Goal: Task Accomplishment & Management: Manage account settings

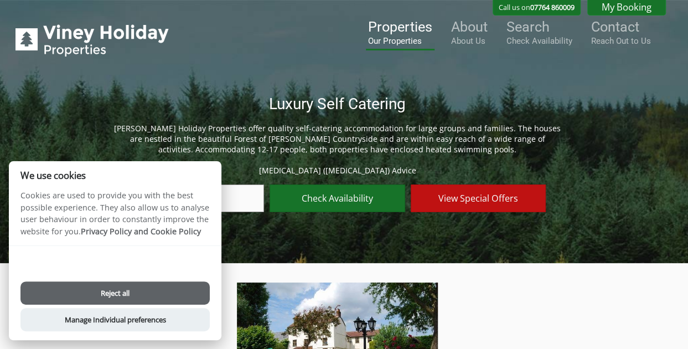
click at [398, 41] on small "Our Properties" at bounding box center [400, 41] width 64 height 10
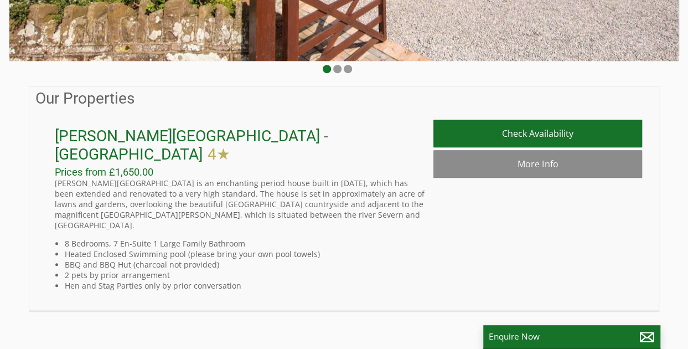
scroll to position [277, 0]
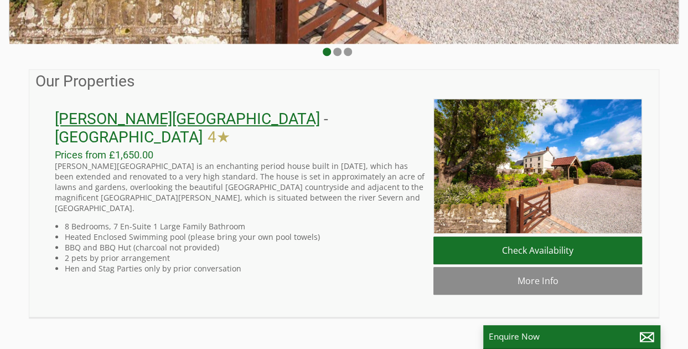
click at [180, 128] on link "[PERSON_NAME][GEOGRAPHIC_DATA]" at bounding box center [187, 119] width 265 height 18
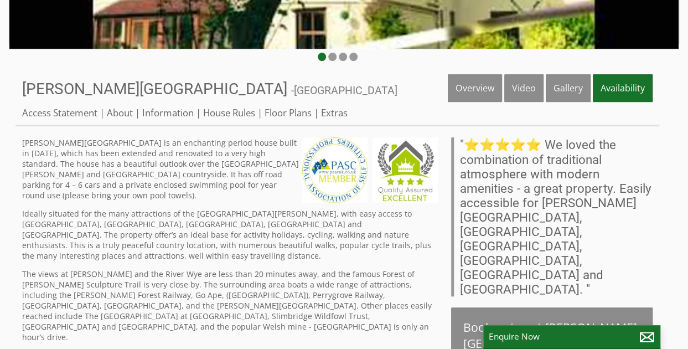
scroll to position [277, 0]
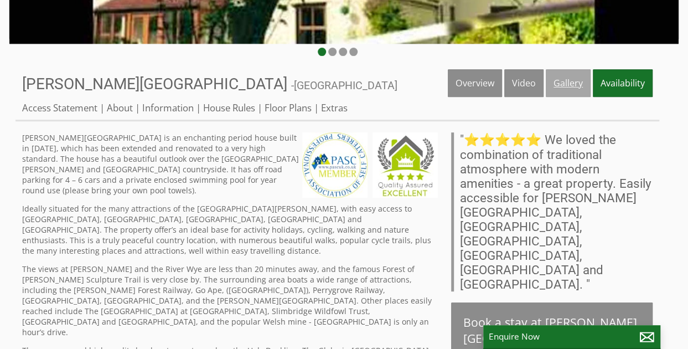
click at [563, 80] on link "Gallery" at bounding box center [567, 83] width 45 height 28
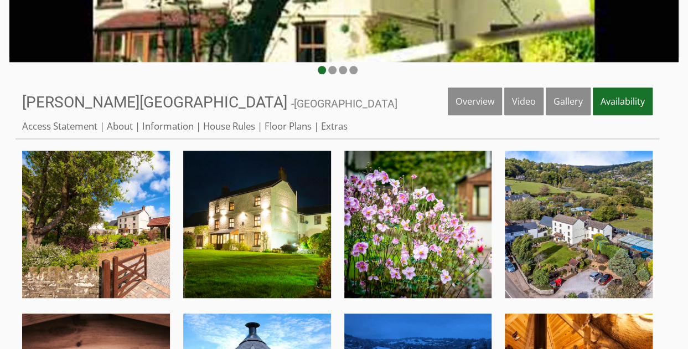
scroll to position [277, 0]
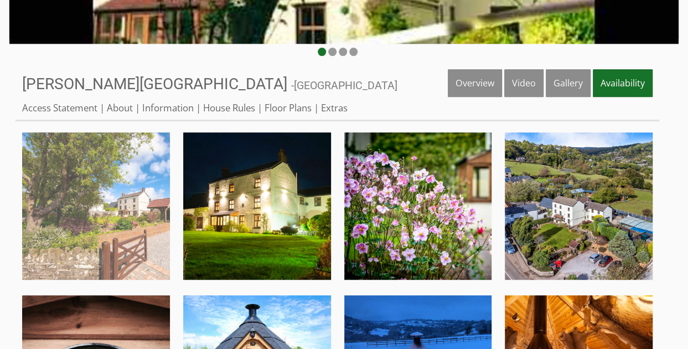
click at [61, 191] on img at bounding box center [96, 206] width 148 height 148
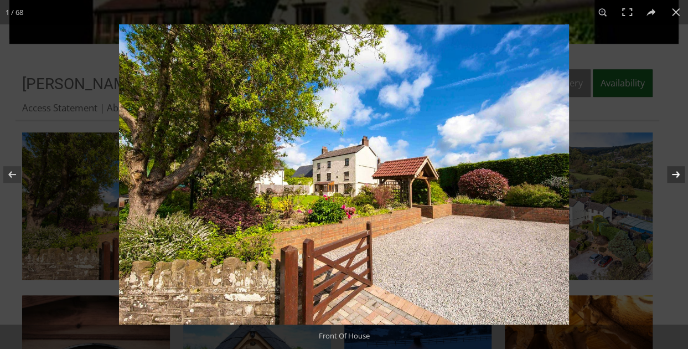
click at [677, 175] on button at bounding box center [668, 174] width 39 height 55
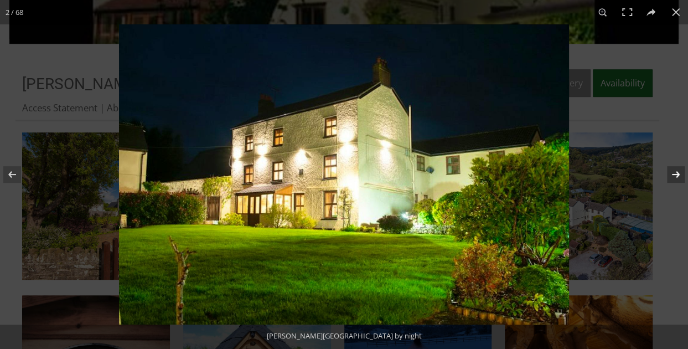
click at [677, 175] on button at bounding box center [668, 174] width 39 height 55
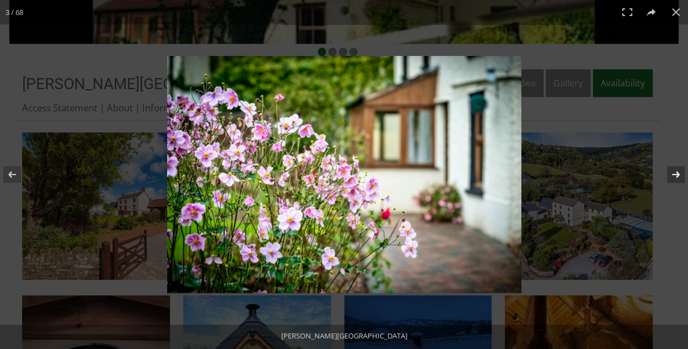
click at [677, 175] on button at bounding box center [668, 174] width 39 height 55
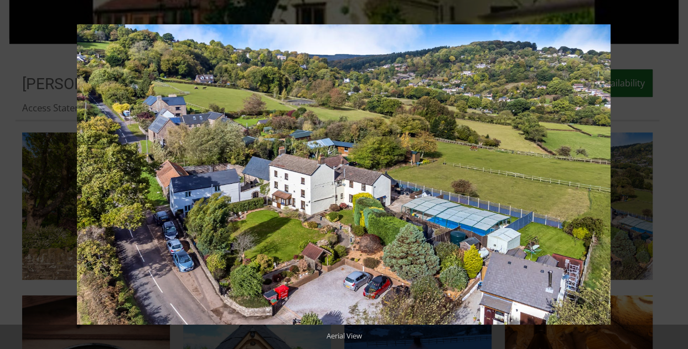
click at [677, 175] on button at bounding box center [668, 174] width 39 height 55
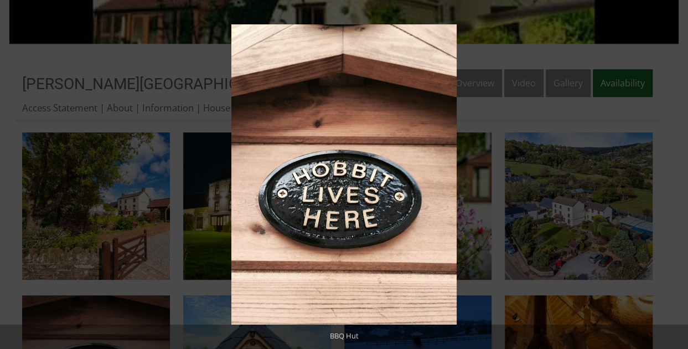
click at [677, 175] on button at bounding box center [668, 174] width 39 height 55
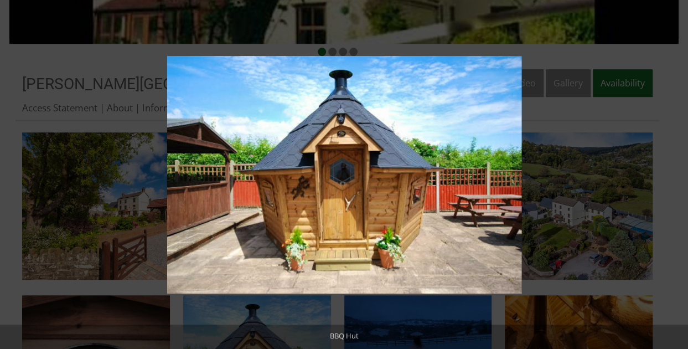
click at [677, 175] on button at bounding box center [668, 174] width 39 height 55
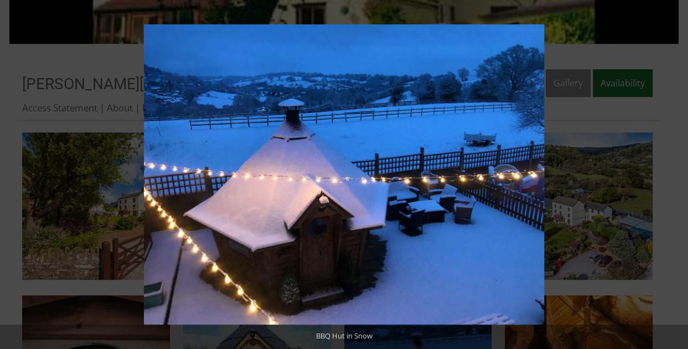
click at [677, 175] on button at bounding box center [668, 174] width 39 height 55
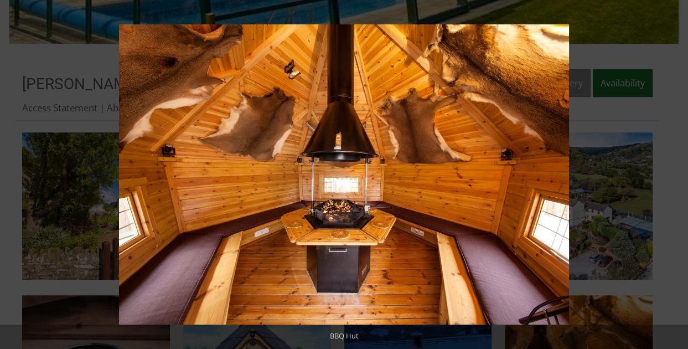
click at [677, 175] on button at bounding box center [668, 174] width 39 height 55
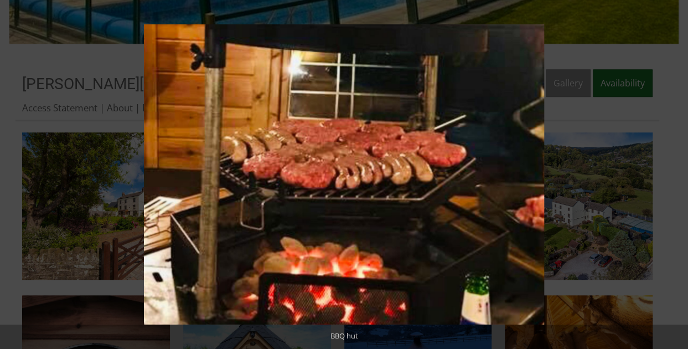
click at [677, 175] on button at bounding box center [668, 174] width 39 height 55
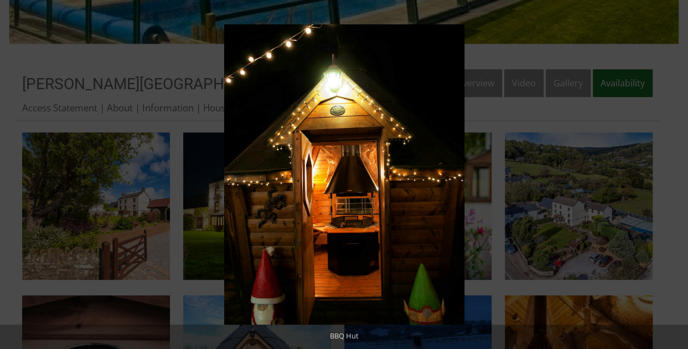
click at [677, 175] on button at bounding box center [668, 174] width 39 height 55
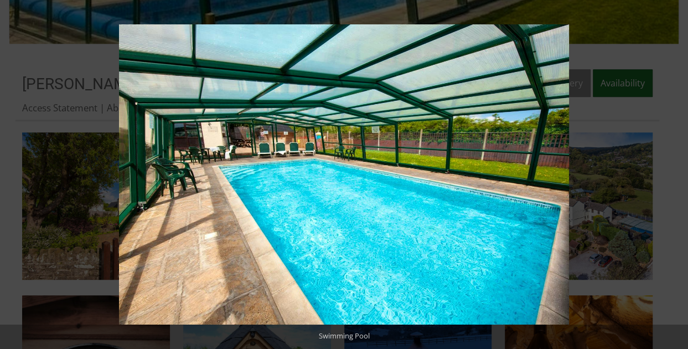
click at [677, 175] on button at bounding box center [668, 174] width 39 height 55
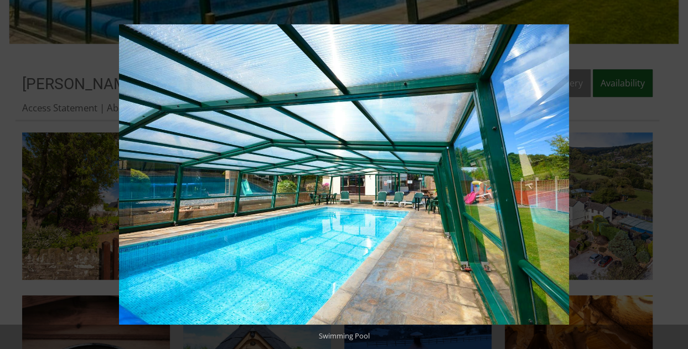
click at [677, 175] on button at bounding box center [668, 174] width 39 height 55
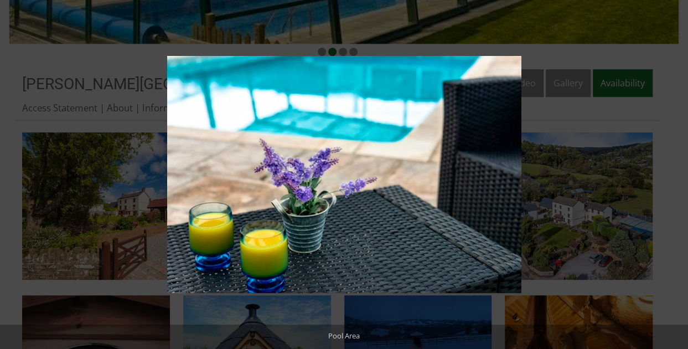
click at [677, 175] on button at bounding box center [668, 174] width 39 height 55
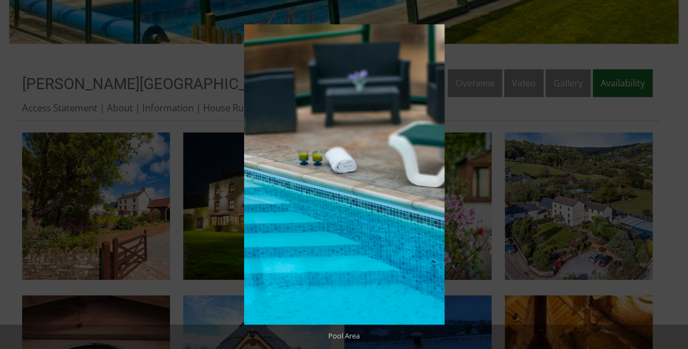
click at [677, 175] on button at bounding box center [668, 174] width 39 height 55
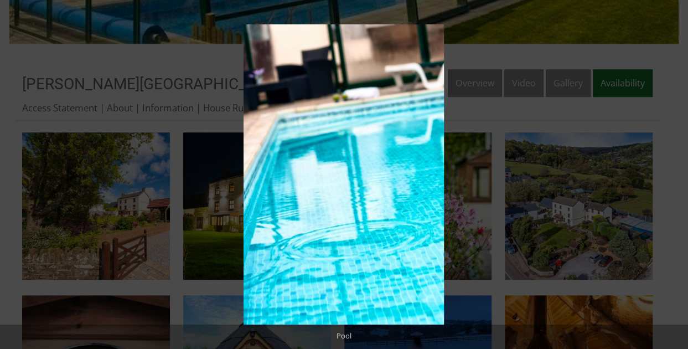
click at [677, 175] on button at bounding box center [668, 174] width 39 height 55
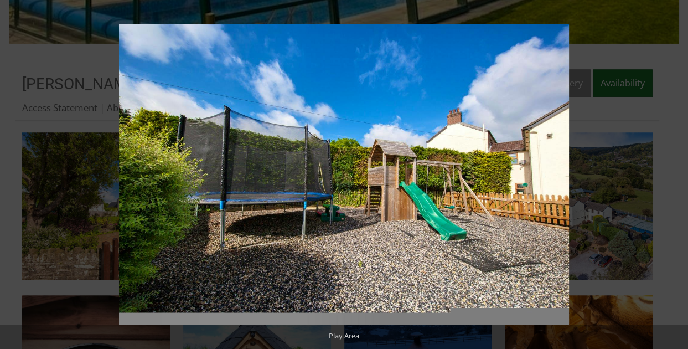
click at [677, 175] on button at bounding box center [668, 174] width 39 height 55
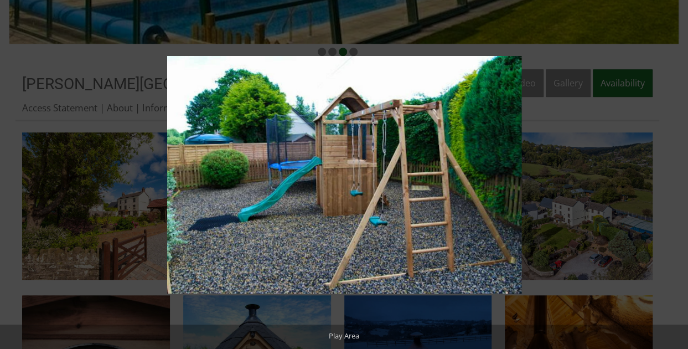
click at [677, 175] on button at bounding box center [668, 174] width 39 height 55
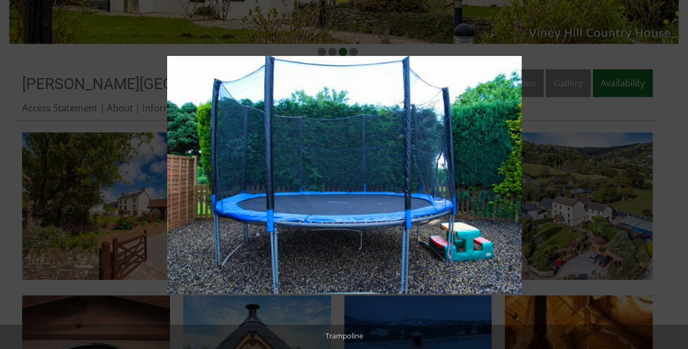
click at [677, 175] on button at bounding box center [668, 174] width 39 height 55
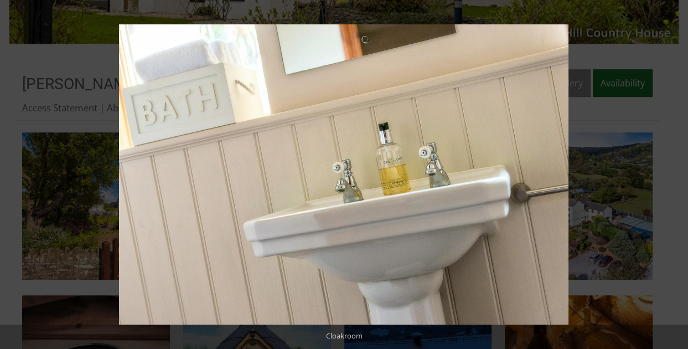
click at [677, 175] on button at bounding box center [668, 174] width 39 height 55
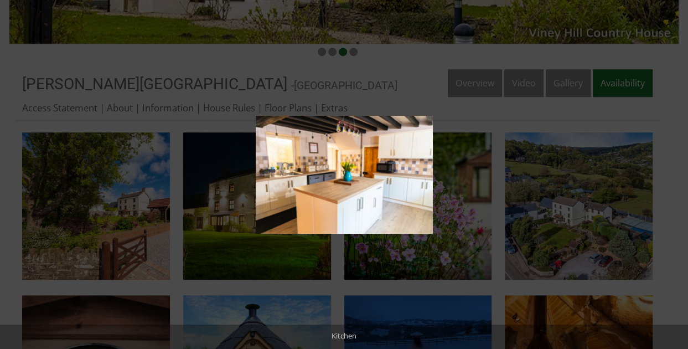
click at [677, 175] on button at bounding box center [668, 174] width 39 height 55
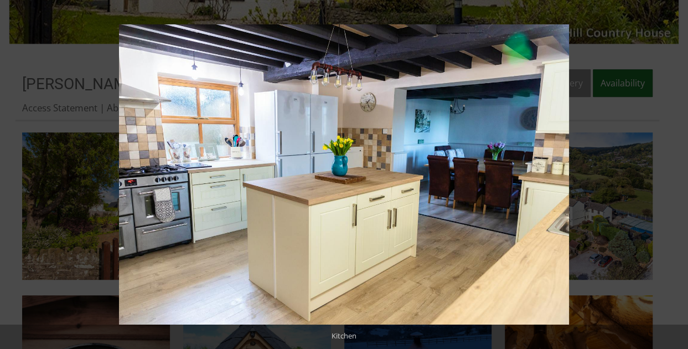
click at [677, 175] on button at bounding box center [668, 174] width 39 height 55
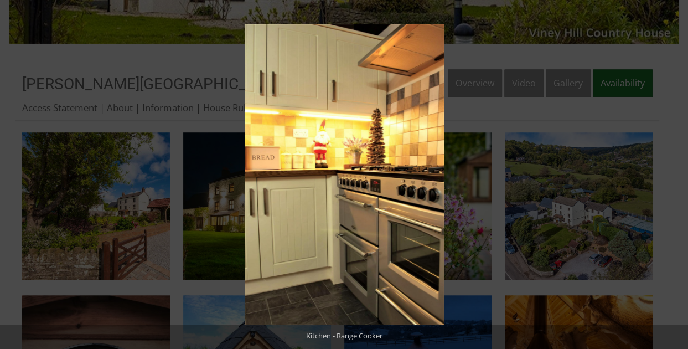
click at [677, 175] on button at bounding box center [668, 174] width 39 height 55
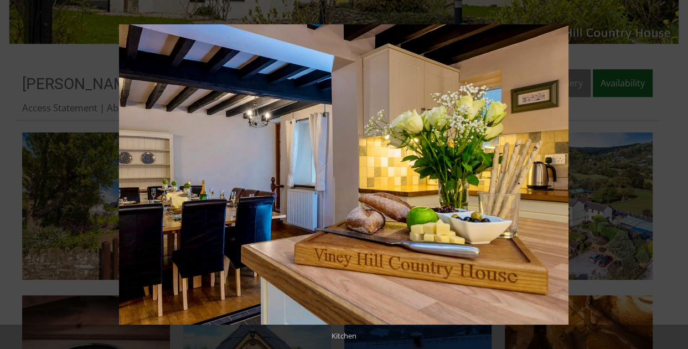
click at [677, 175] on button at bounding box center [668, 174] width 39 height 55
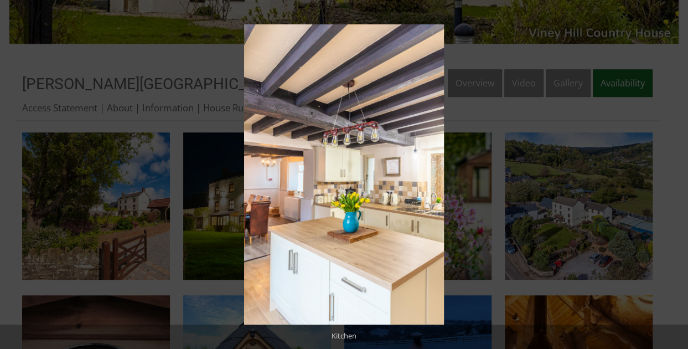
click at [677, 175] on button at bounding box center [668, 174] width 39 height 55
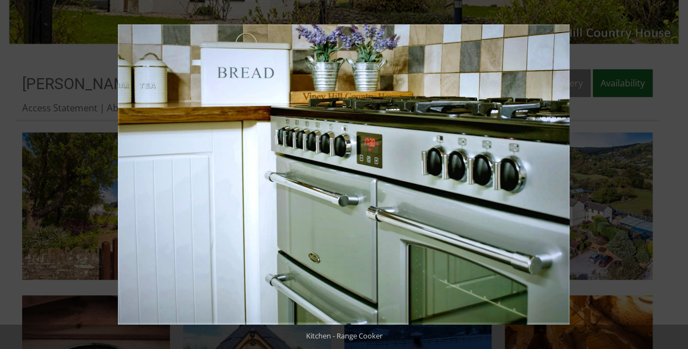
click at [677, 175] on button at bounding box center [668, 174] width 39 height 55
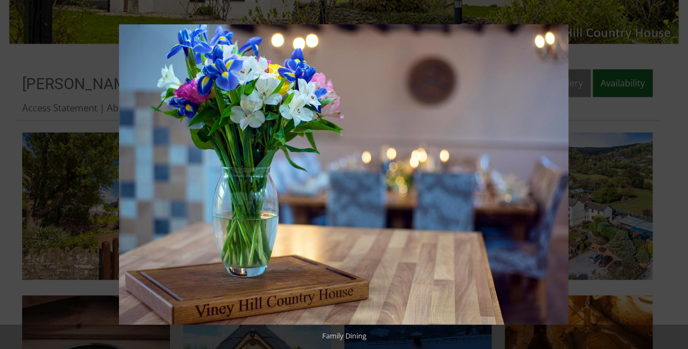
click at [677, 175] on button at bounding box center [668, 174] width 39 height 55
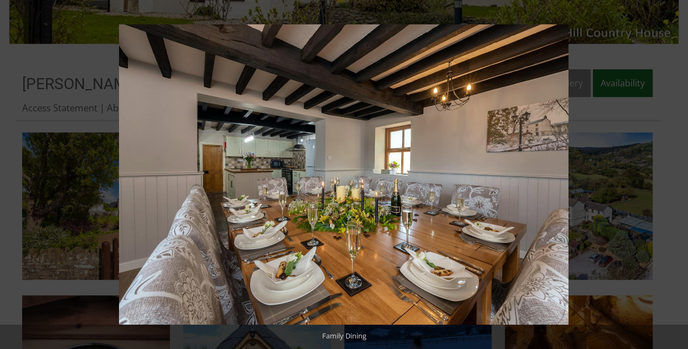
click at [677, 175] on button at bounding box center [668, 174] width 39 height 55
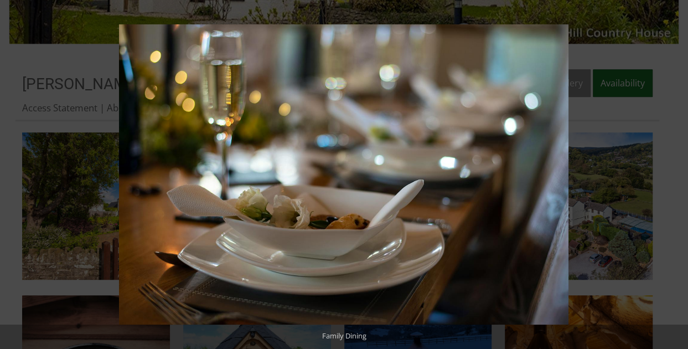
click at [677, 175] on button at bounding box center [668, 174] width 39 height 55
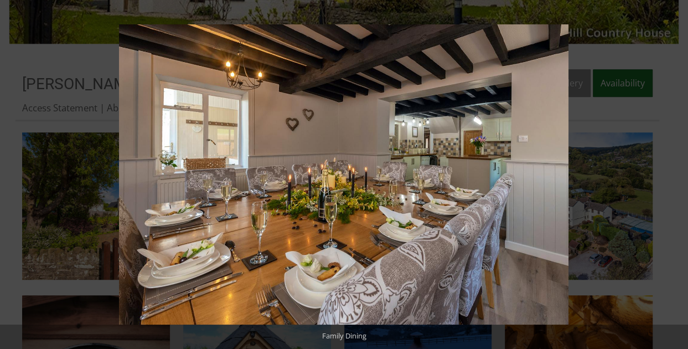
click at [677, 175] on button at bounding box center [668, 174] width 39 height 55
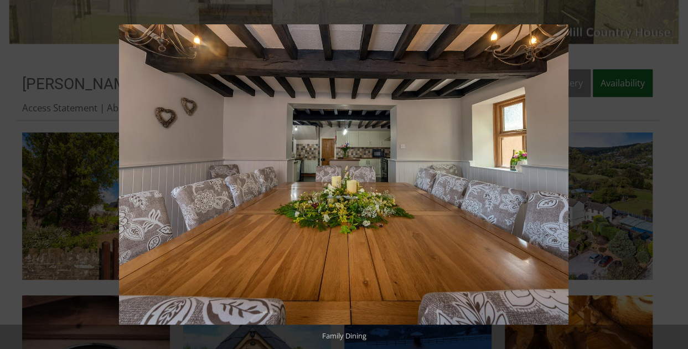
click at [677, 175] on button at bounding box center [668, 174] width 39 height 55
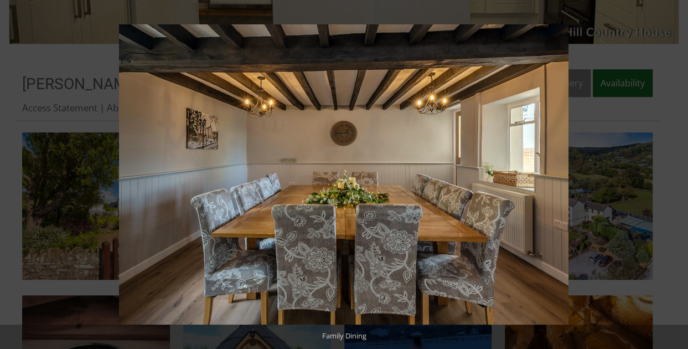
click at [677, 175] on button at bounding box center [668, 174] width 39 height 55
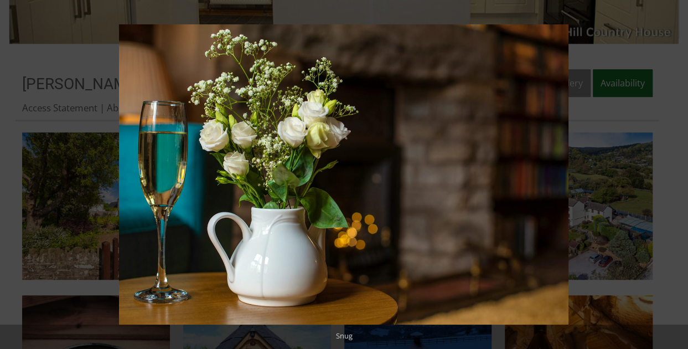
click at [677, 175] on button at bounding box center [668, 174] width 39 height 55
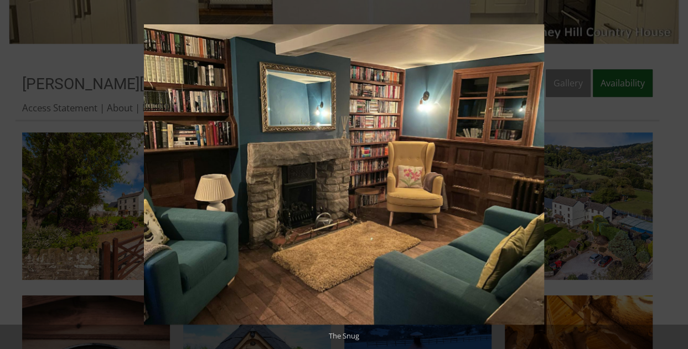
click at [677, 175] on button at bounding box center [668, 174] width 39 height 55
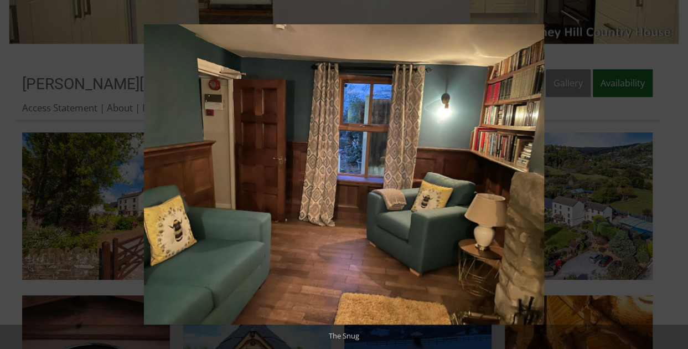
click at [677, 175] on button at bounding box center [668, 174] width 39 height 55
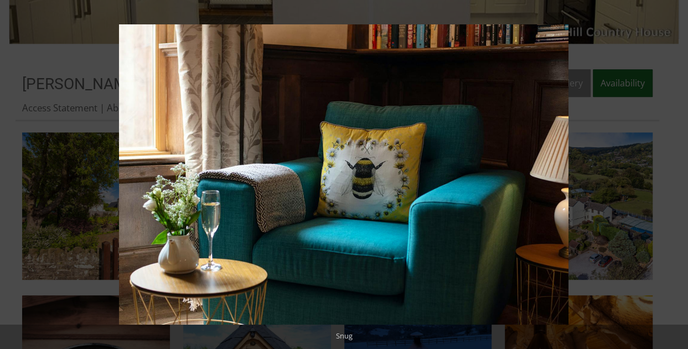
click at [677, 175] on button at bounding box center [668, 174] width 39 height 55
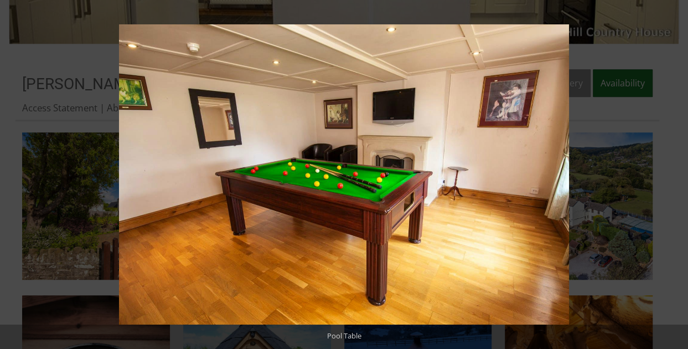
click at [677, 175] on button at bounding box center [668, 174] width 39 height 55
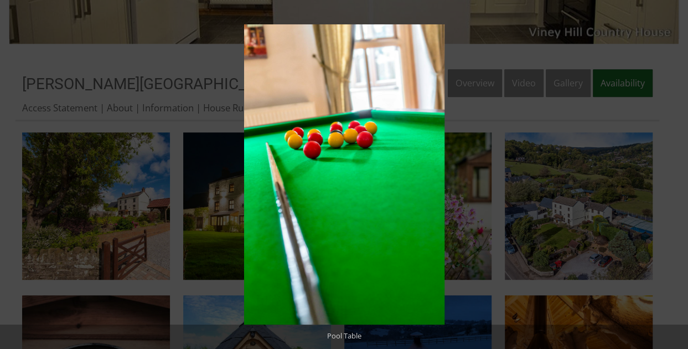
click at [677, 175] on button at bounding box center [668, 174] width 39 height 55
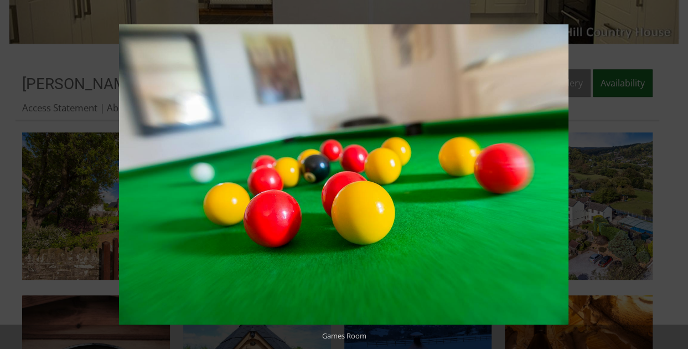
click at [677, 175] on button at bounding box center [668, 174] width 39 height 55
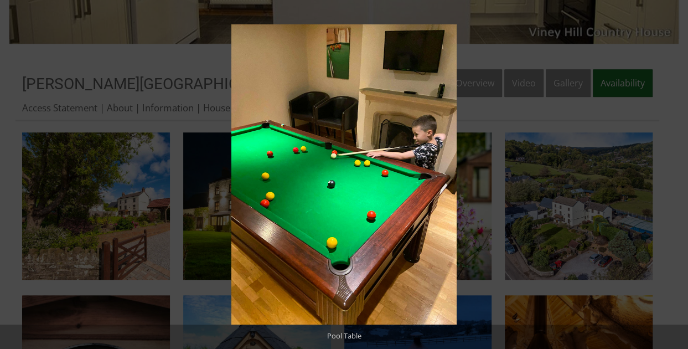
click at [677, 175] on button at bounding box center [668, 174] width 39 height 55
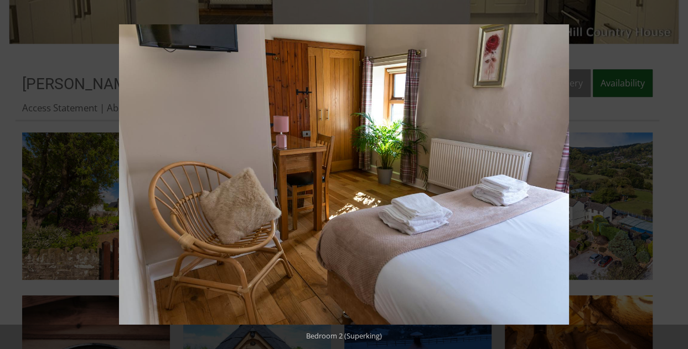
click at [677, 175] on button at bounding box center [668, 174] width 39 height 55
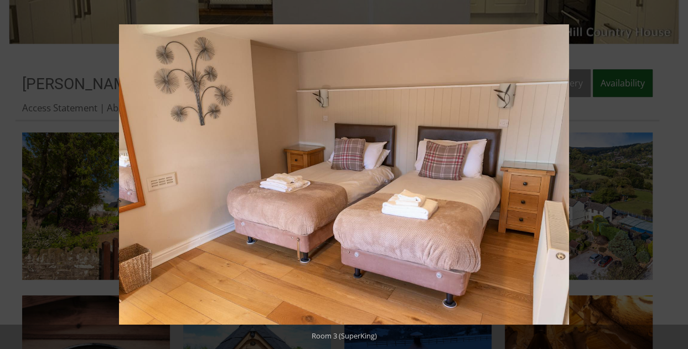
click at [677, 175] on button at bounding box center [668, 174] width 39 height 55
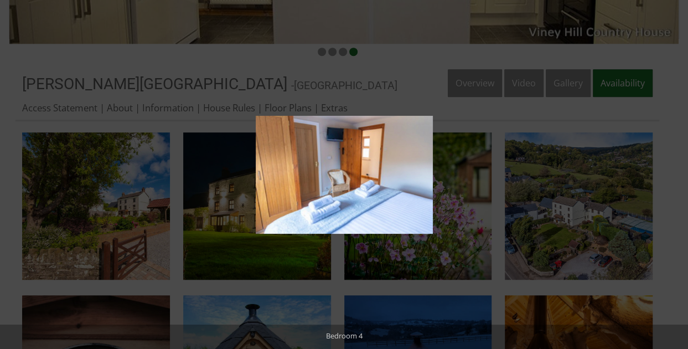
click at [677, 175] on button at bounding box center [668, 174] width 39 height 55
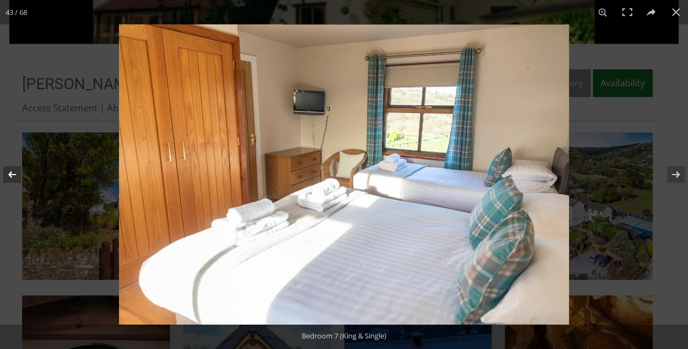
click at [12, 180] on button at bounding box center [19, 174] width 39 height 55
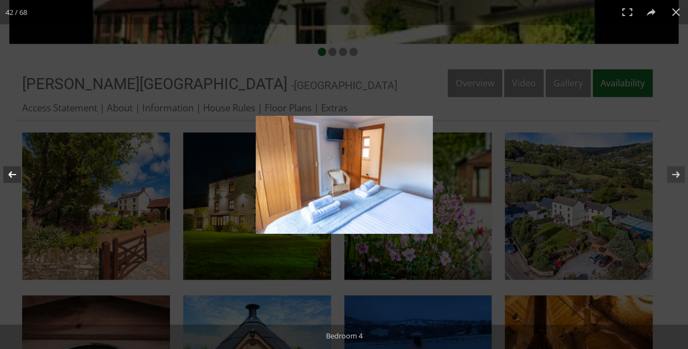
click at [12, 180] on button at bounding box center [19, 174] width 39 height 55
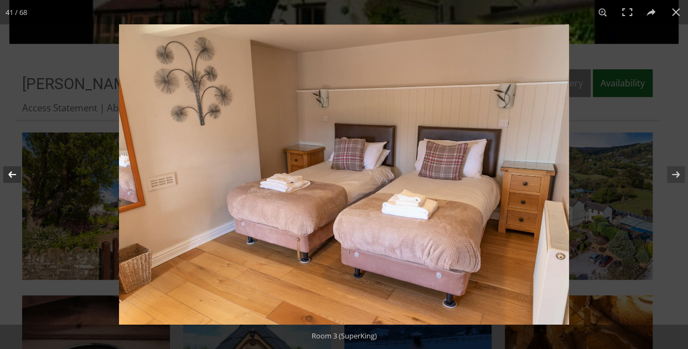
click at [12, 180] on button at bounding box center [19, 174] width 39 height 55
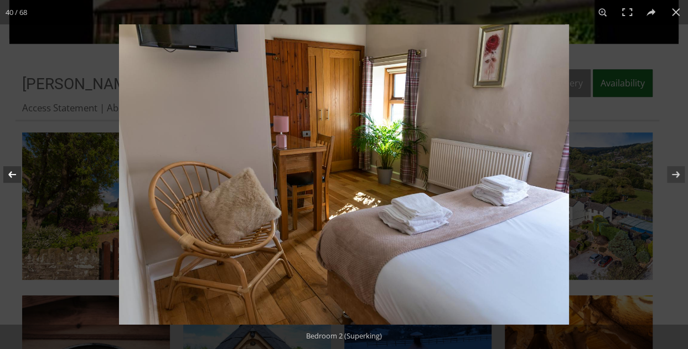
click at [12, 180] on button at bounding box center [19, 174] width 39 height 55
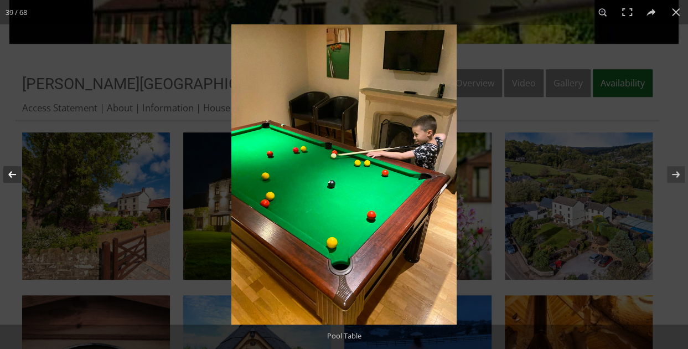
click at [12, 180] on button at bounding box center [19, 174] width 39 height 55
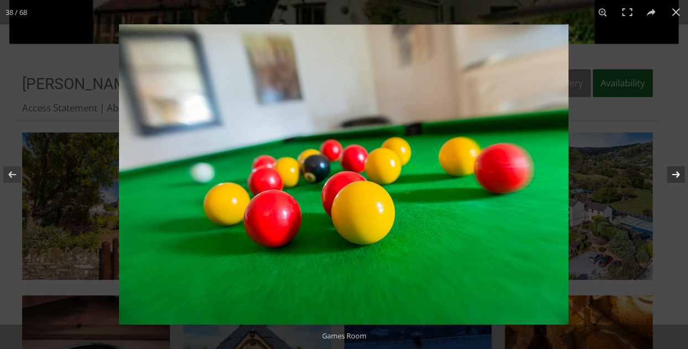
click at [683, 173] on button at bounding box center [668, 174] width 39 height 55
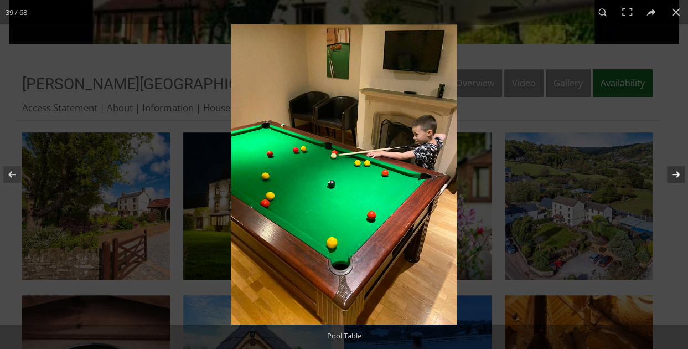
click at [683, 173] on button at bounding box center [668, 174] width 39 height 55
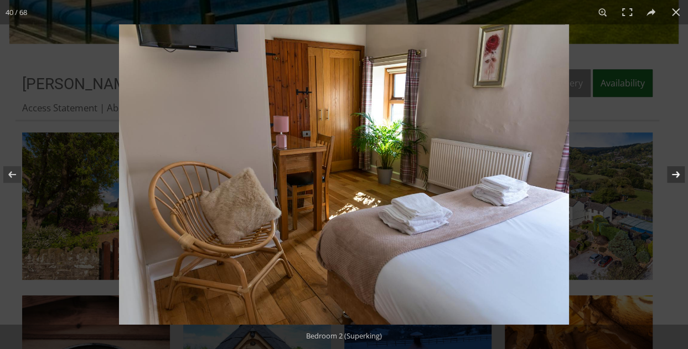
click at [674, 173] on button at bounding box center [668, 174] width 39 height 55
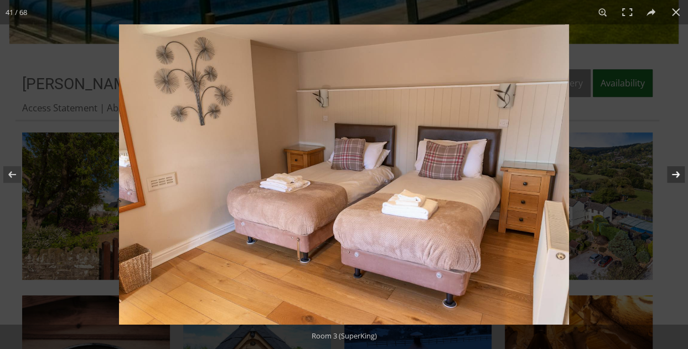
click at [674, 173] on button at bounding box center [668, 174] width 39 height 55
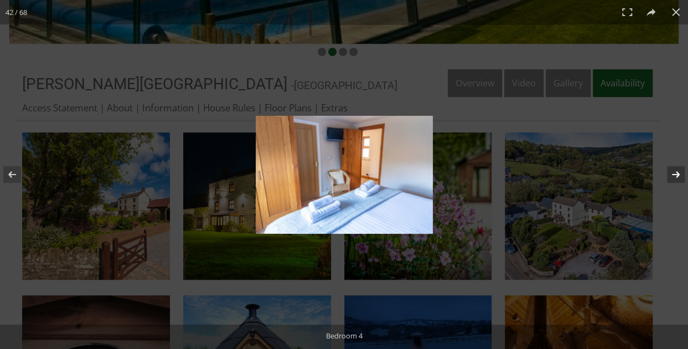
click at [674, 173] on button at bounding box center [668, 174] width 39 height 55
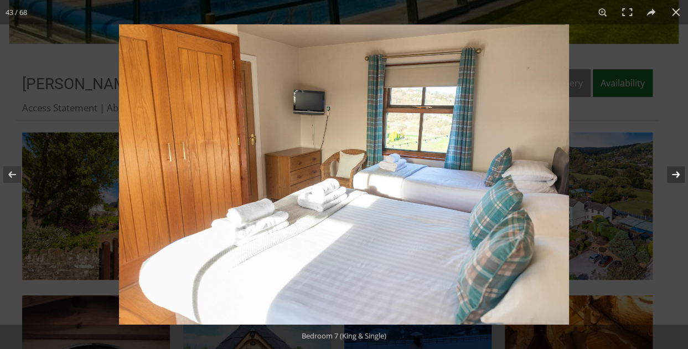
click at [674, 173] on button at bounding box center [668, 174] width 39 height 55
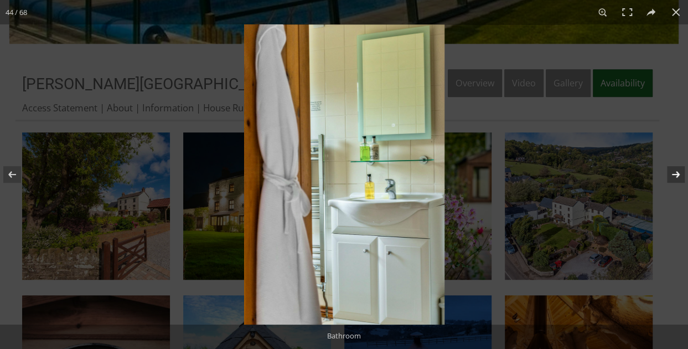
click at [674, 173] on button at bounding box center [668, 174] width 39 height 55
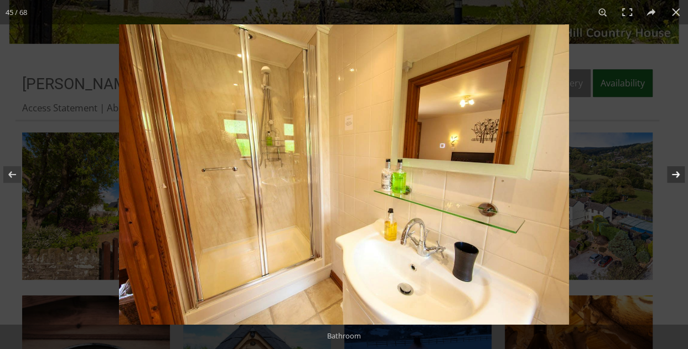
click at [674, 173] on button at bounding box center [668, 174] width 39 height 55
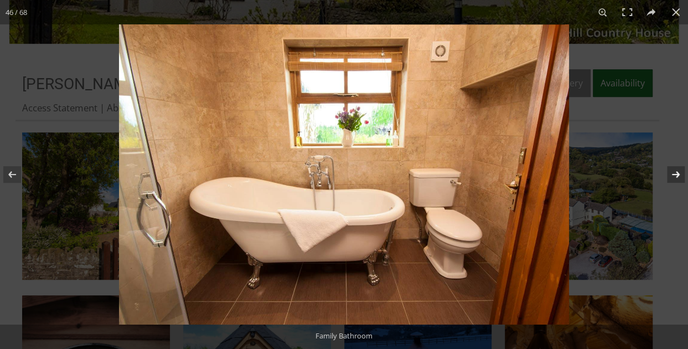
click at [674, 173] on button at bounding box center [668, 174] width 39 height 55
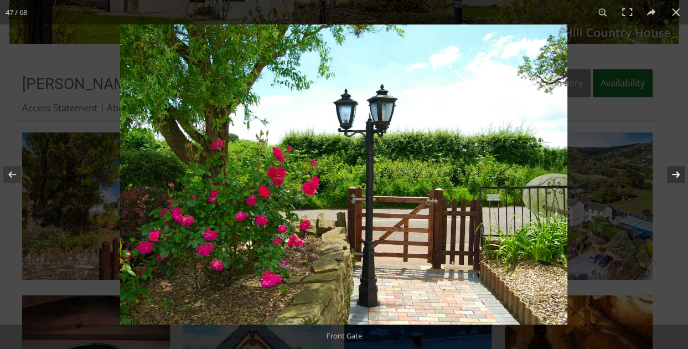
click at [674, 173] on button at bounding box center [668, 174] width 39 height 55
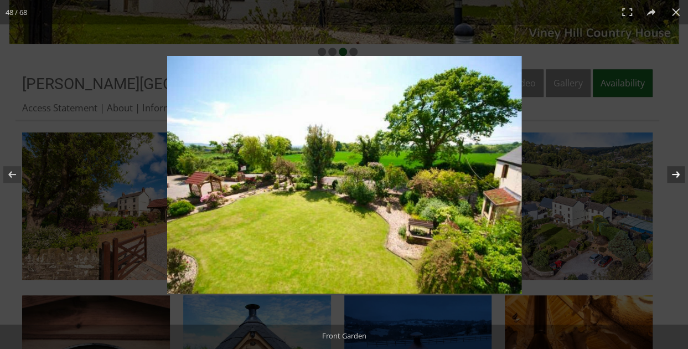
click at [674, 173] on button at bounding box center [668, 174] width 39 height 55
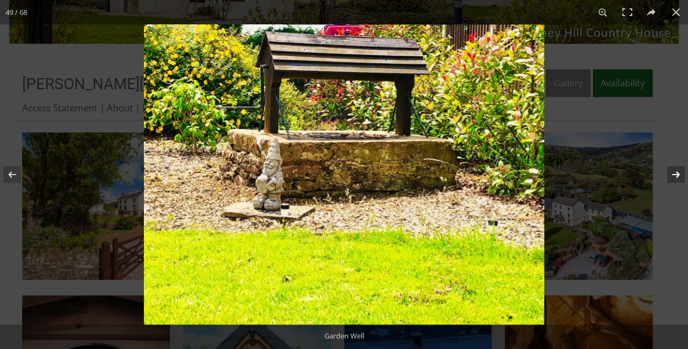
click at [674, 173] on button at bounding box center [668, 174] width 39 height 55
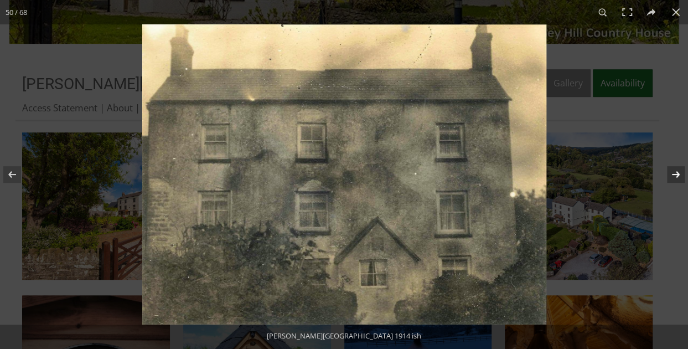
click at [674, 173] on button at bounding box center [668, 174] width 39 height 55
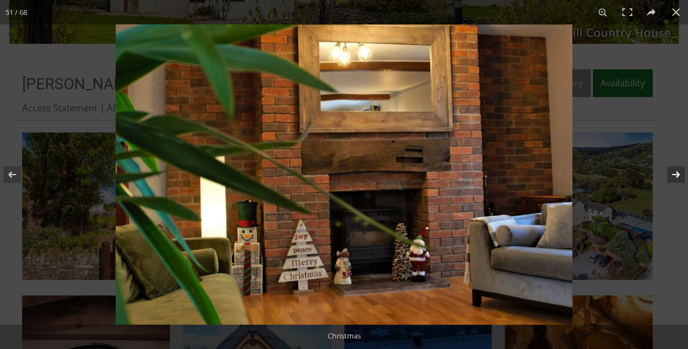
click at [674, 173] on button at bounding box center [668, 174] width 39 height 55
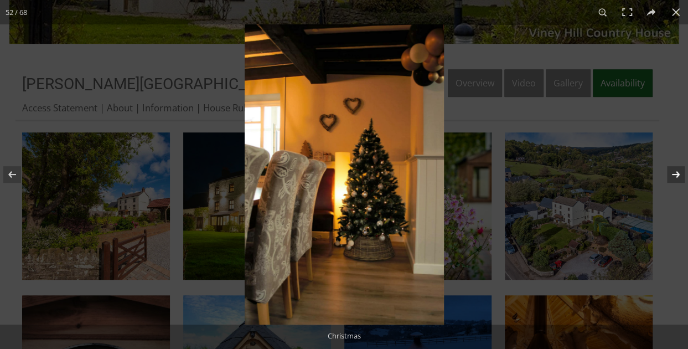
click at [674, 173] on button at bounding box center [668, 174] width 39 height 55
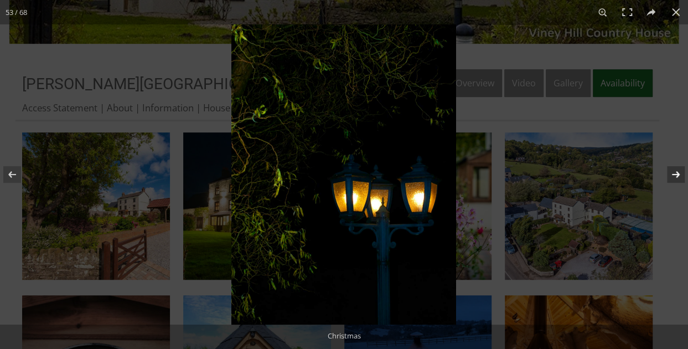
click at [674, 173] on button at bounding box center [668, 174] width 39 height 55
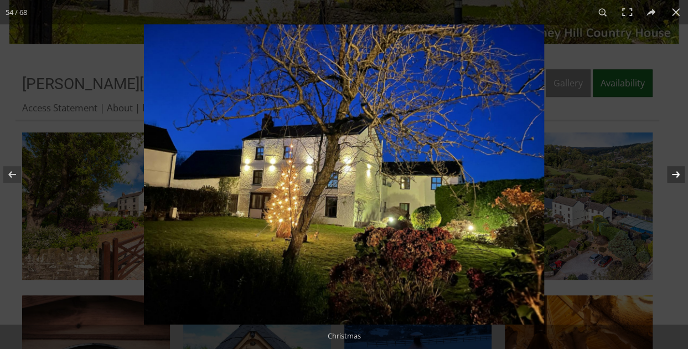
click at [674, 173] on button at bounding box center [668, 174] width 39 height 55
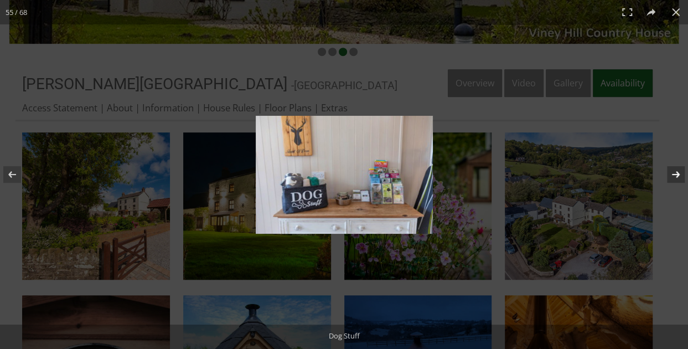
click at [674, 173] on button at bounding box center [668, 174] width 39 height 55
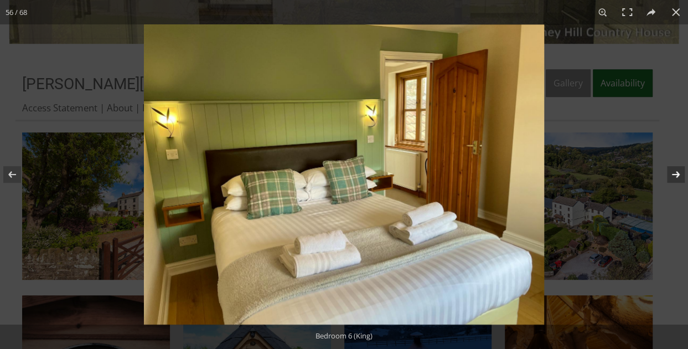
click at [674, 173] on button at bounding box center [668, 174] width 39 height 55
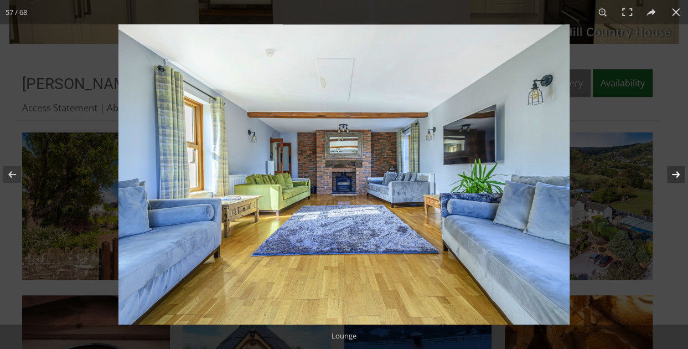
click at [674, 173] on button at bounding box center [668, 174] width 39 height 55
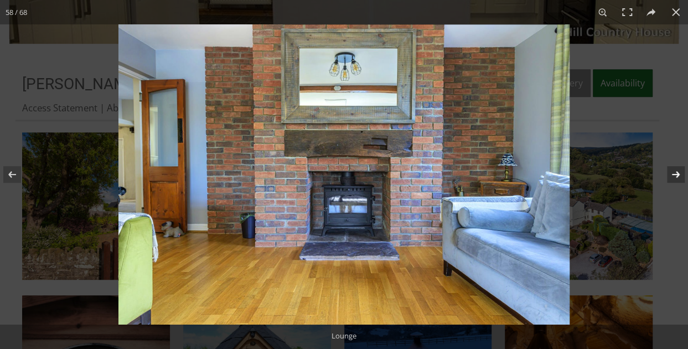
click at [674, 173] on button at bounding box center [668, 174] width 39 height 55
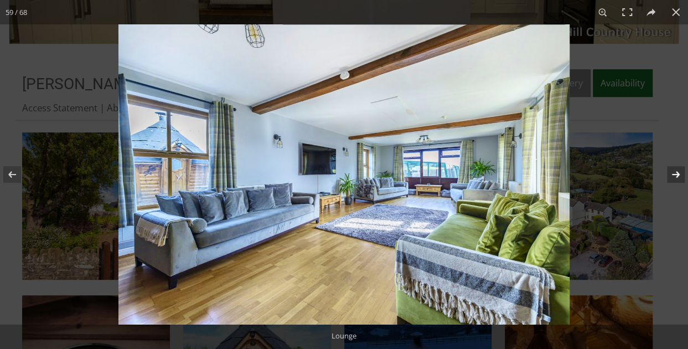
click at [674, 173] on button at bounding box center [668, 174] width 39 height 55
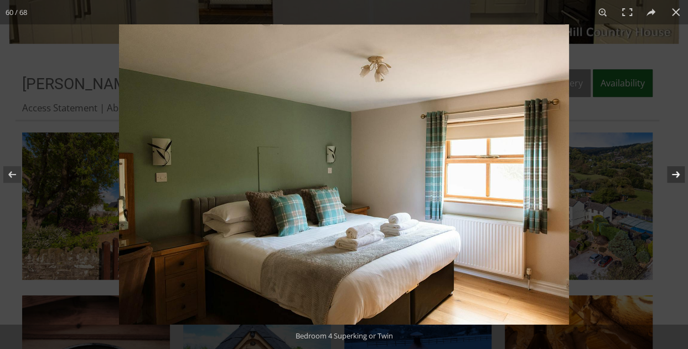
click at [674, 173] on button at bounding box center [668, 174] width 39 height 55
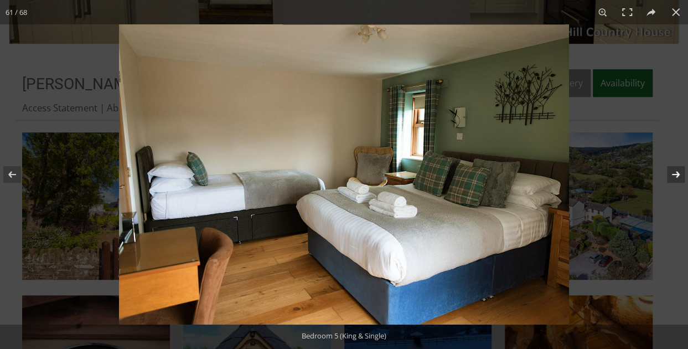
click at [674, 173] on button at bounding box center [668, 174] width 39 height 55
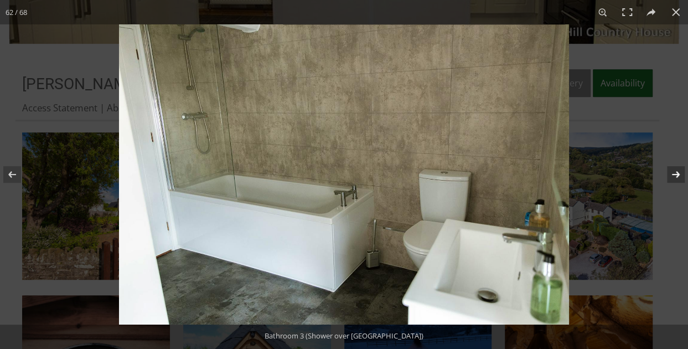
click at [674, 173] on button at bounding box center [668, 174] width 39 height 55
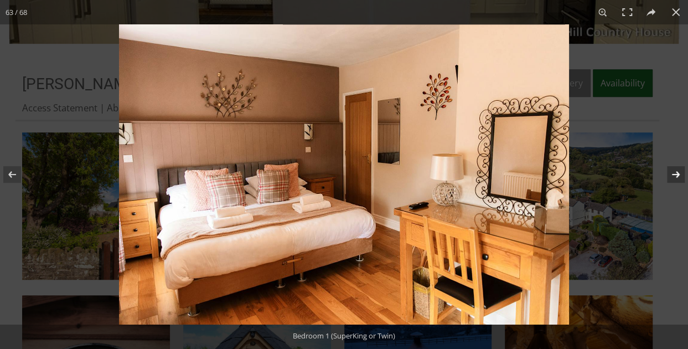
click at [674, 173] on button at bounding box center [668, 174] width 39 height 55
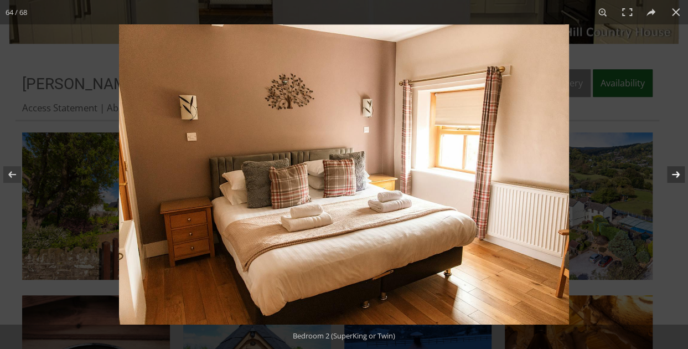
click at [674, 173] on button at bounding box center [668, 174] width 39 height 55
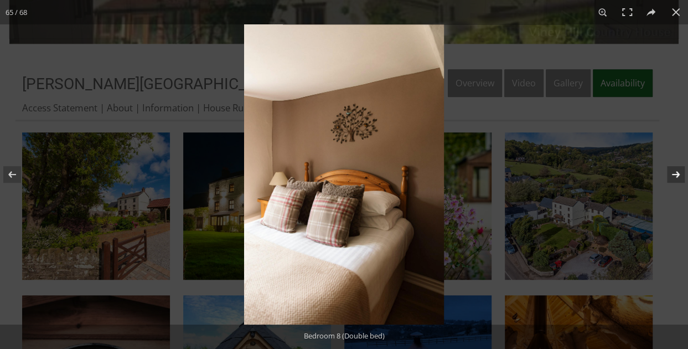
click at [674, 173] on button at bounding box center [668, 174] width 39 height 55
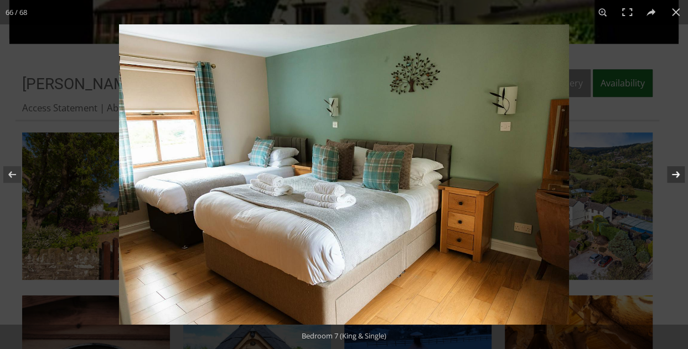
click at [674, 173] on button at bounding box center [668, 174] width 39 height 55
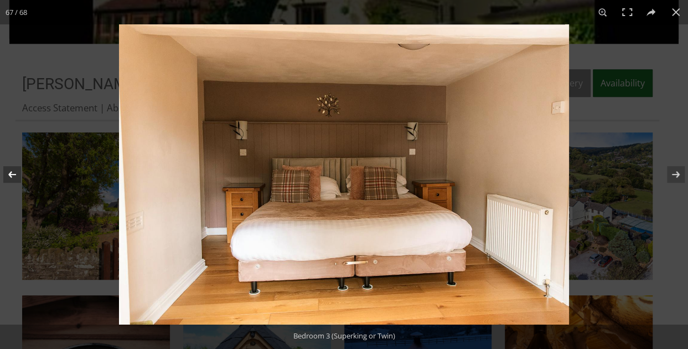
click at [18, 180] on button at bounding box center [19, 174] width 39 height 55
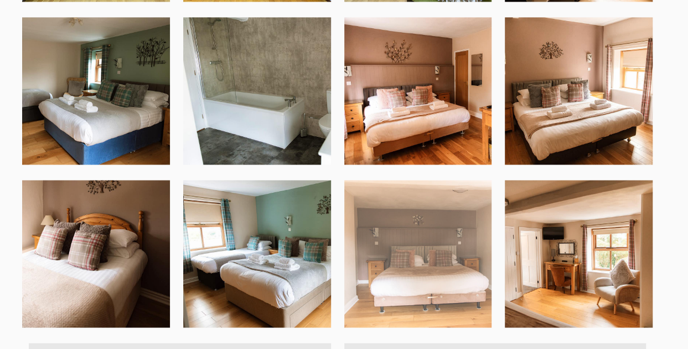
scroll to position [2773, 0]
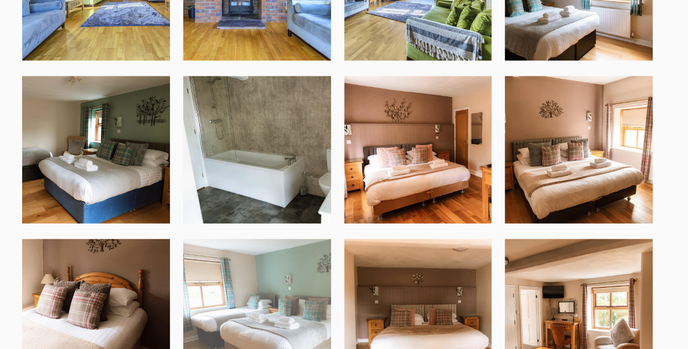
click at [238, 290] on img at bounding box center [257, 312] width 148 height 148
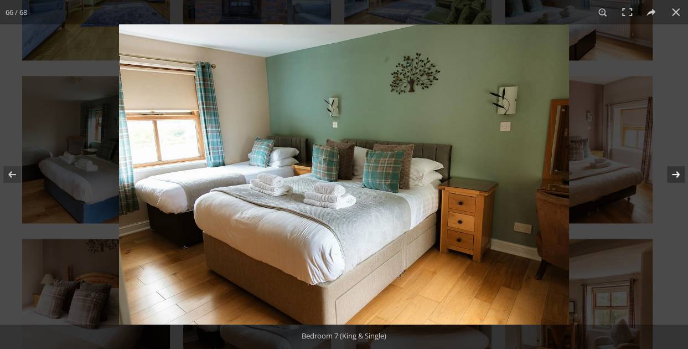
click at [676, 164] on button at bounding box center [668, 174] width 39 height 55
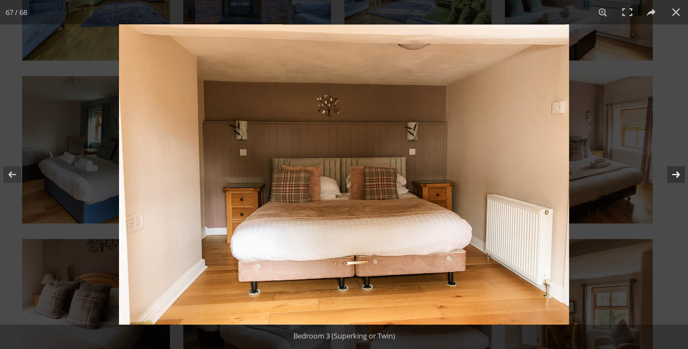
click at [676, 170] on button at bounding box center [668, 174] width 39 height 55
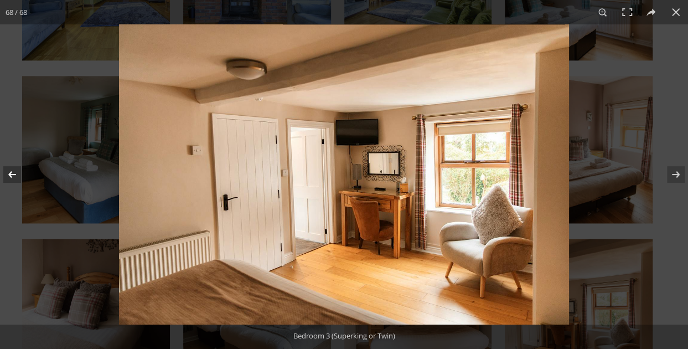
click at [12, 173] on button at bounding box center [19, 174] width 39 height 55
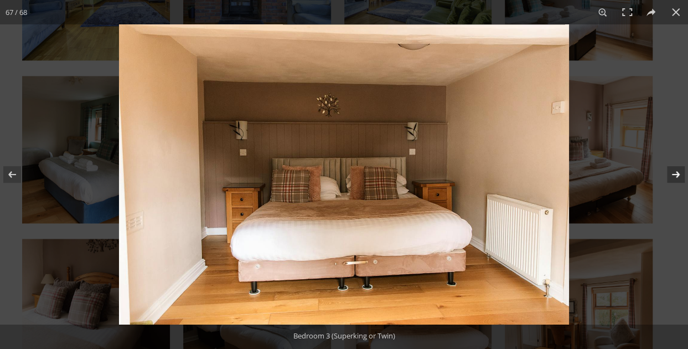
click at [678, 174] on button at bounding box center [668, 174] width 39 height 55
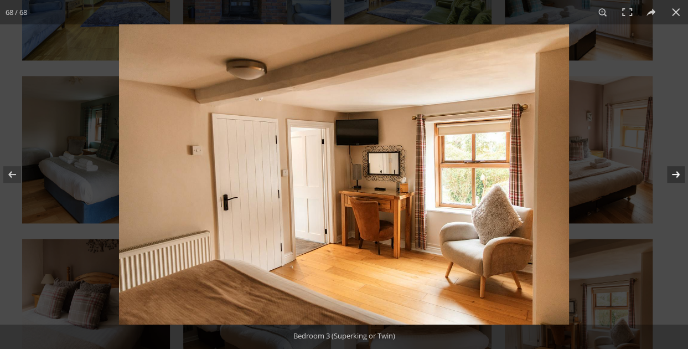
click at [677, 174] on button at bounding box center [668, 174] width 39 height 55
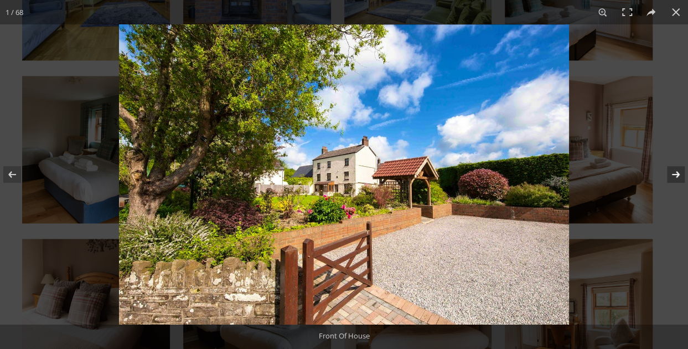
click at [677, 174] on button at bounding box center [668, 174] width 39 height 55
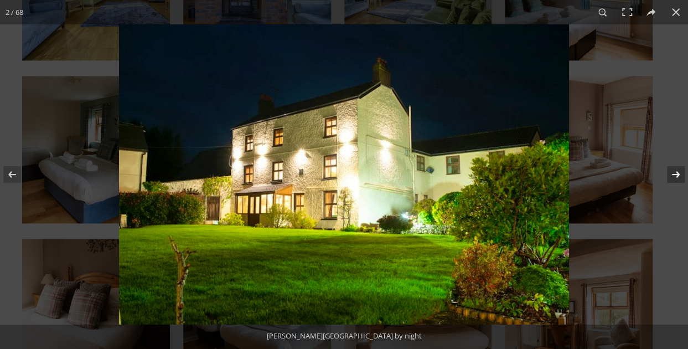
click at [677, 174] on button at bounding box center [668, 174] width 39 height 55
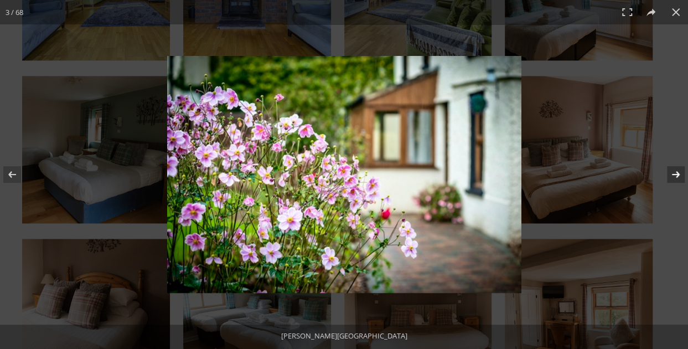
click at [677, 174] on button at bounding box center [668, 174] width 39 height 55
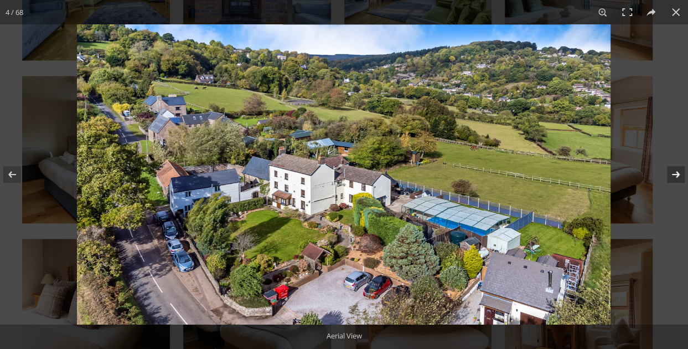
click at [677, 174] on button at bounding box center [668, 174] width 39 height 55
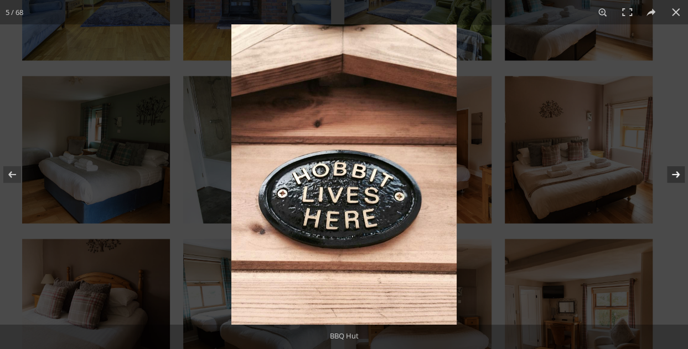
click at [677, 174] on button at bounding box center [668, 174] width 39 height 55
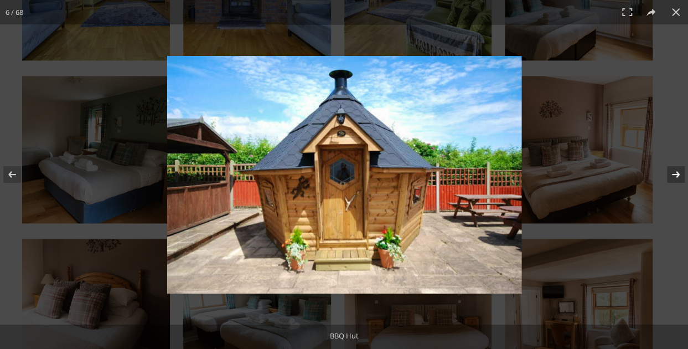
click at [677, 174] on button at bounding box center [668, 174] width 39 height 55
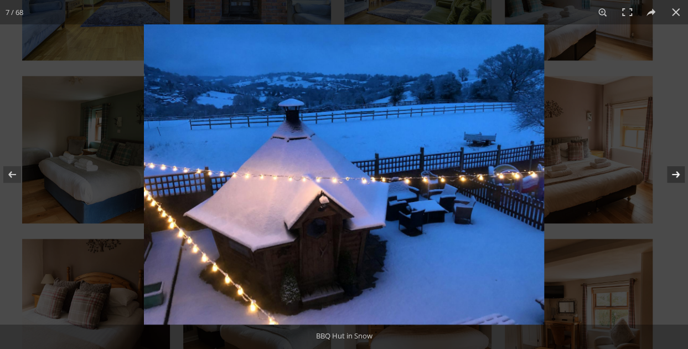
click at [677, 174] on button at bounding box center [668, 174] width 39 height 55
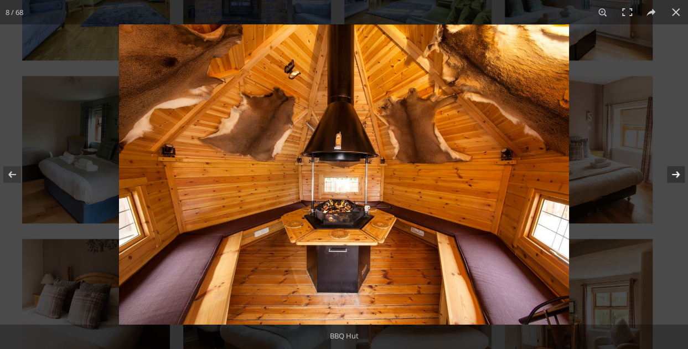
click at [677, 174] on button at bounding box center [668, 174] width 39 height 55
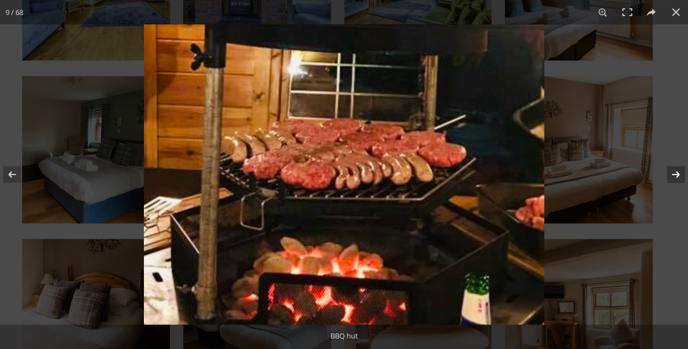
click at [677, 174] on button at bounding box center [668, 174] width 39 height 55
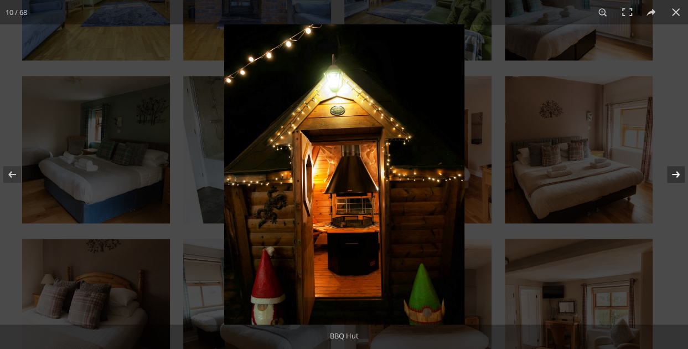
click at [677, 174] on button at bounding box center [668, 174] width 39 height 55
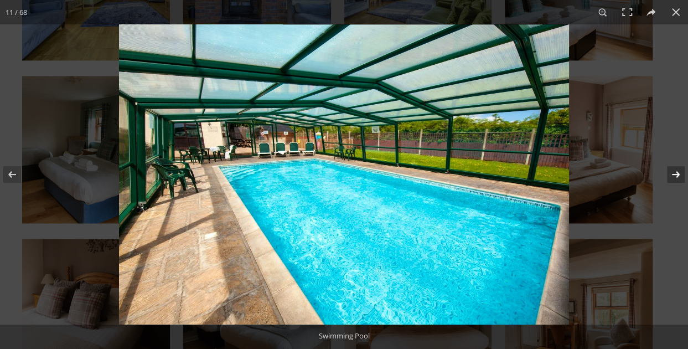
click at [677, 174] on button at bounding box center [668, 174] width 39 height 55
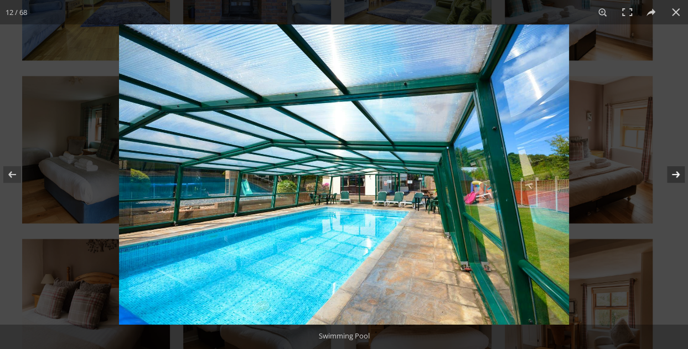
click at [677, 174] on button at bounding box center [668, 174] width 39 height 55
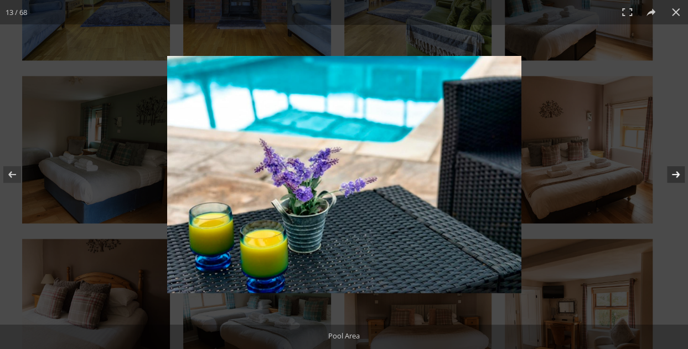
click at [677, 174] on button at bounding box center [668, 174] width 39 height 55
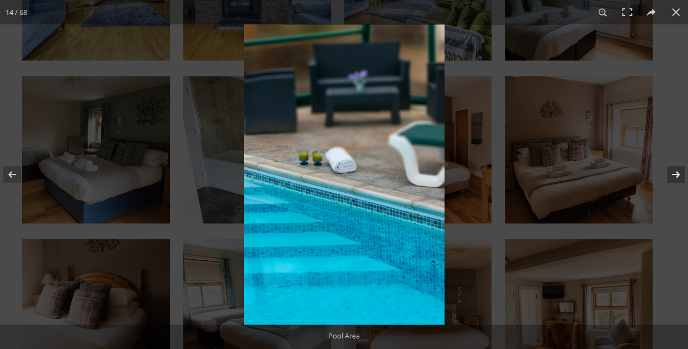
click at [677, 174] on button at bounding box center [668, 174] width 39 height 55
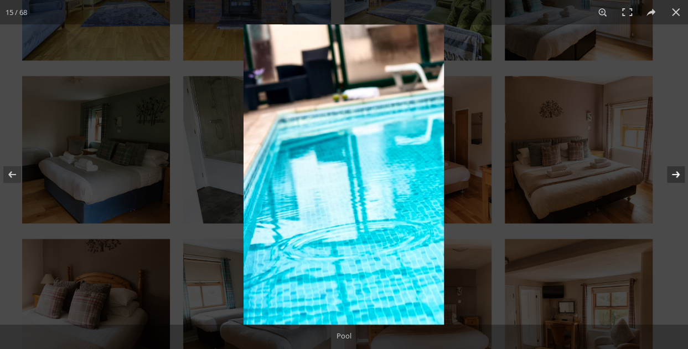
click at [677, 174] on button at bounding box center [668, 174] width 39 height 55
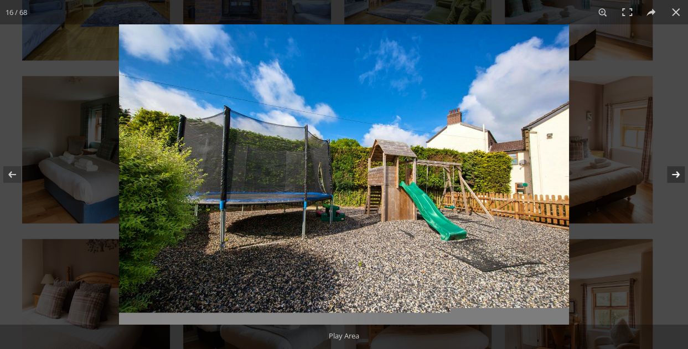
click at [677, 174] on button at bounding box center [668, 174] width 39 height 55
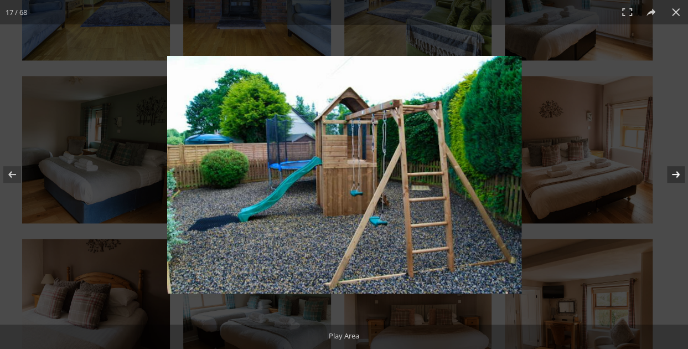
click at [677, 174] on button at bounding box center [668, 174] width 39 height 55
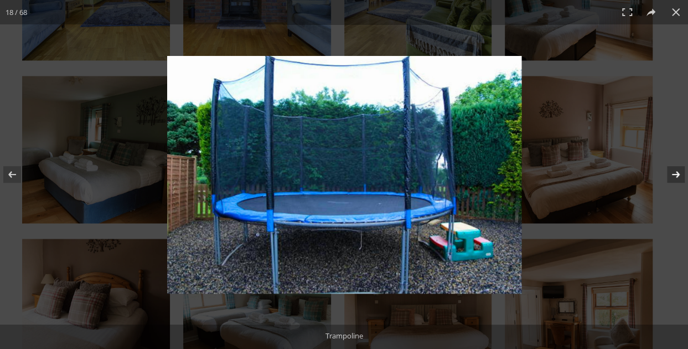
click at [677, 174] on button at bounding box center [668, 174] width 39 height 55
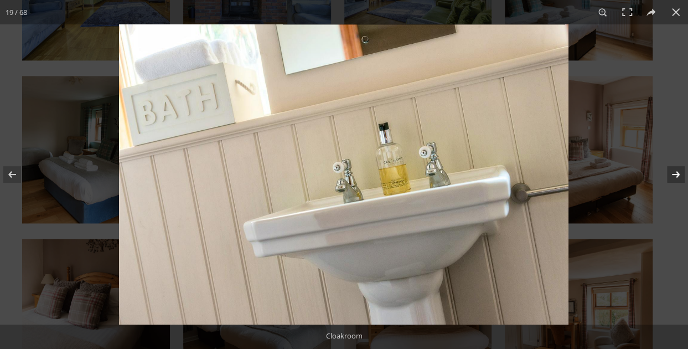
click at [677, 174] on button at bounding box center [668, 174] width 39 height 55
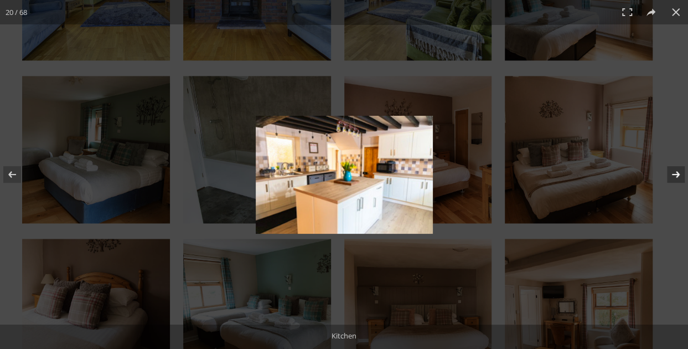
click at [677, 174] on button at bounding box center [668, 174] width 39 height 55
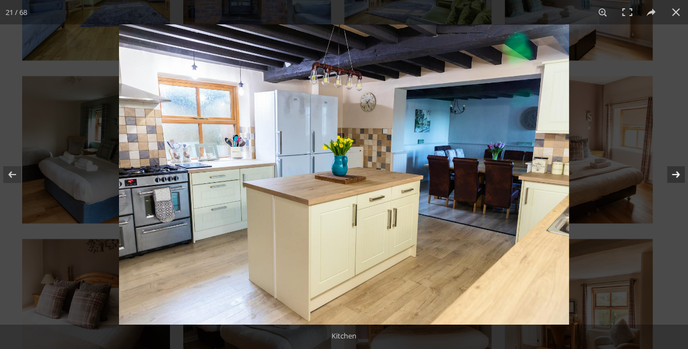
click at [677, 174] on button at bounding box center [668, 174] width 39 height 55
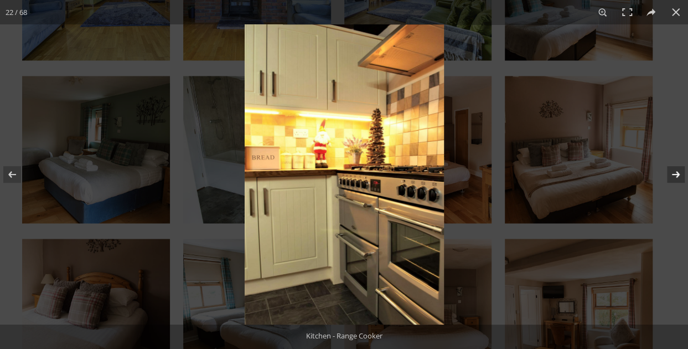
click at [677, 174] on button at bounding box center [668, 174] width 39 height 55
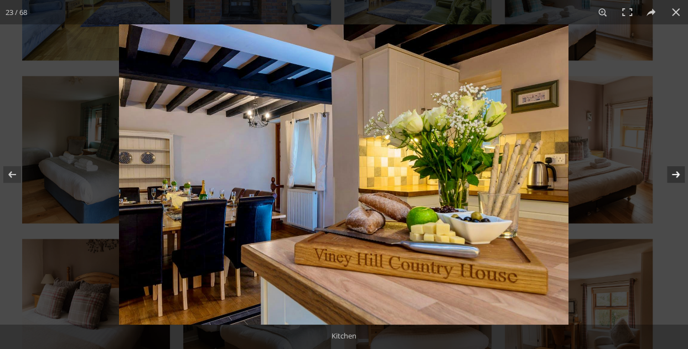
click at [677, 174] on button at bounding box center [668, 174] width 39 height 55
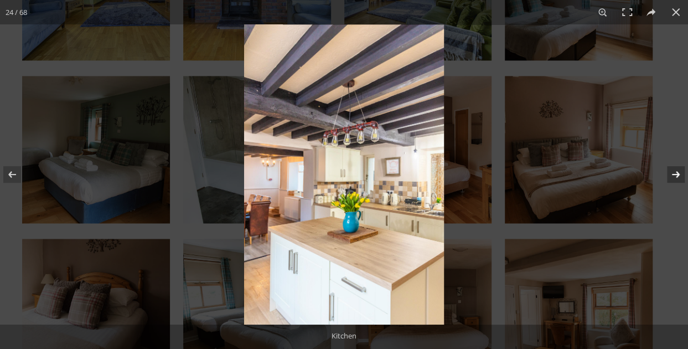
click at [677, 174] on button at bounding box center [668, 174] width 39 height 55
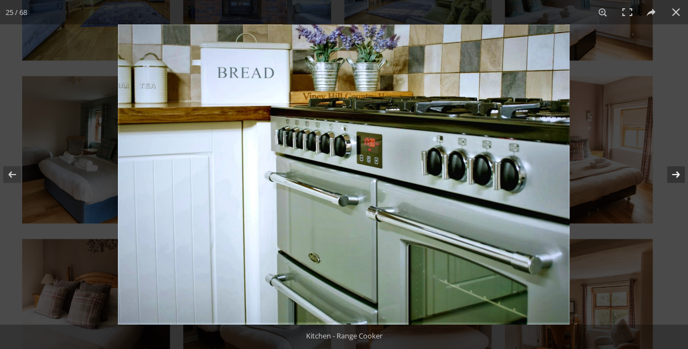
click at [677, 174] on button at bounding box center [668, 174] width 39 height 55
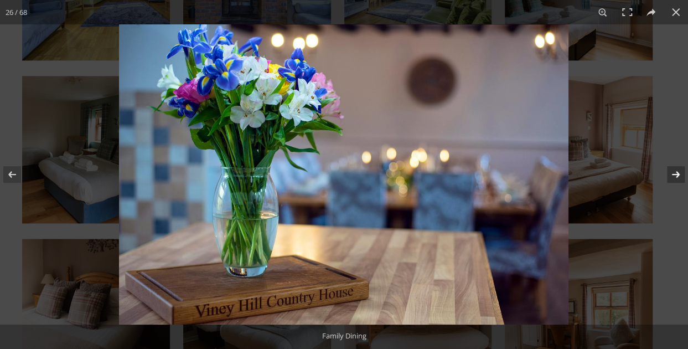
click at [677, 174] on button at bounding box center [668, 174] width 39 height 55
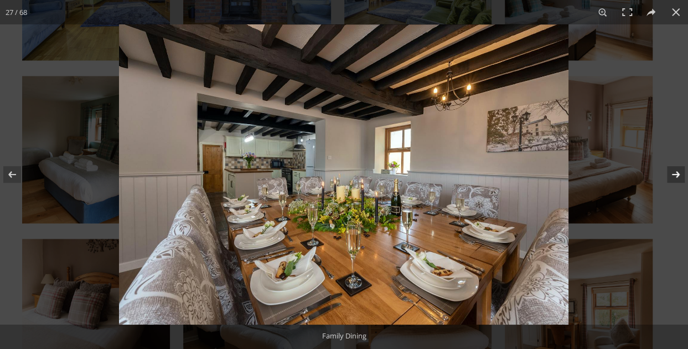
click at [677, 174] on button at bounding box center [668, 174] width 39 height 55
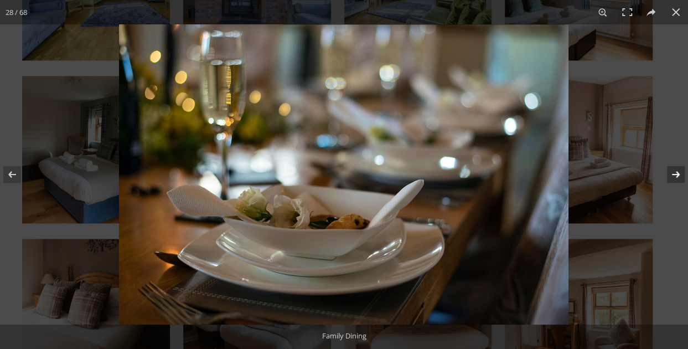
click at [677, 174] on button at bounding box center [668, 174] width 39 height 55
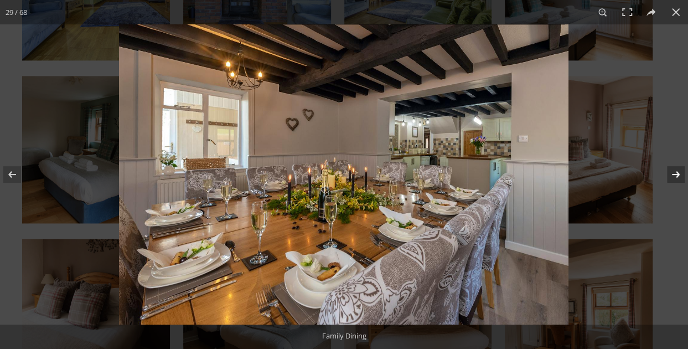
click at [677, 174] on button at bounding box center [668, 174] width 39 height 55
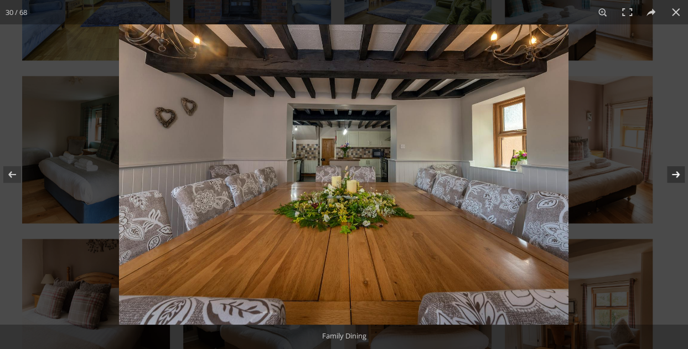
click at [677, 174] on button at bounding box center [668, 174] width 39 height 55
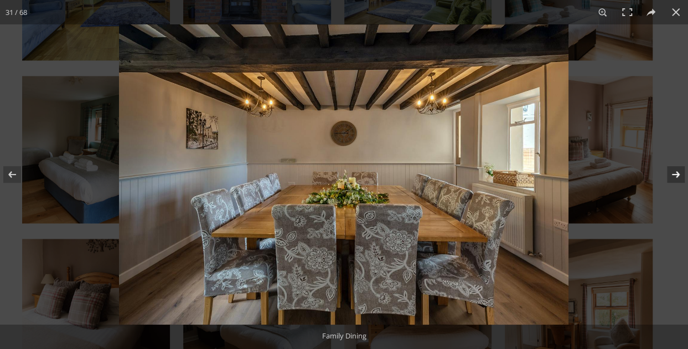
click at [677, 174] on button at bounding box center [668, 174] width 39 height 55
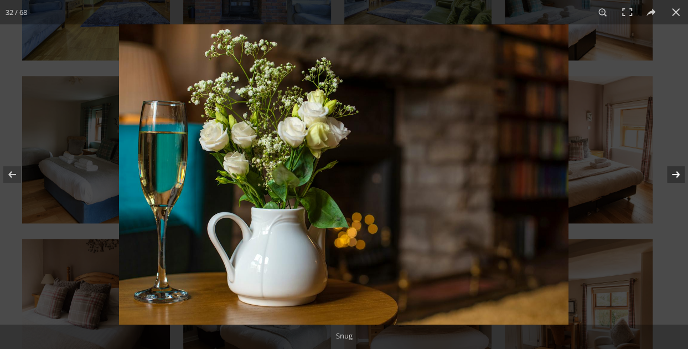
click at [677, 174] on button at bounding box center [668, 174] width 39 height 55
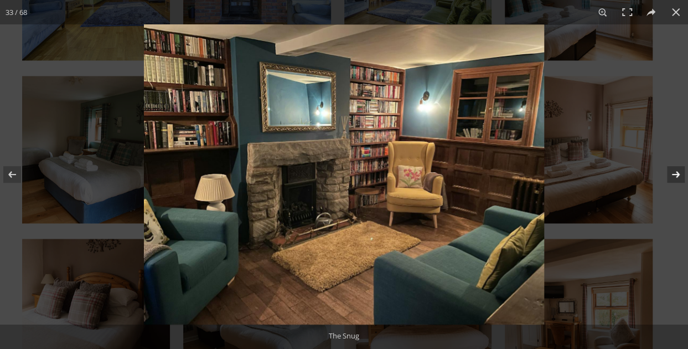
click at [677, 174] on button at bounding box center [668, 174] width 39 height 55
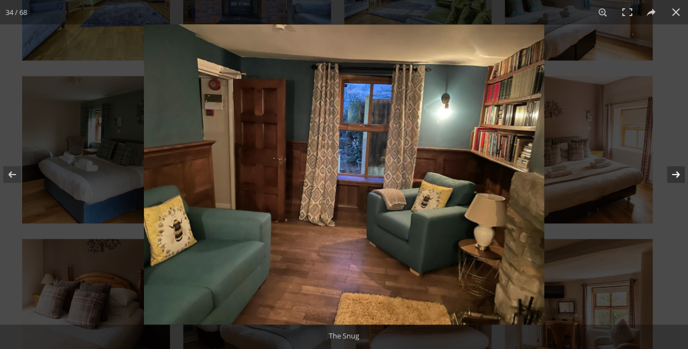
click at [677, 174] on button at bounding box center [668, 174] width 39 height 55
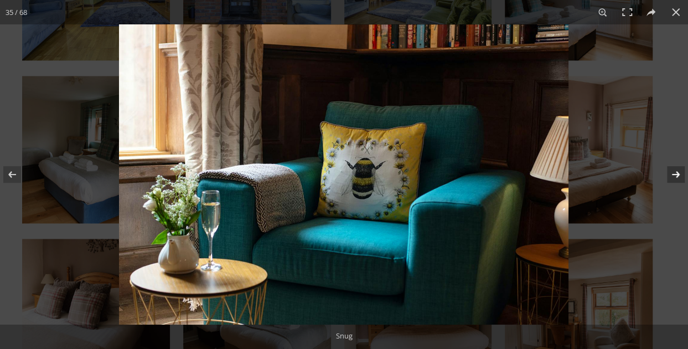
click at [677, 174] on button at bounding box center [668, 174] width 39 height 55
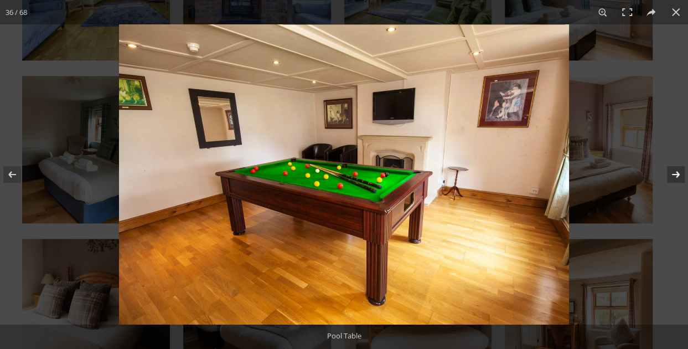
click at [677, 174] on button at bounding box center [668, 174] width 39 height 55
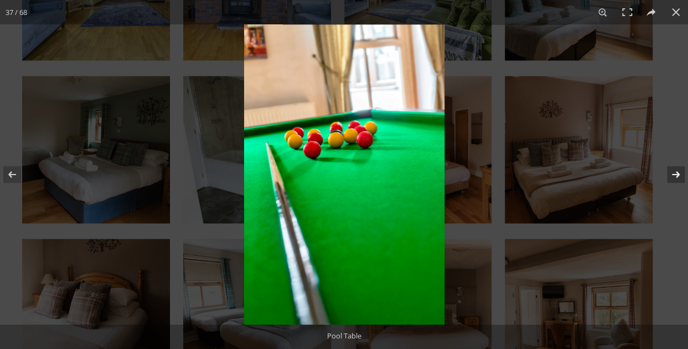
click at [677, 174] on button at bounding box center [668, 174] width 39 height 55
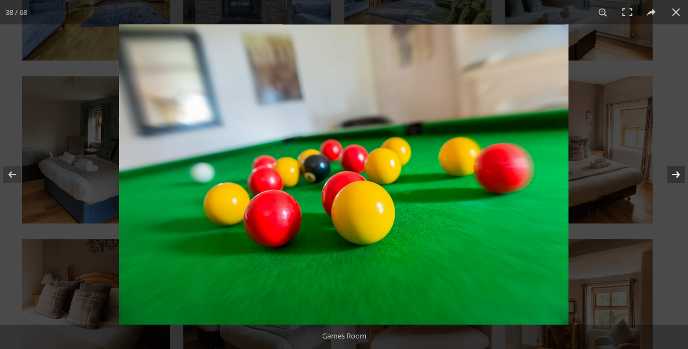
click at [677, 174] on button at bounding box center [668, 174] width 39 height 55
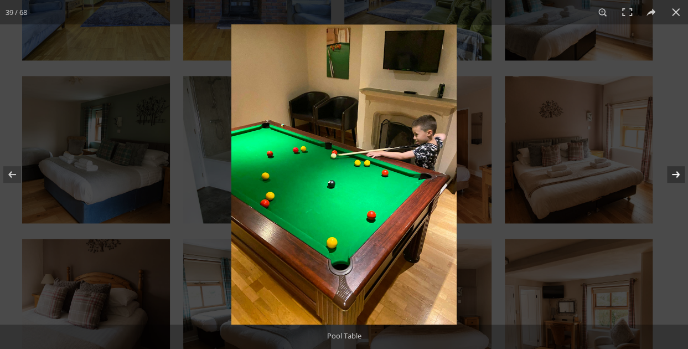
click at [677, 174] on button at bounding box center [668, 174] width 39 height 55
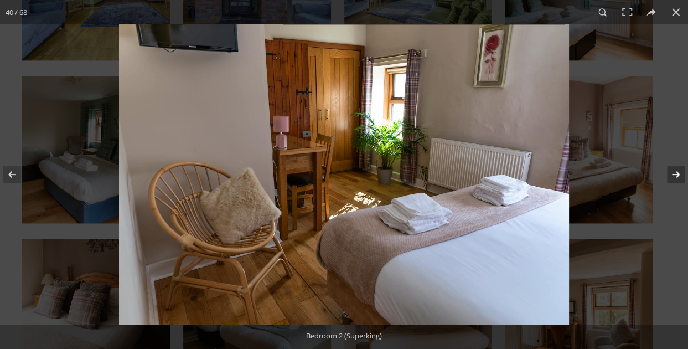
click at [677, 174] on button at bounding box center [668, 174] width 39 height 55
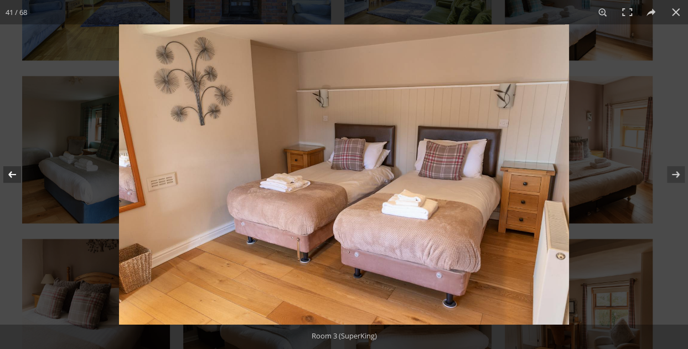
click at [19, 172] on button at bounding box center [19, 174] width 39 height 55
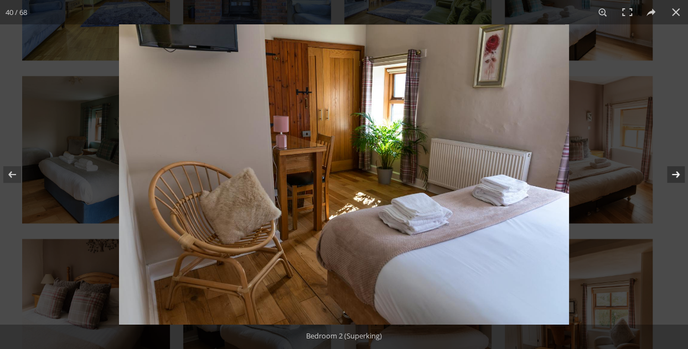
click at [675, 175] on button at bounding box center [668, 174] width 39 height 55
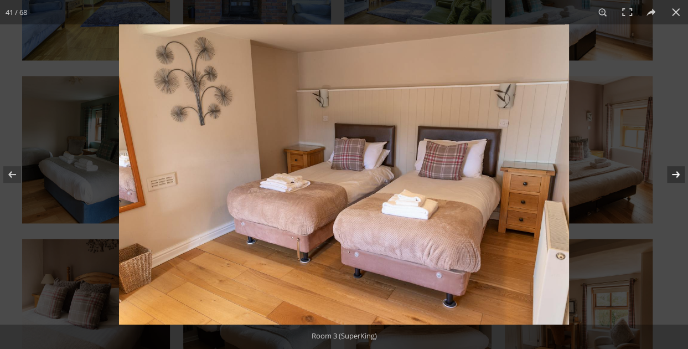
click at [675, 175] on button at bounding box center [668, 174] width 39 height 55
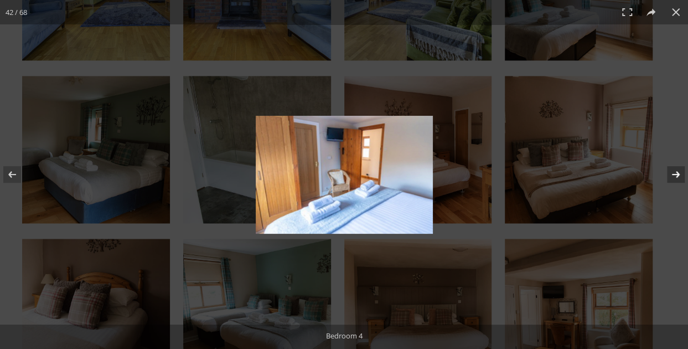
click at [675, 175] on button at bounding box center [668, 174] width 39 height 55
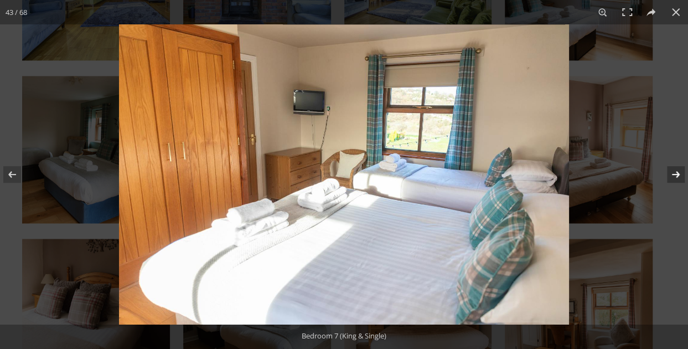
click at [675, 175] on button at bounding box center [668, 174] width 39 height 55
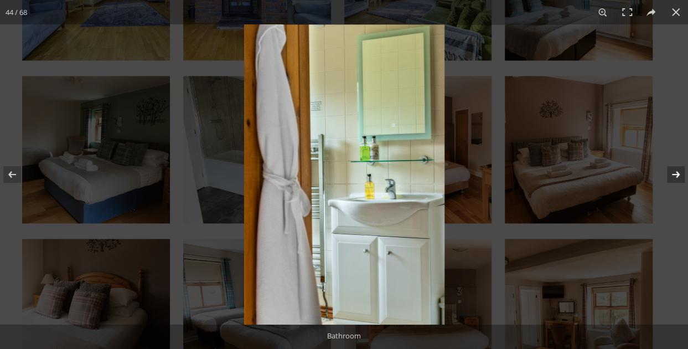
click at [675, 175] on button at bounding box center [668, 174] width 39 height 55
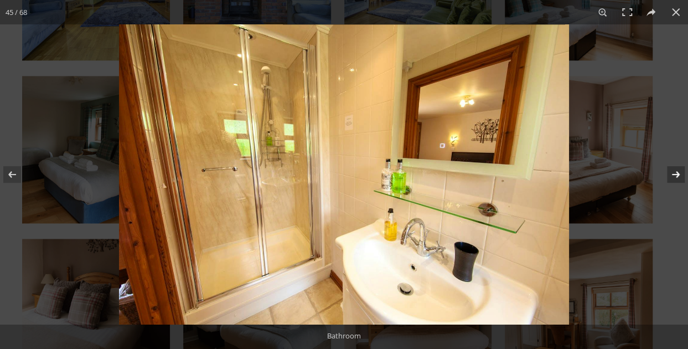
click at [675, 175] on button at bounding box center [668, 174] width 39 height 55
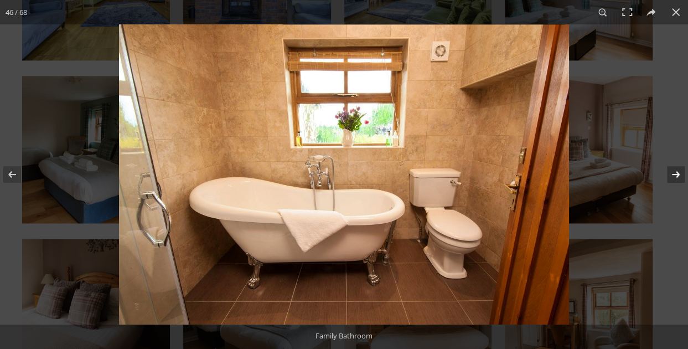
click at [675, 175] on button at bounding box center [668, 174] width 39 height 55
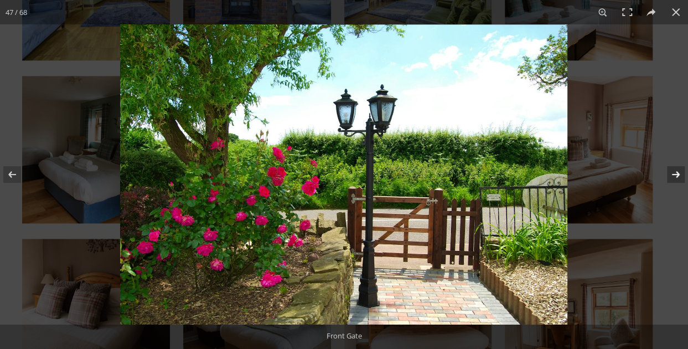
click at [675, 175] on button at bounding box center [668, 174] width 39 height 55
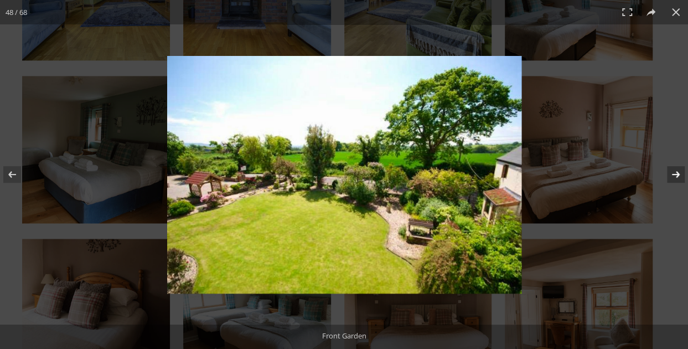
click at [675, 175] on button at bounding box center [668, 174] width 39 height 55
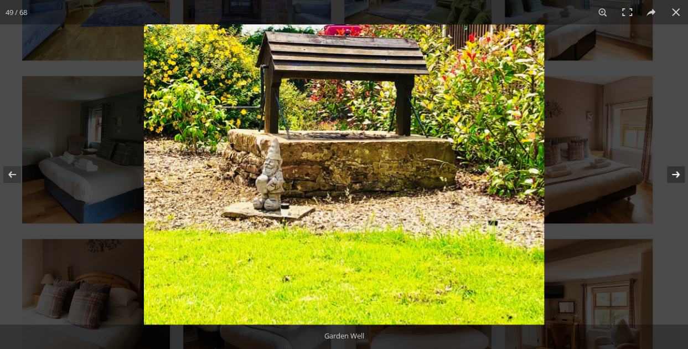
click at [678, 176] on button at bounding box center [668, 174] width 39 height 55
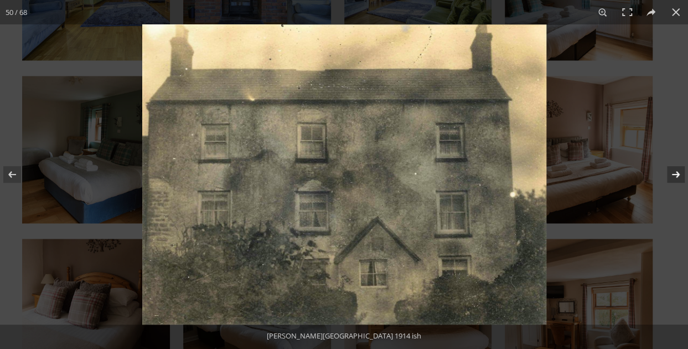
click at [678, 176] on button at bounding box center [668, 174] width 39 height 55
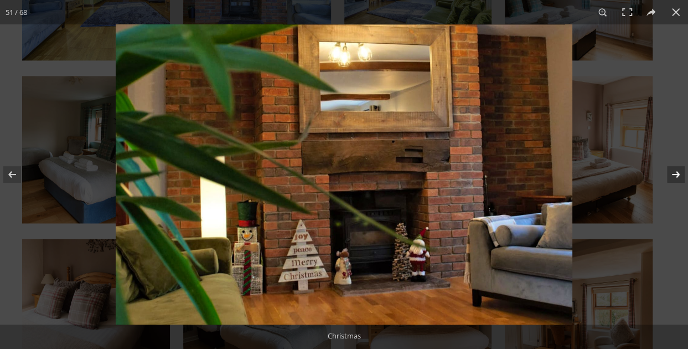
click at [678, 176] on button at bounding box center [668, 174] width 39 height 55
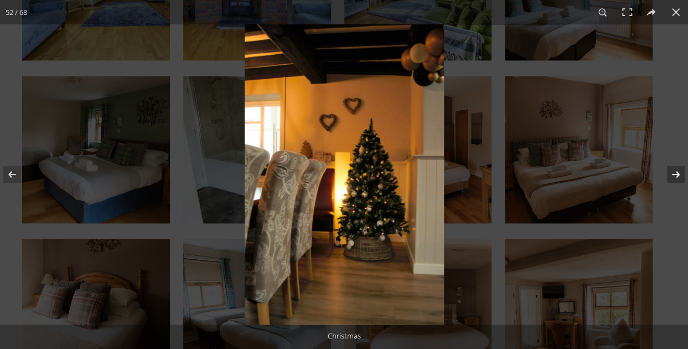
click at [678, 176] on button at bounding box center [668, 174] width 39 height 55
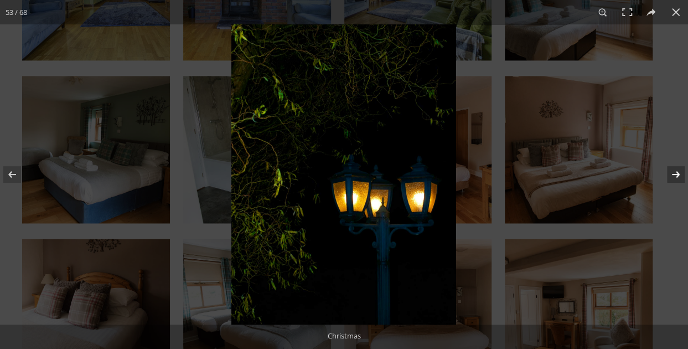
click at [678, 176] on button at bounding box center [668, 174] width 39 height 55
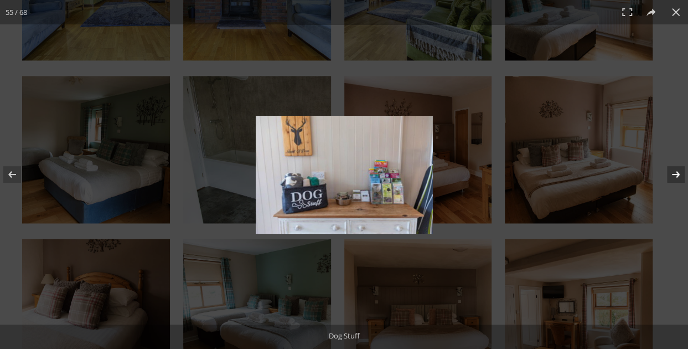
click at [678, 176] on button at bounding box center [668, 174] width 39 height 55
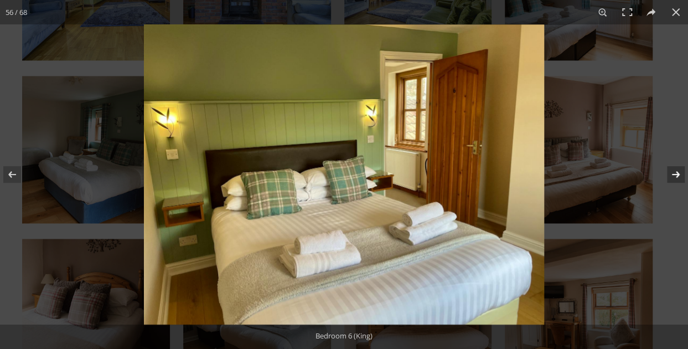
click at [678, 176] on button at bounding box center [668, 174] width 39 height 55
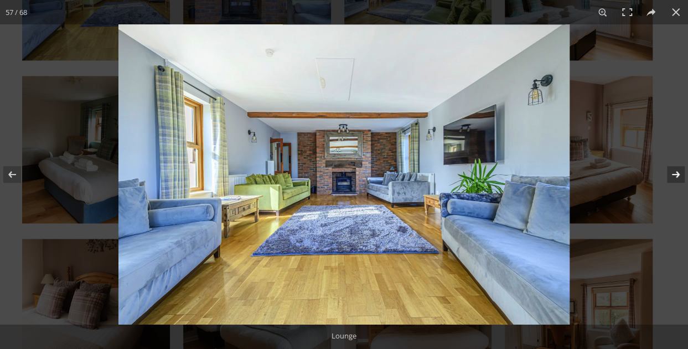
click at [678, 176] on button at bounding box center [668, 174] width 39 height 55
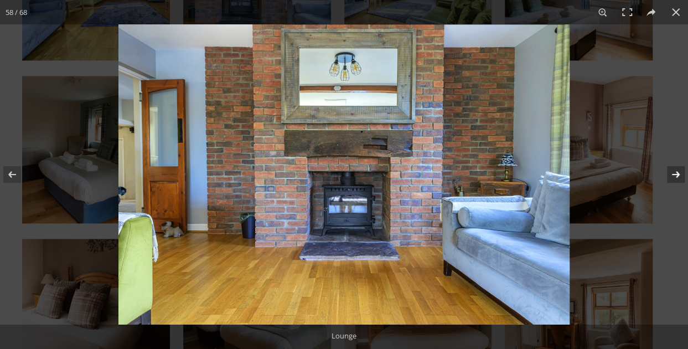
click at [678, 176] on button at bounding box center [668, 174] width 39 height 55
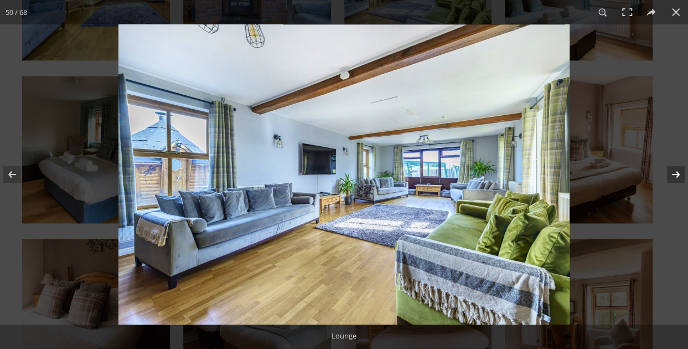
click at [678, 176] on button at bounding box center [668, 174] width 39 height 55
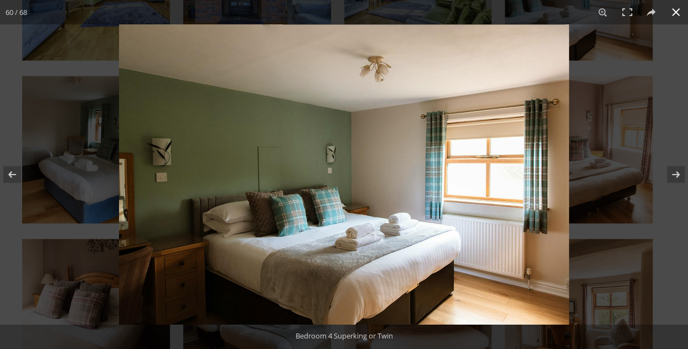
click at [626, 207] on div at bounding box center [463, 198] width 688 height 349
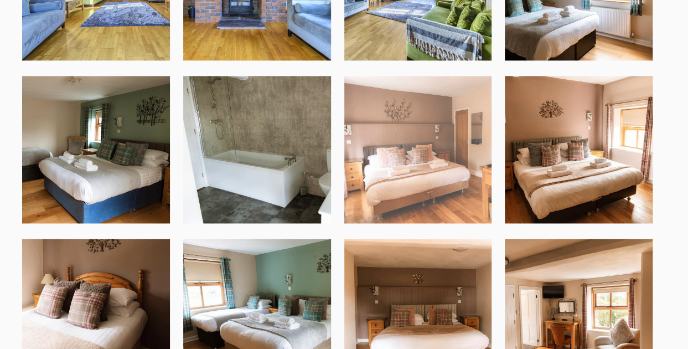
click at [401, 141] on img at bounding box center [418, 150] width 148 height 148
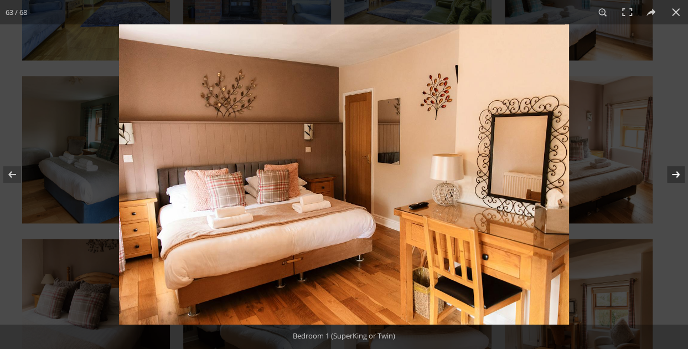
click at [673, 181] on button at bounding box center [668, 174] width 39 height 55
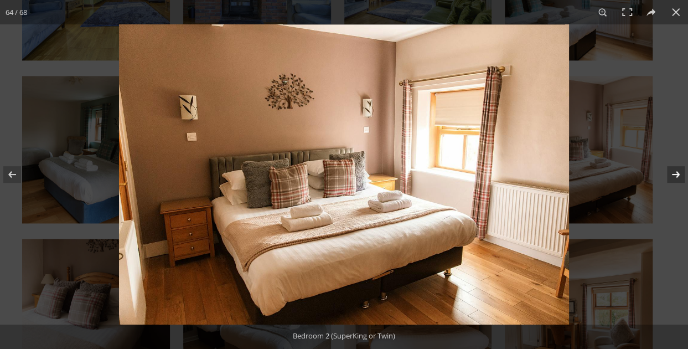
click at [677, 175] on button at bounding box center [668, 174] width 39 height 55
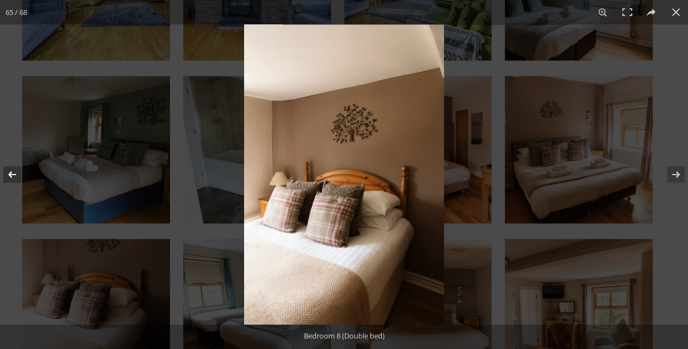
click at [14, 171] on button at bounding box center [19, 174] width 39 height 55
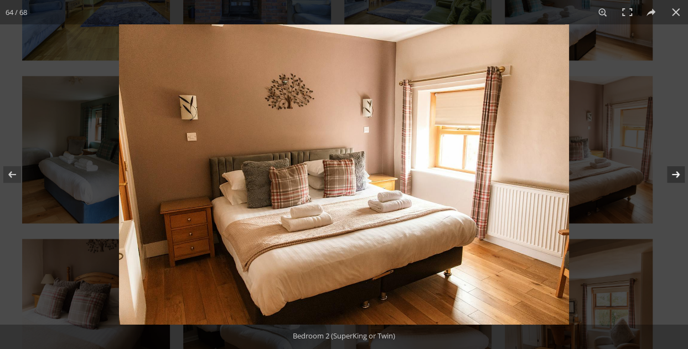
click at [673, 170] on button at bounding box center [668, 174] width 39 height 55
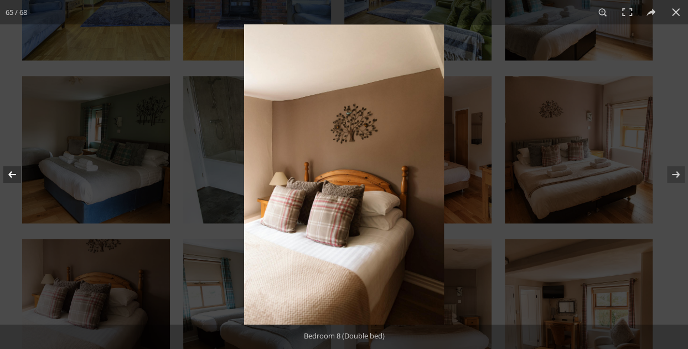
click at [14, 174] on button at bounding box center [19, 174] width 39 height 55
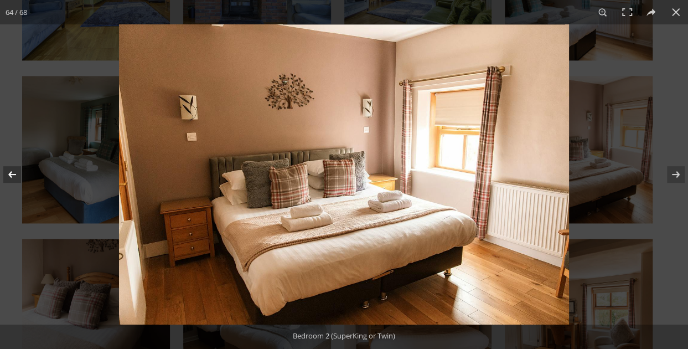
click at [14, 174] on button at bounding box center [19, 174] width 39 height 55
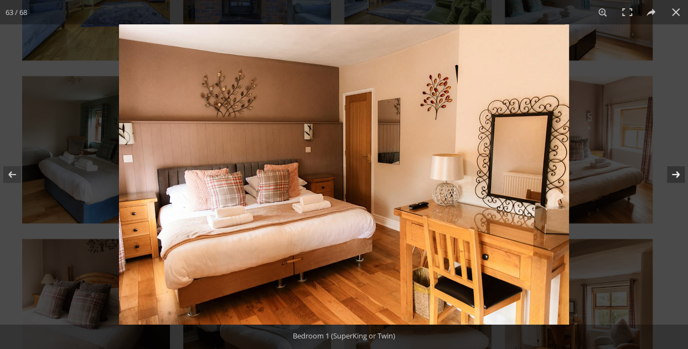
click at [681, 173] on button at bounding box center [668, 174] width 39 height 55
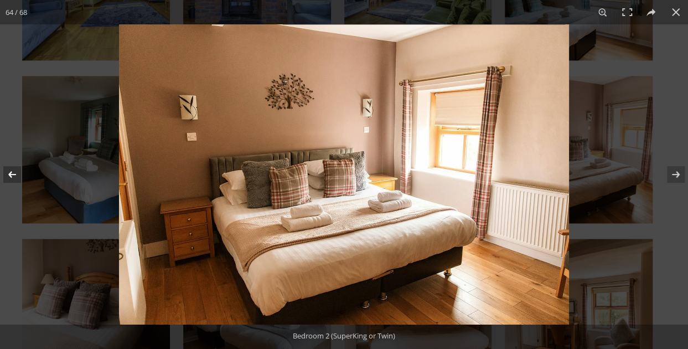
click at [3, 180] on button at bounding box center [19, 174] width 39 height 55
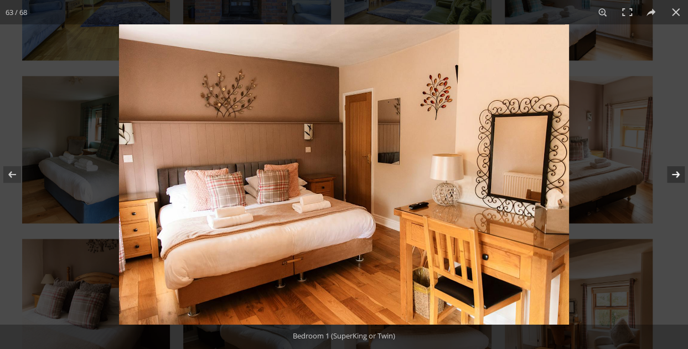
click at [674, 178] on button at bounding box center [668, 174] width 39 height 55
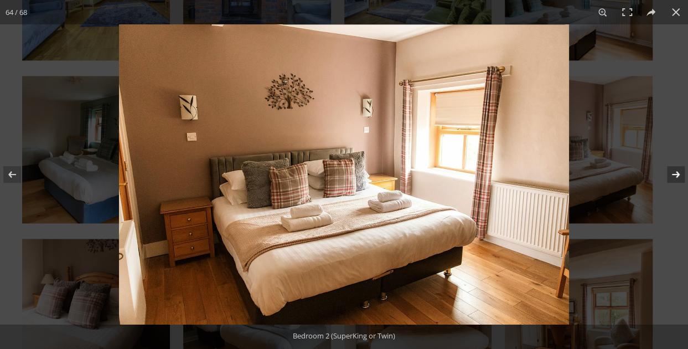
click at [671, 176] on button at bounding box center [668, 174] width 39 height 55
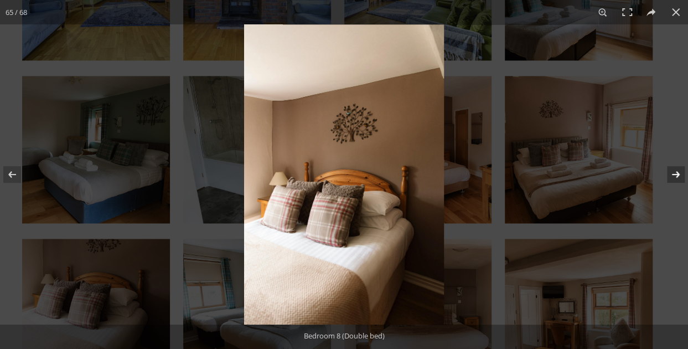
click at [671, 176] on button at bounding box center [668, 174] width 39 height 55
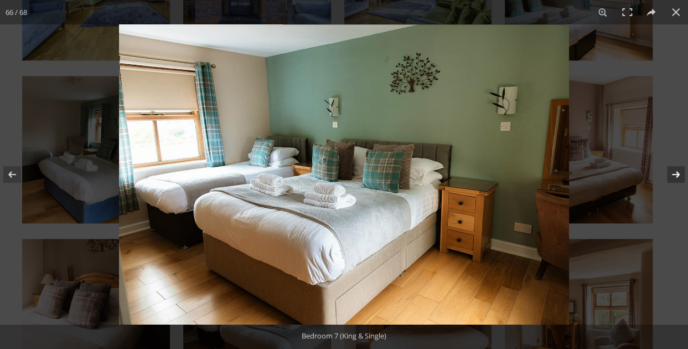
click at [680, 176] on button at bounding box center [668, 174] width 39 height 55
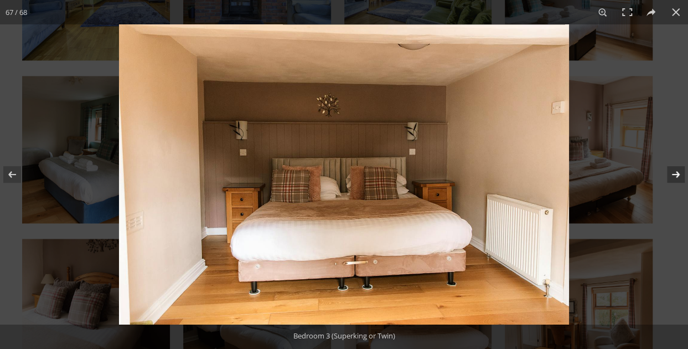
click at [680, 176] on button at bounding box center [668, 174] width 39 height 55
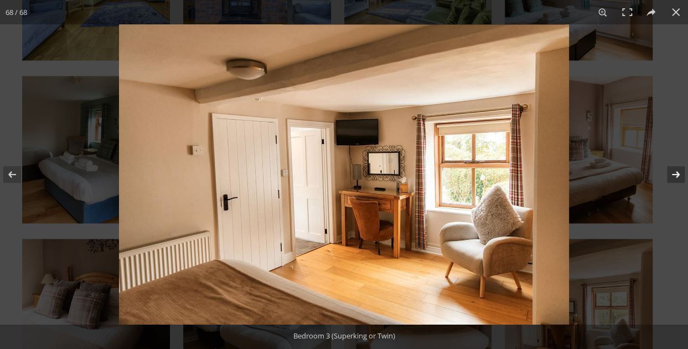
click at [680, 176] on button at bounding box center [668, 174] width 39 height 55
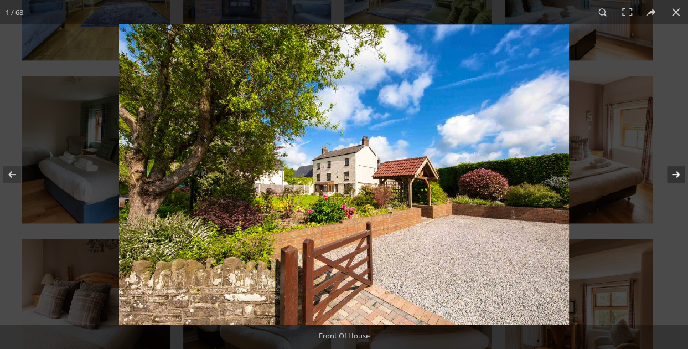
click at [680, 176] on button at bounding box center [668, 174] width 39 height 55
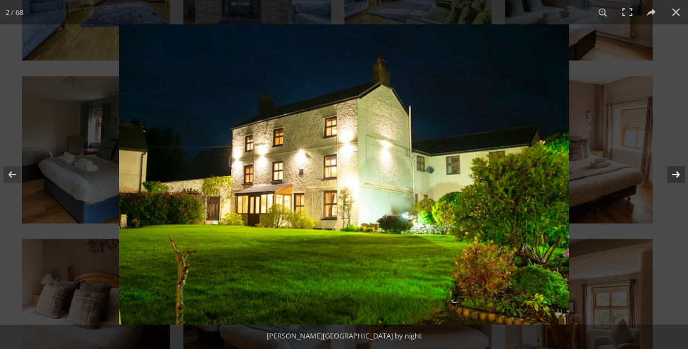
click at [680, 176] on button at bounding box center [668, 174] width 39 height 55
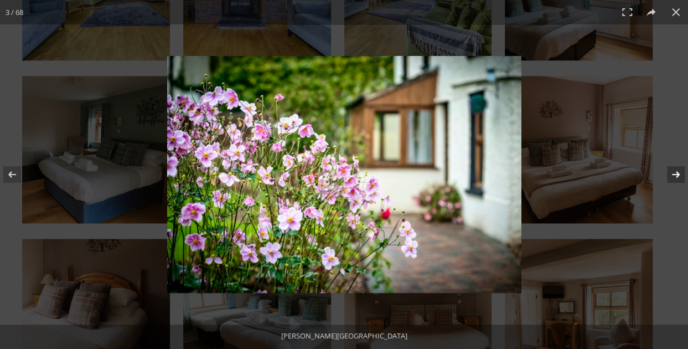
click at [680, 176] on button at bounding box center [668, 174] width 39 height 55
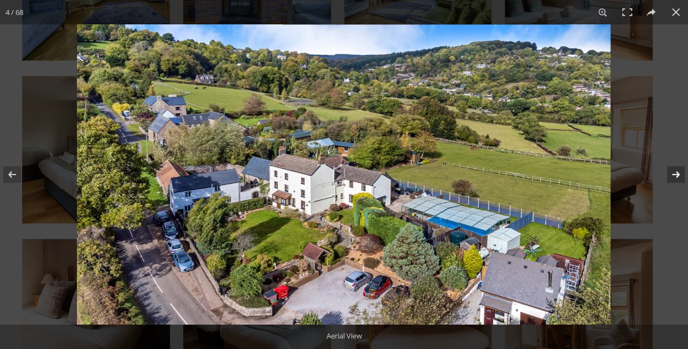
click at [680, 176] on button at bounding box center [668, 174] width 39 height 55
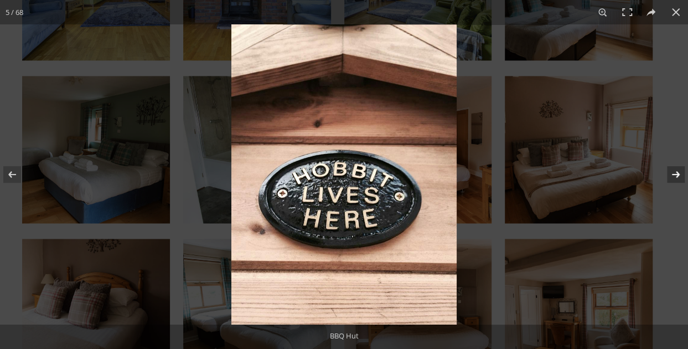
click at [680, 176] on button at bounding box center [668, 174] width 39 height 55
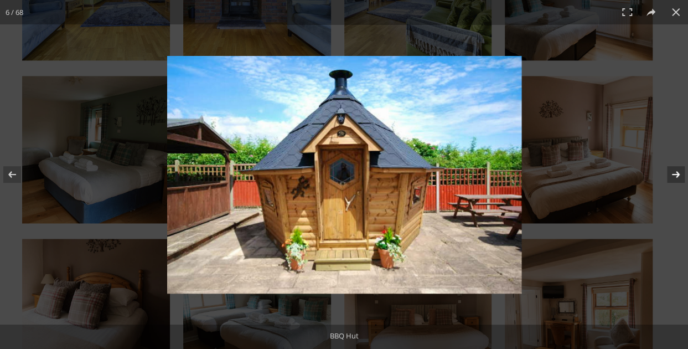
click at [672, 173] on button at bounding box center [668, 174] width 39 height 55
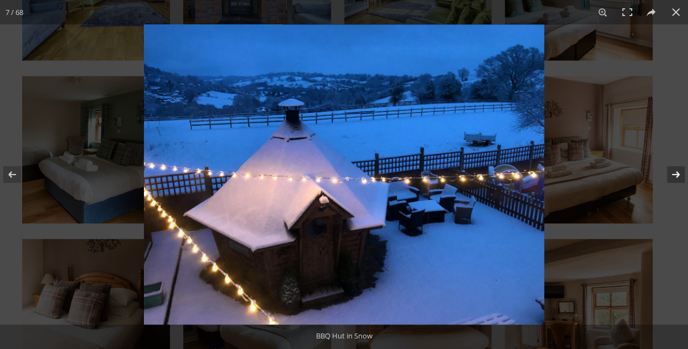
click at [672, 173] on button at bounding box center [668, 174] width 39 height 55
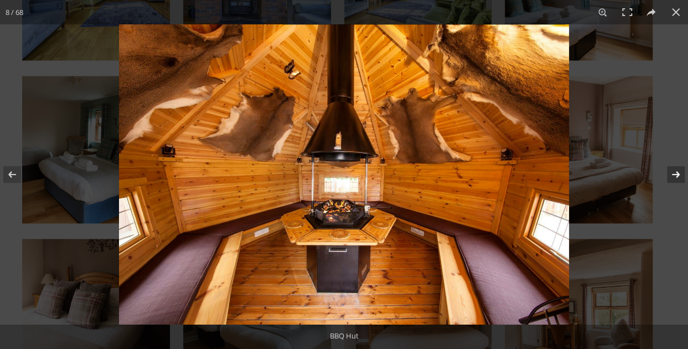
click at [672, 173] on button at bounding box center [668, 174] width 39 height 55
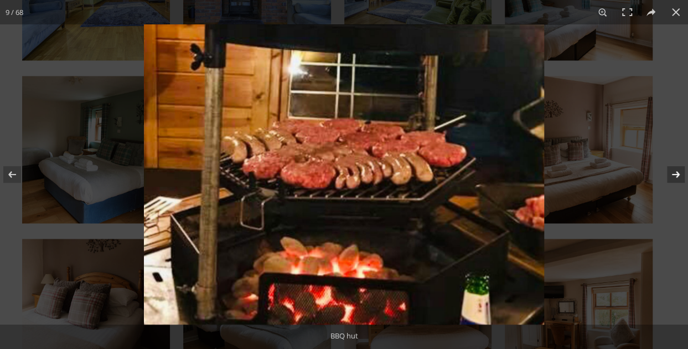
click at [672, 173] on button at bounding box center [668, 174] width 39 height 55
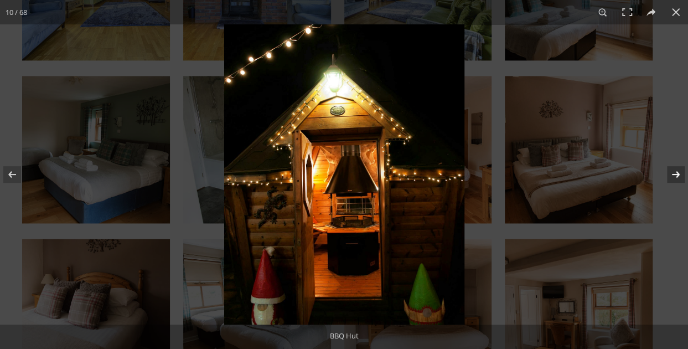
click at [672, 173] on button at bounding box center [668, 174] width 39 height 55
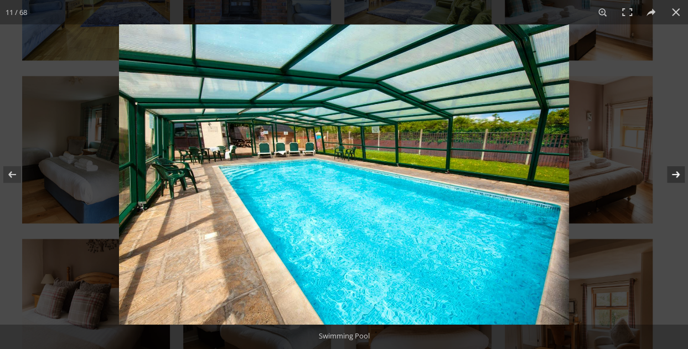
click at [672, 173] on button at bounding box center [668, 174] width 39 height 55
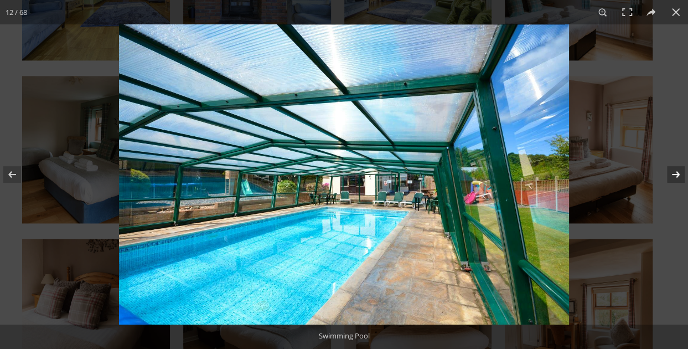
click at [672, 173] on button at bounding box center [668, 174] width 39 height 55
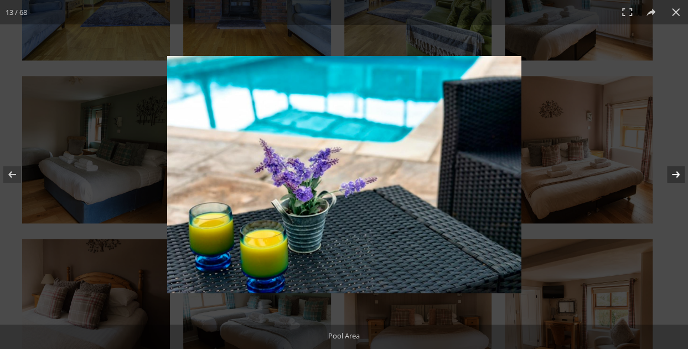
click at [672, 173] on button at bounding box center [668, 174] width 39 height 55
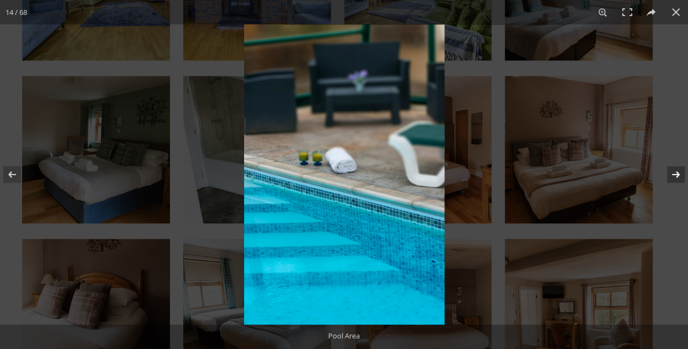
click at [672, 173] on button at bounding box center [668, 174] width 39 height 55
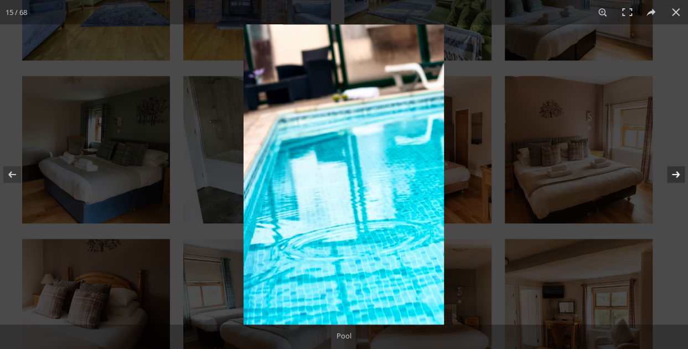
click at [672, 173] on button at bounding box center [668, 174] width 39 height 55
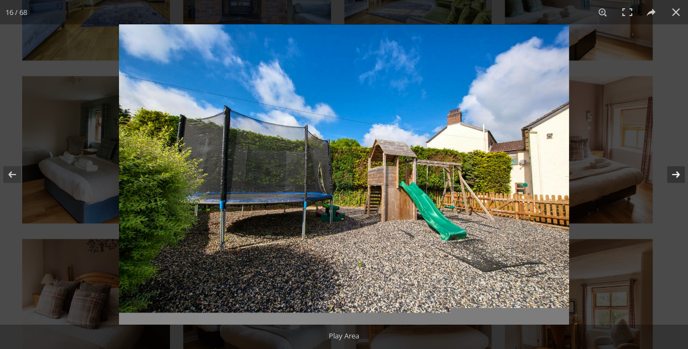
click at [672, 173] on button at bounding box center [668, 174] width 39 height 55
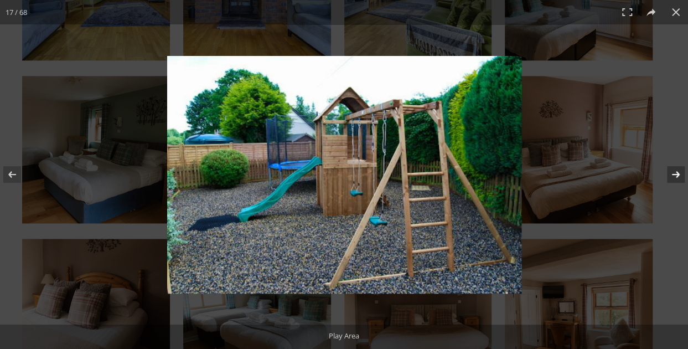
click at [672, 173] on button at bounding box center [668, 174] width 39 height 55
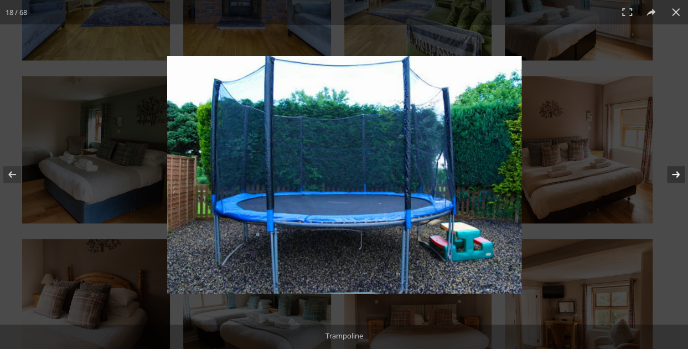
click at [672, 173] on button at bounding box center [668, 174] width 39 height 55
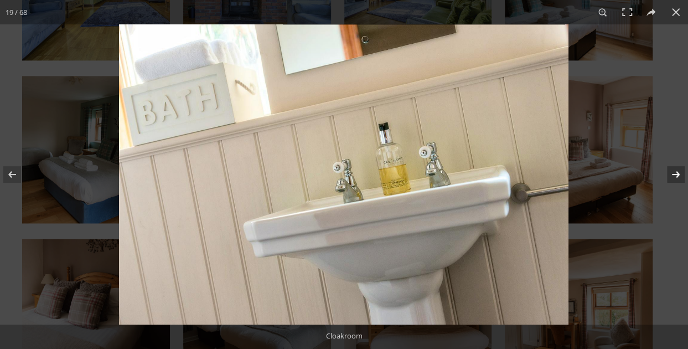
click at [672, 173] on button at bounding box center [668, 174] width 39 height 55
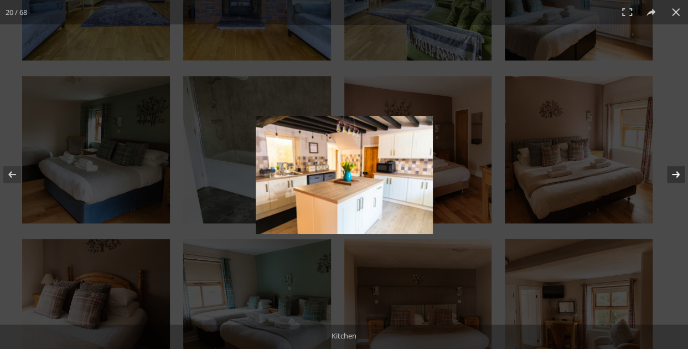
click at [672, 173] on button at bounding box center [668, 174] width 39 height 55
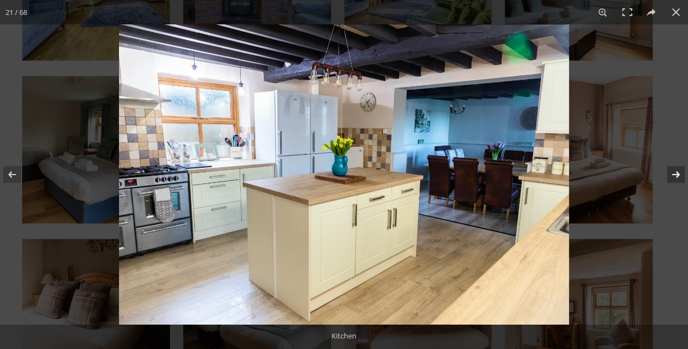
click at [672, 173] on button at bounding box center [668, 174] width 39 height 55
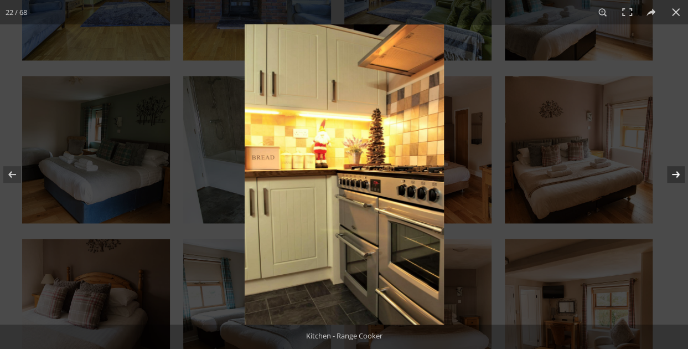
click at [672, 173] on button at bounding box center [668, 174] width 39 height 55
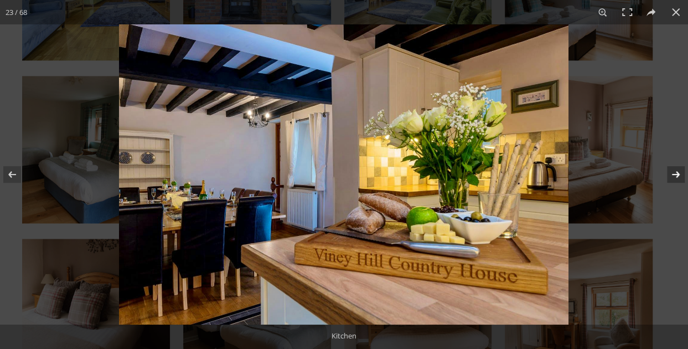
click at [672, 173] on button at bounding box center [668, 174] width 39 height 55
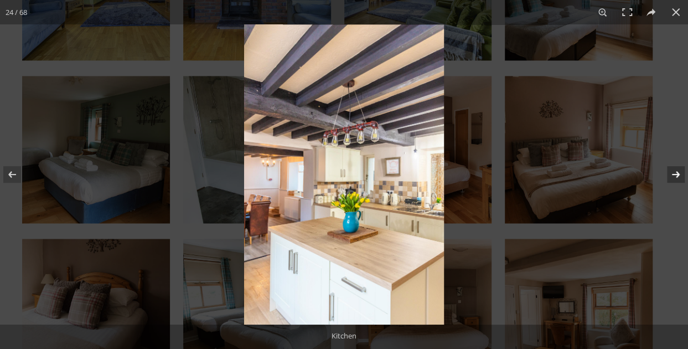
click at [672, 173] on button at bounding box center [668, 174] width 39 height 55
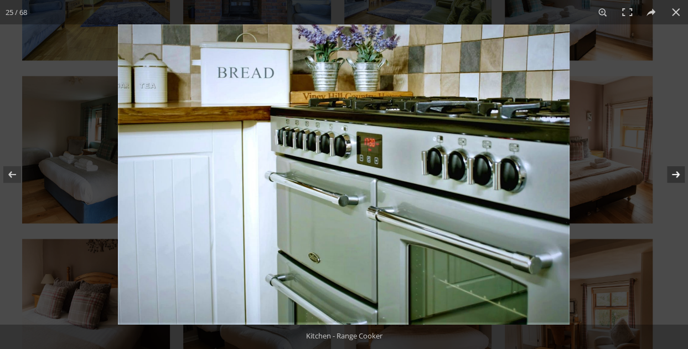
click at [672, 173] on button at bounding box center [668, 174] width 39 height 55
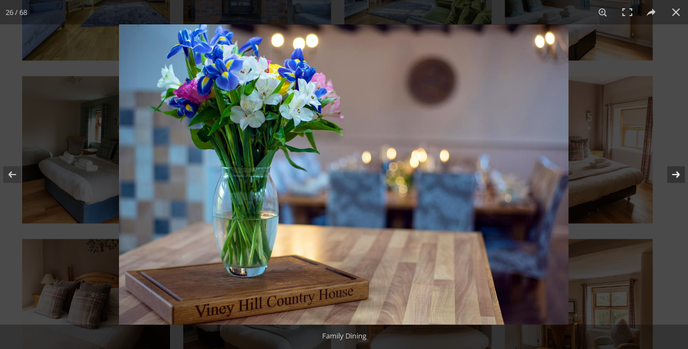
click at [672, 173] on button at bounding box center [668, 174] width 39 height 55
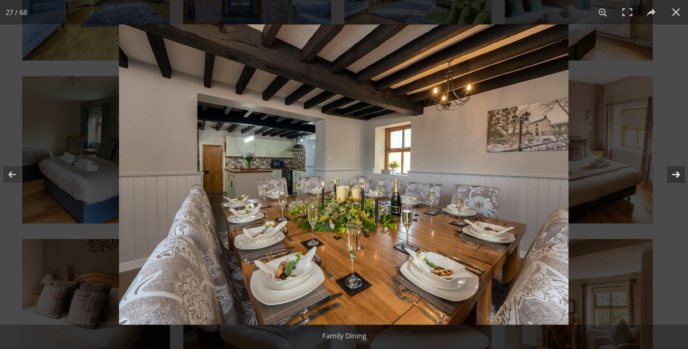
click at [672, 173] on button at bounding box center [668, 174] width 39 height 55
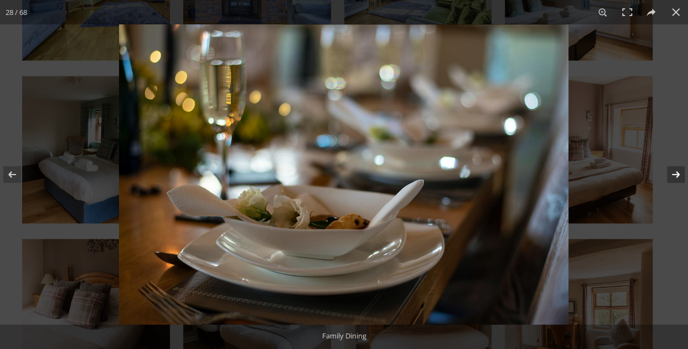
click at [672, 173] on button at bounding box center [668, 174] width 39 height 55
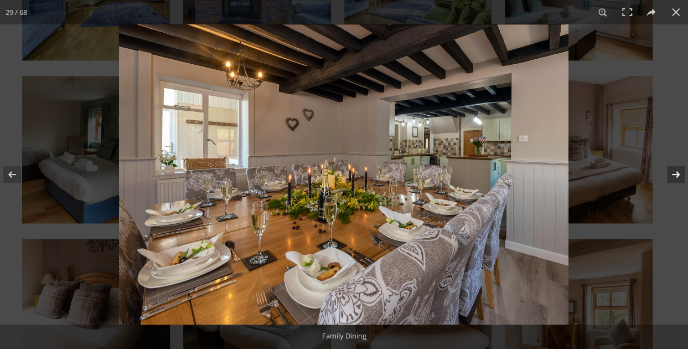
click at [672, 173] on button at bounding box center [668, 174] width 39 height 55
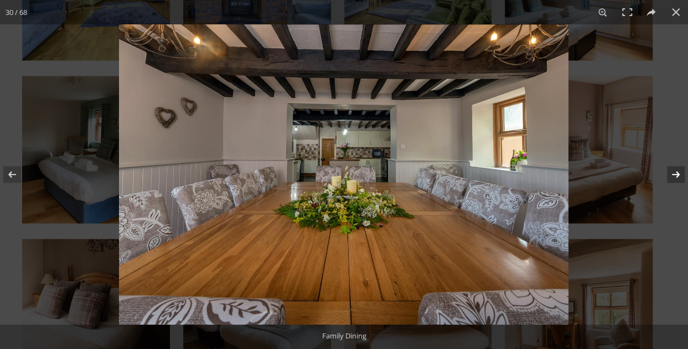
click at [672, 173] on button at bounding box center [668, 174] width 39 height 55
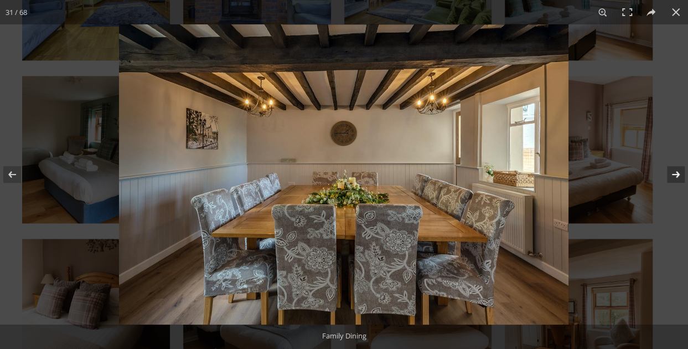
click at [672, 173] on button at bounding box center [668, 174] width 39 height 55
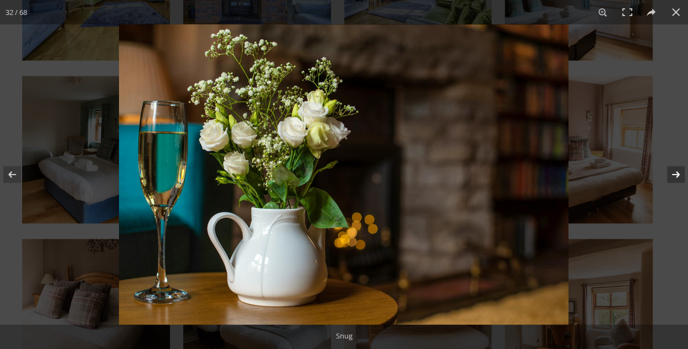
click at [672, 173] on button at bounding box center [668, 174] width 39 height 55
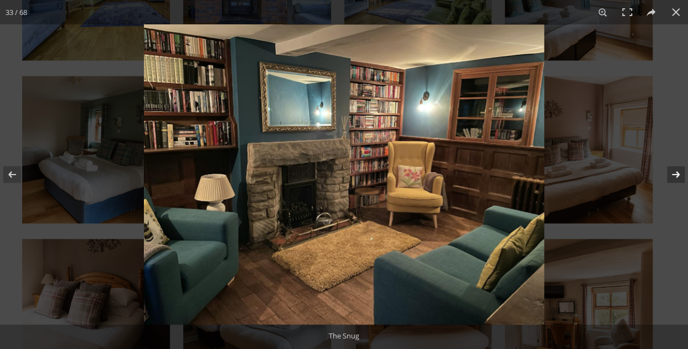
click at [672, 173] on button at bounding box center [668, 174] width 39 height 55
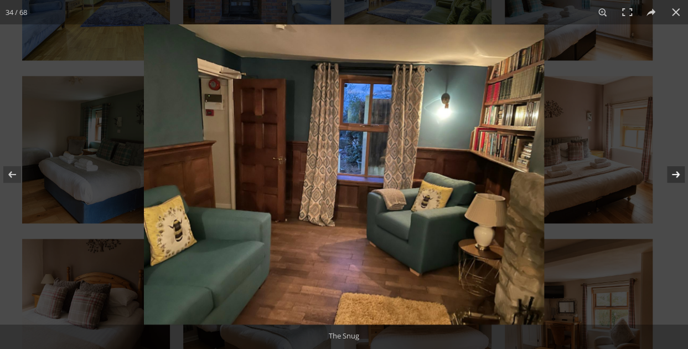
click at [672, 173] on button at bounding box center [668, 174] width 39 height 55
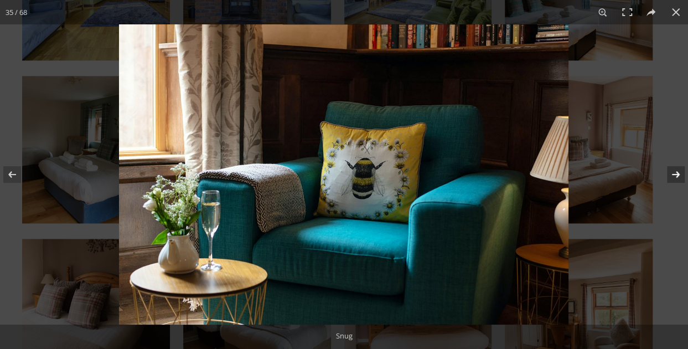
click at [672, 173] on button at bounding box center [668, 174] width 39 height 55
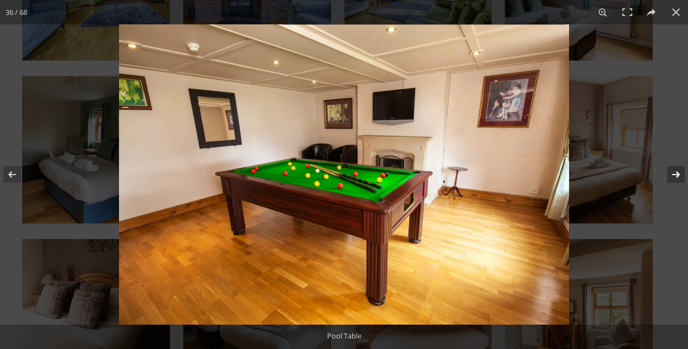
click at [672, 173] on button at bounding box center [668, 174] width 39 height 55
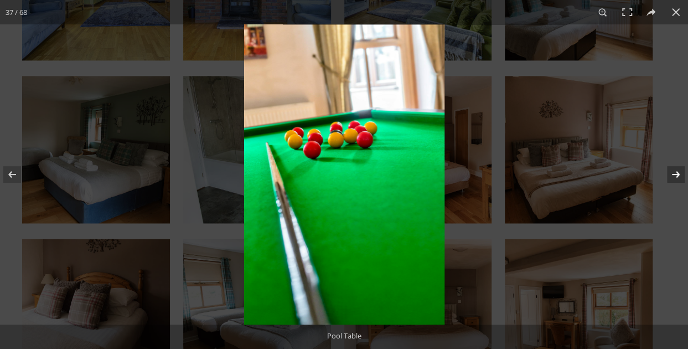
click at [672, 173] on button at bounding box center [668, 174] width 39 height 55
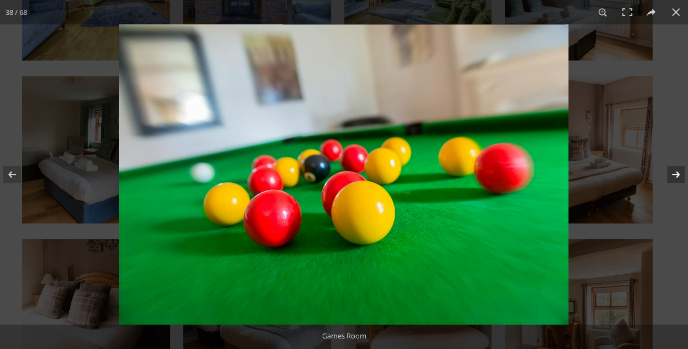
click at [672, 173] on button at bounding box center [668, 174] width 39 height 55
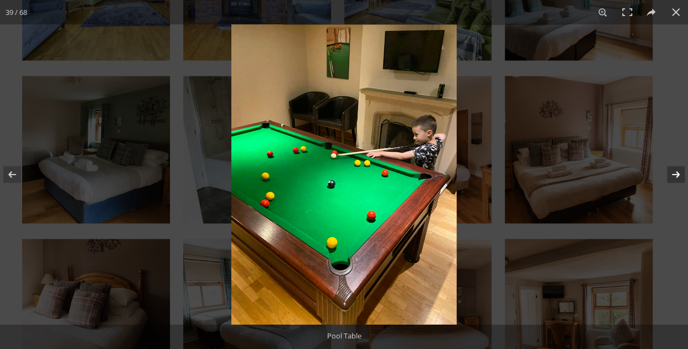
click at [672, 173] on button at bounding box center [668, 174] width 39 height 55
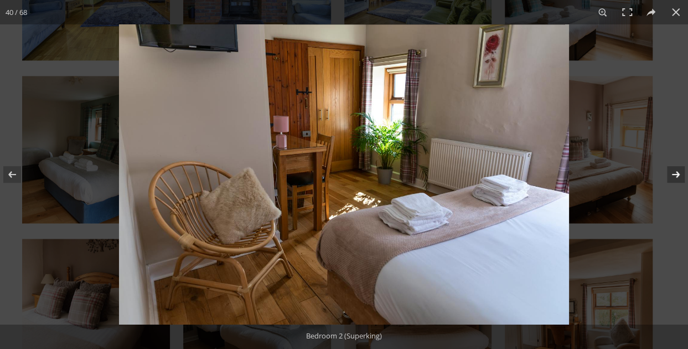
click at [672, 173] on button at bounding box center [668, 174] width 39 height 55
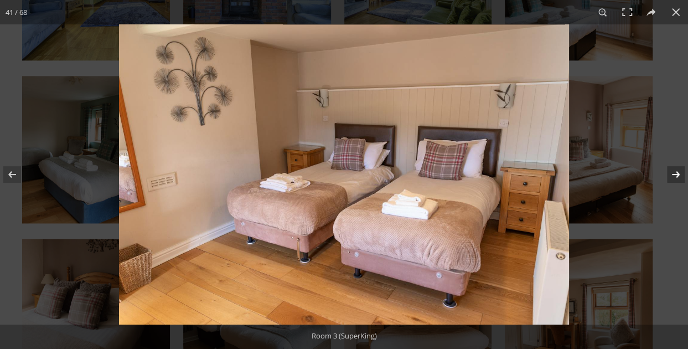
click at [672, 173] on button at bounding box center [668, 174] width 39 height 55
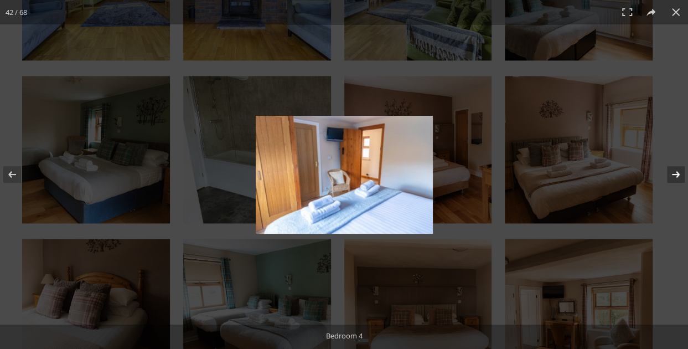
click at [672, 173] on button at bounding box center [668, 174] width 39 height 55
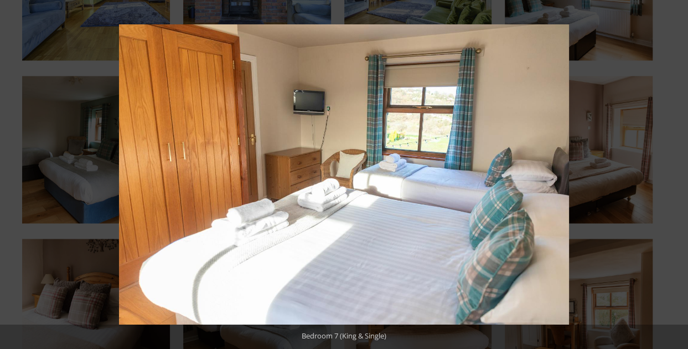
click at [672, 173] on button at bounding box center [668, 174] width 39 height 55
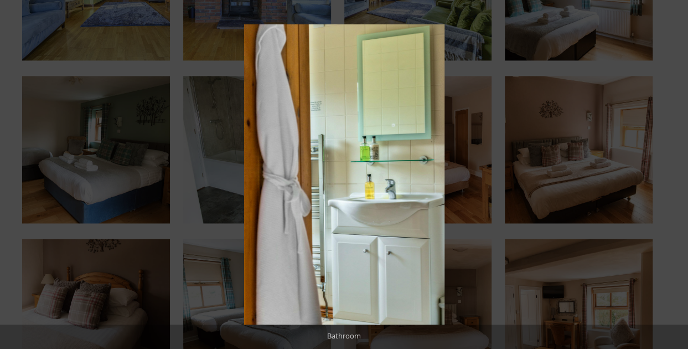
click at [672, 173] on button at bounding box center [668, 174] width 39 height 55
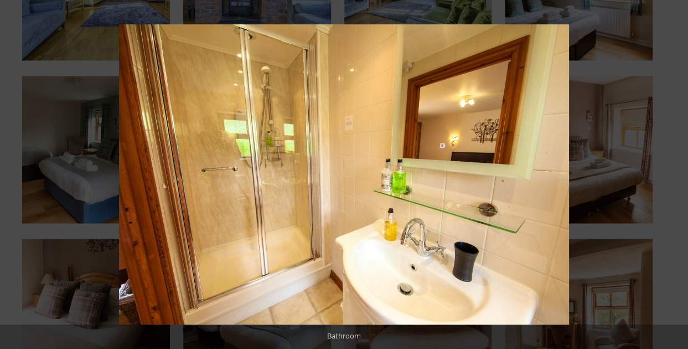
click at [672, 173] on button at bounding box center [668, 174] width 39 height 55
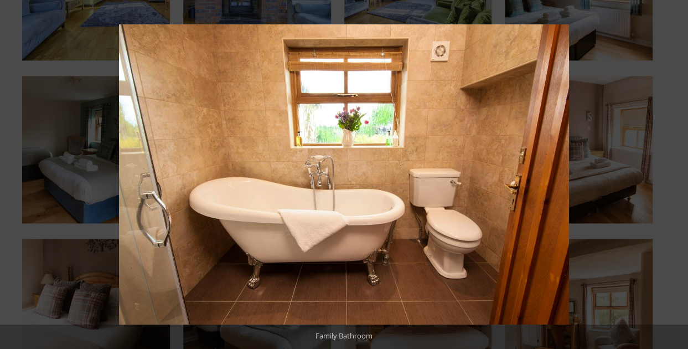
click at [672, 173] on button at bounding box center [668, 174] width 39 height 55
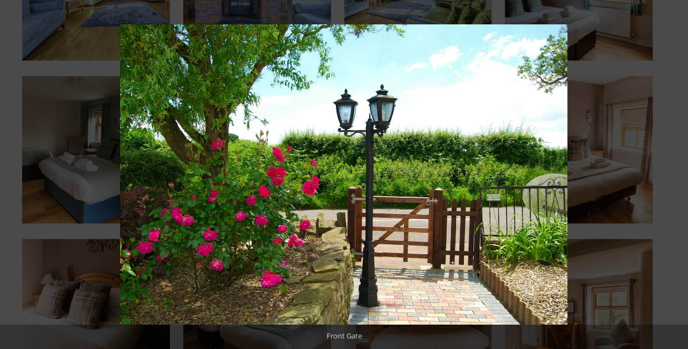
click at [672, 173] on button at bounding box center [668, 174] width 39 height 55
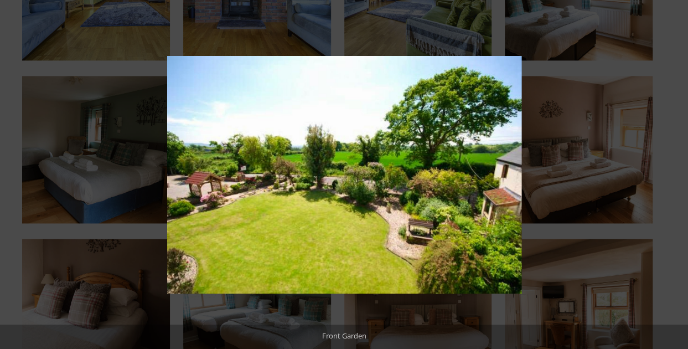
click at [672, 173] on button at bounding box center [668, 174] width 39 height 55
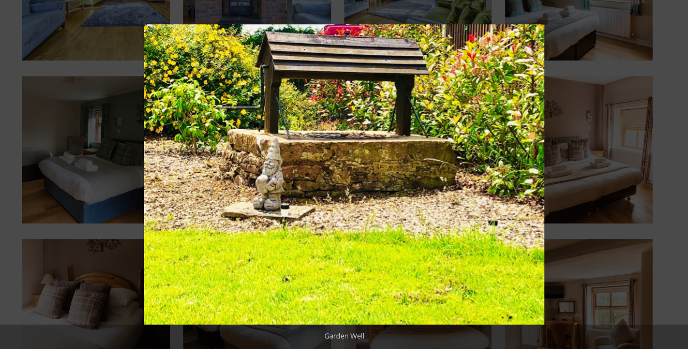
click at [672, 173] on button at bounding box center [668, 174] width 39 height 55
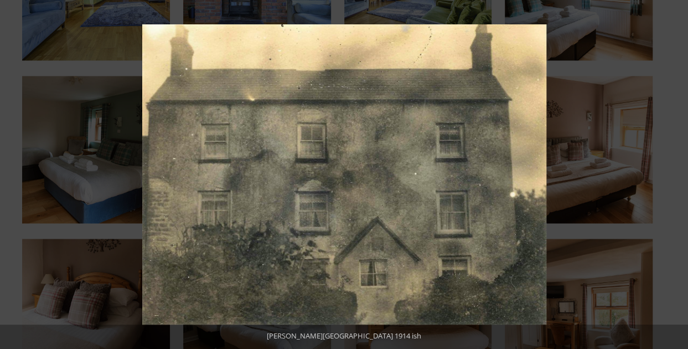
click at [672, 173] on button at bounding box center [668, 174] width 39 height 55
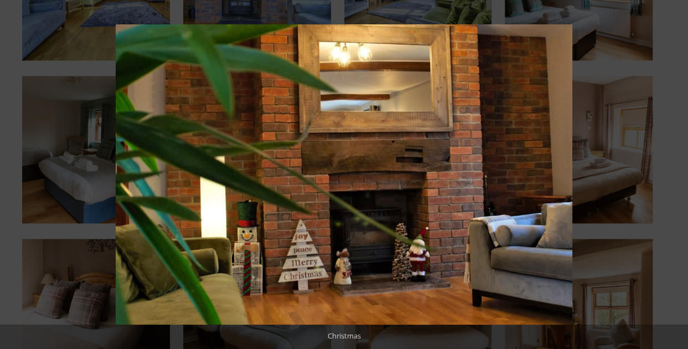
click at [672, 173] on button at bounding box center [668, 174] width 39 height 55
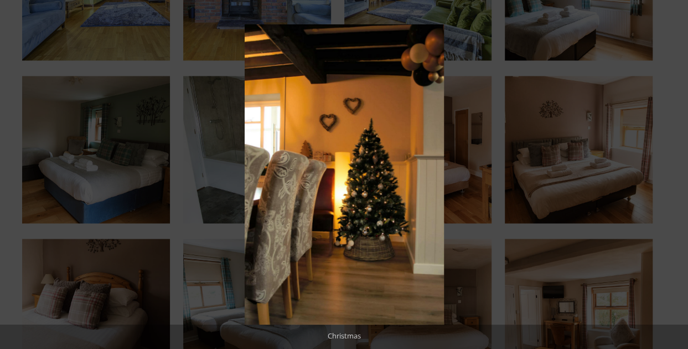
click at [672, 173] on button at bounding box center [668, 174] width 39 height 55
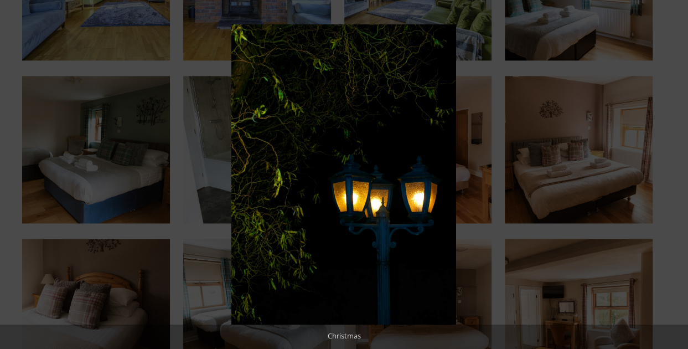
click at [672, 173] on button at bounding box center [668, 174] width 39 height 55
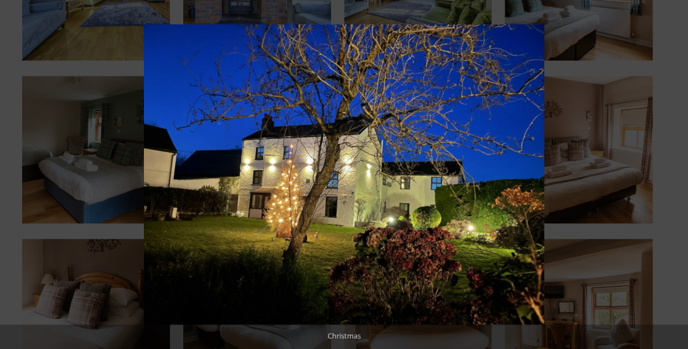
click at [672, 173] on button at bounding box center [668, 174] width 39 height 55
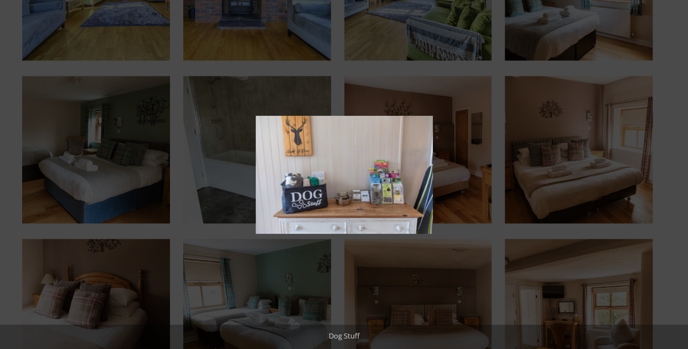
click at [672, 173] on button at bounding box center [668, 174] width 39 height 55
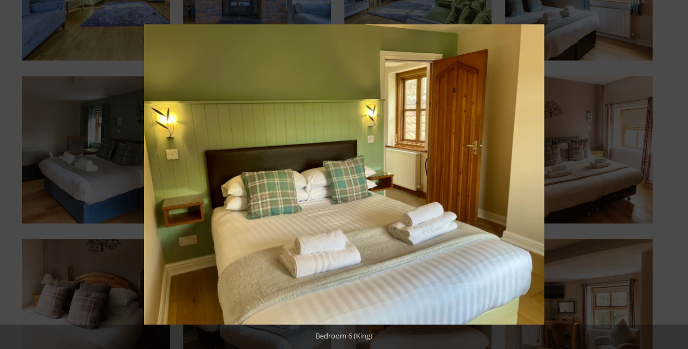
click at [672, 173] on button at bounding box center [668, 174] width 39 height 55
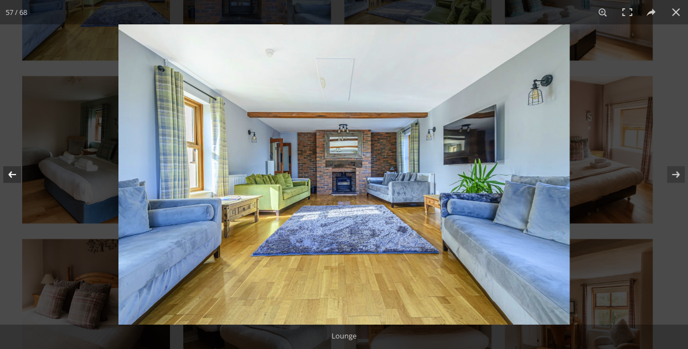
click at [20, 176] on button at bounding box center [19, 174] width 39 height 55
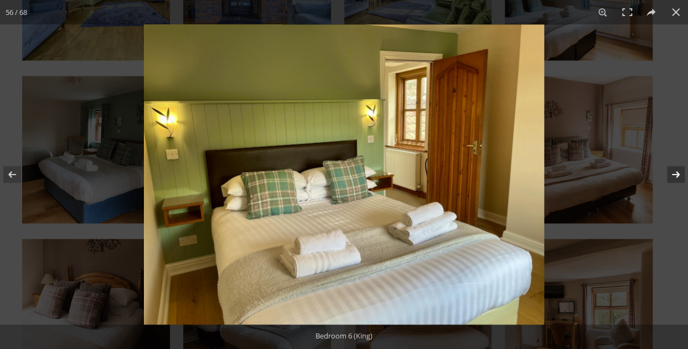
click at [677, 175] on button at bounding box center [668, 174] width 39 height 55
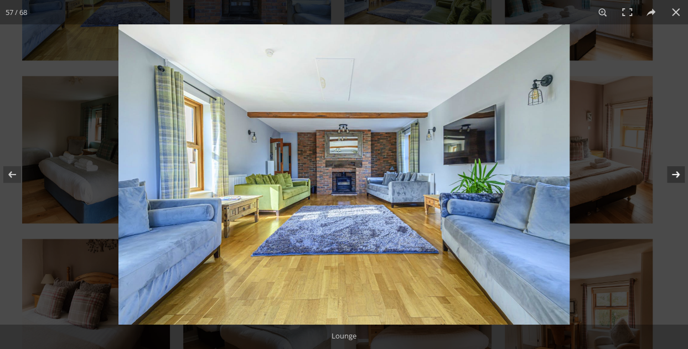
click at [677, 175] on button at bounding box center [668, 174] width 39 height 55
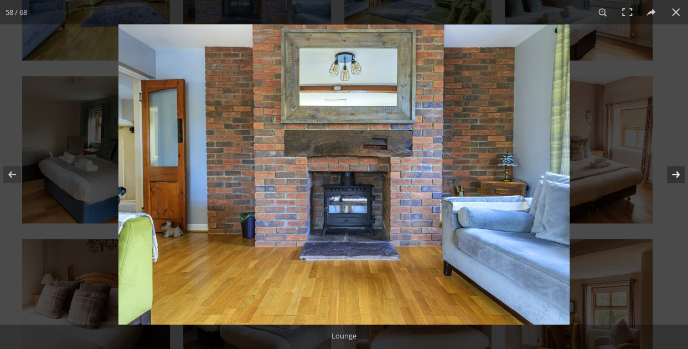
click at [677, 175] on button at bounding box center [668, 174] width 39 height 55
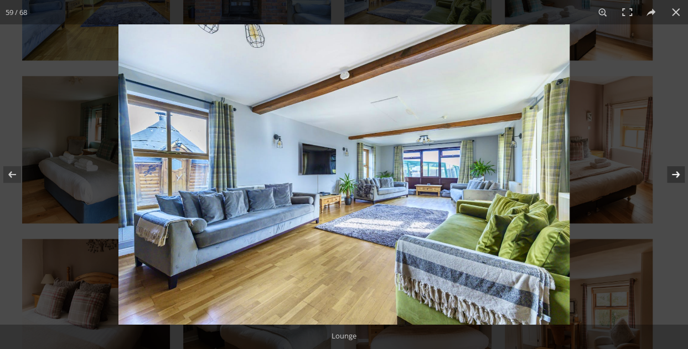
click at [677, 175] on button at bounding box center [668, 174] width 39 height 55
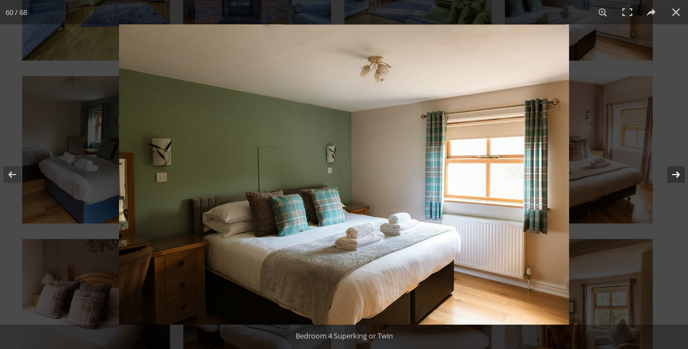
click at [677, 175] on button at bounding box center [668, 174] width 39 height 55
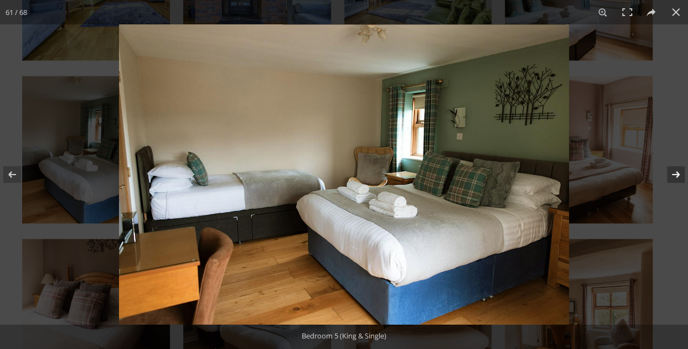
click at [683, 167] on button at bounding box center [668, 174] width 39 height 55
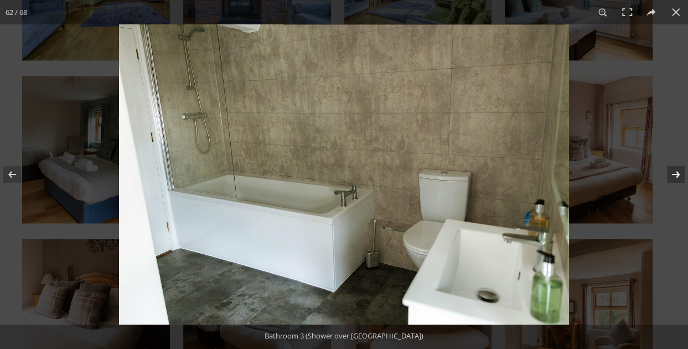
click at [679, 169] on button at bounding box center [668, 174] width 39 height 55
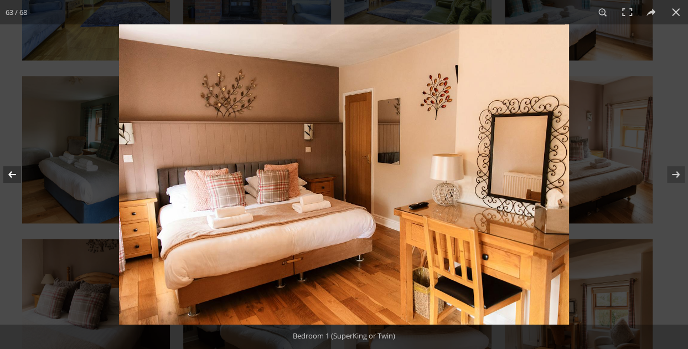
click at [6, 175] on button at bounding box center [19, 174] width 39 height 55
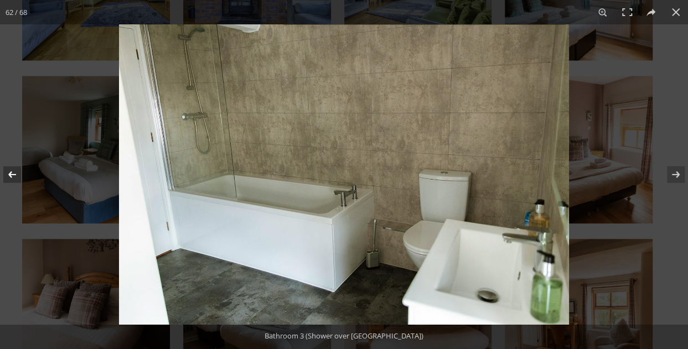
click at [7, 175] on button at bounding box center [19, 174] width 39 height 55
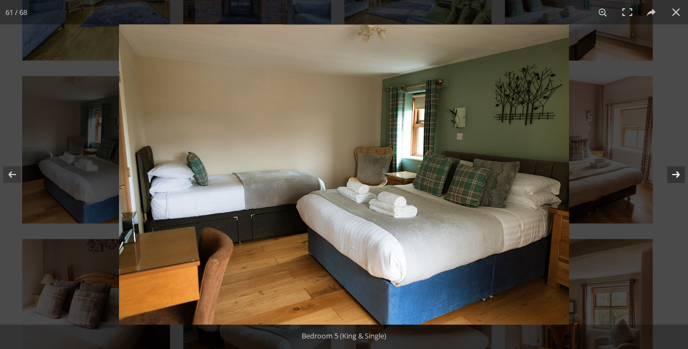
click at [675, 172] on button at bounding box center [668, 174] width 39 height 55
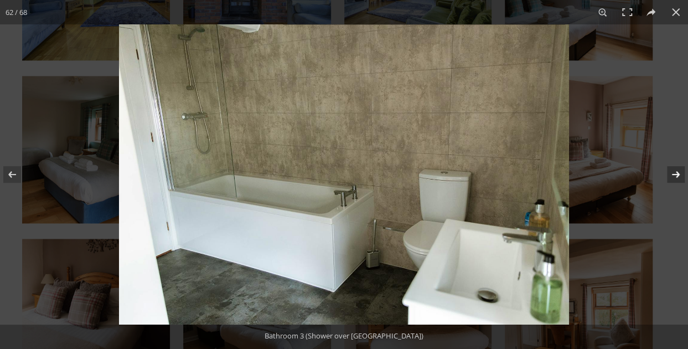
click at [675, 172] on button at bounding box center [668, 174] width 39 height 55
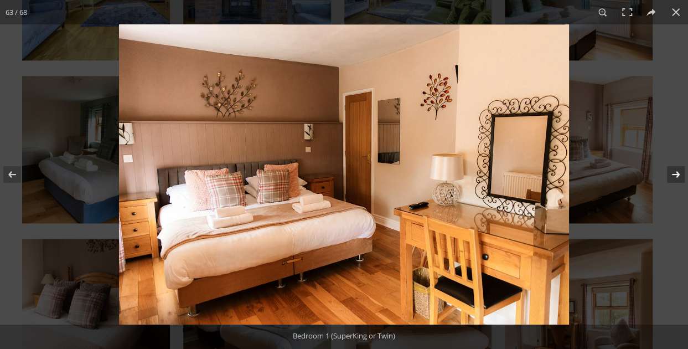
click at [675, 172] on button at bounding box center [668, 174] width 39 height 55
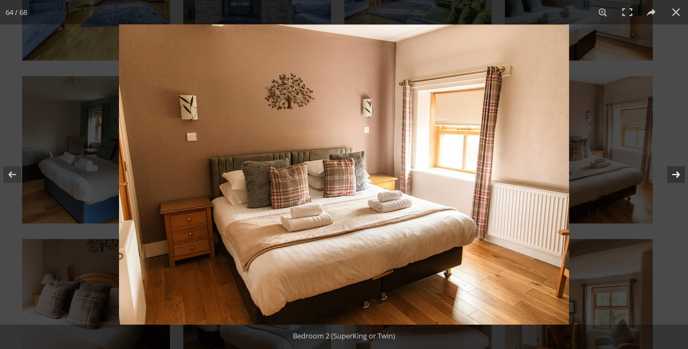
click at [675, 172] on button at bounding box center [668, 174] width 39 height 55
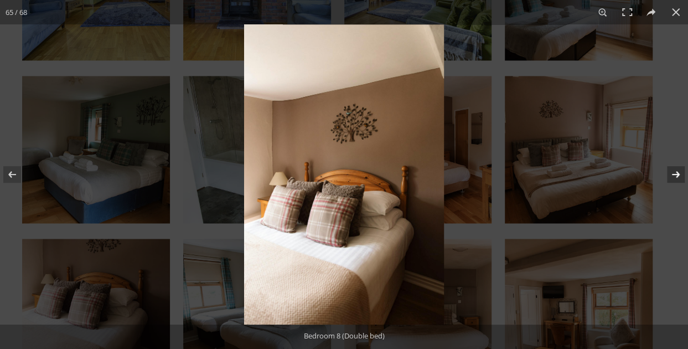
click at [675, 172] on button at bounding box center [668, 174] width 39 height 55
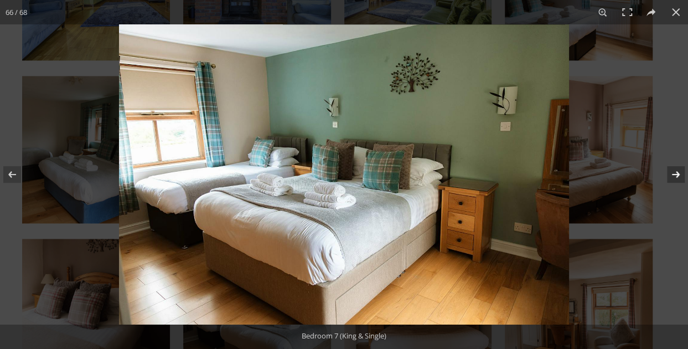
click at [675, 172] on button at bounding box center [668, 174] width 39 height 55
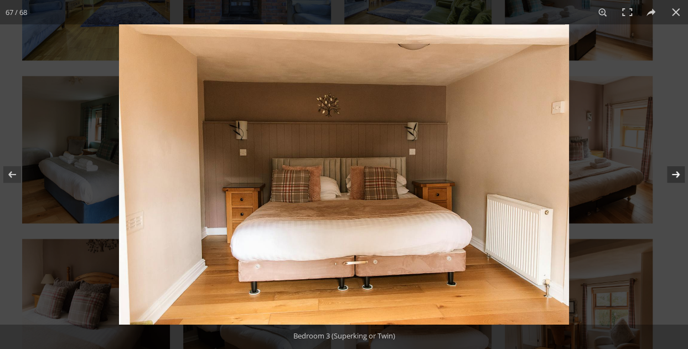
click at [675, 172] on button at bounding box center [668, 174] width 39 height 55
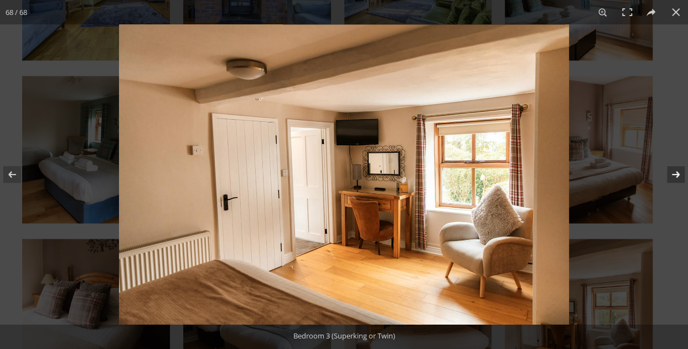
click at [675, 172] on button at bounding box center [668, 174] width 39 height 55
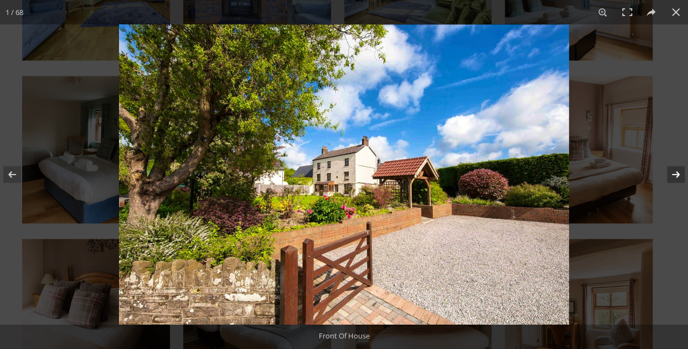
click at [675, 172] on button at bounding box center [668, 174] width 39 height 55
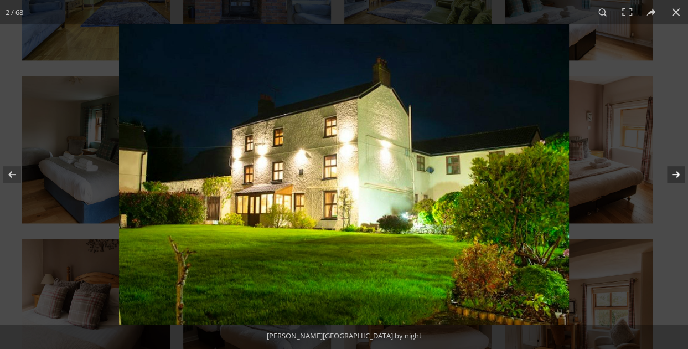
click at [675, 172] on button at bounding box center [668, 174] width 39 height 55
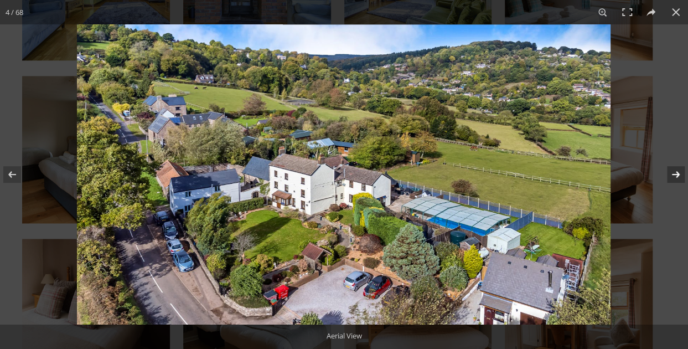
click at [675, 172] on button at bounding box center [668, 174] width 39 height 55
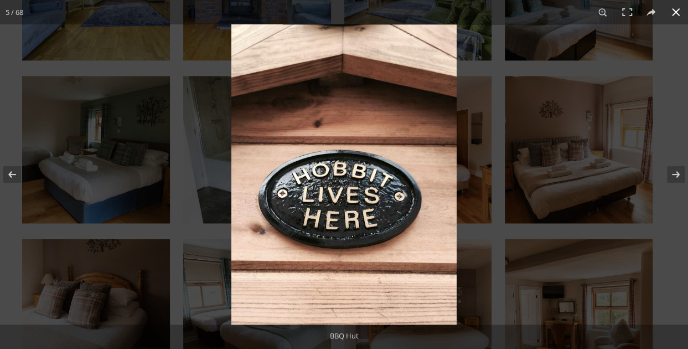
click at [672, 12] on button at bounding box center [675, 12] width 24 height 24
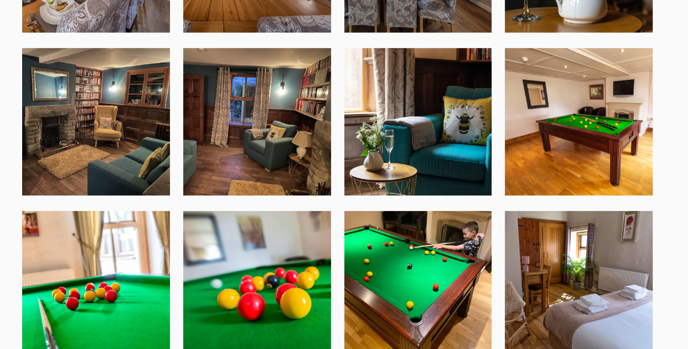
scroll to position [1279, 0]
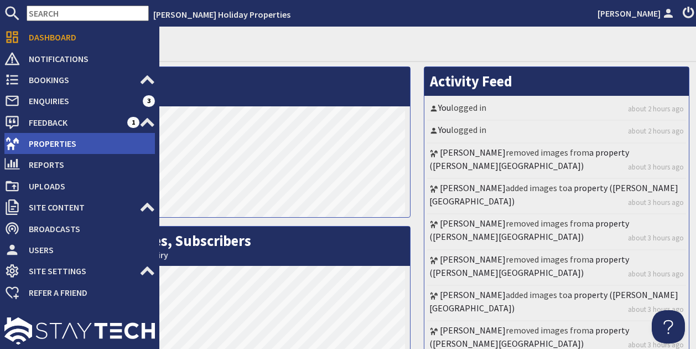
click at [50, 145] on span "Properties" at bounding box center [87, 143] width 135 height 18
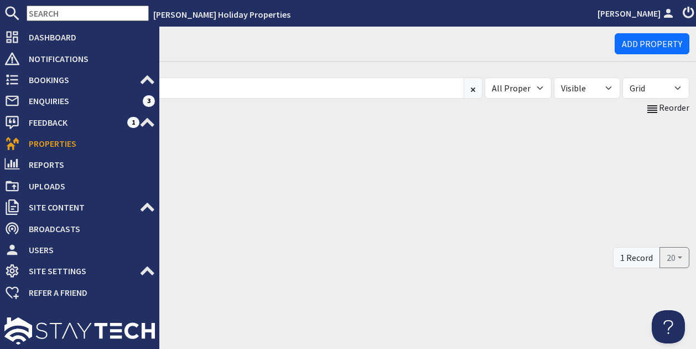
click at [50, 145] on span "Properties" at bounding box center [87, 143] width 135 height 18
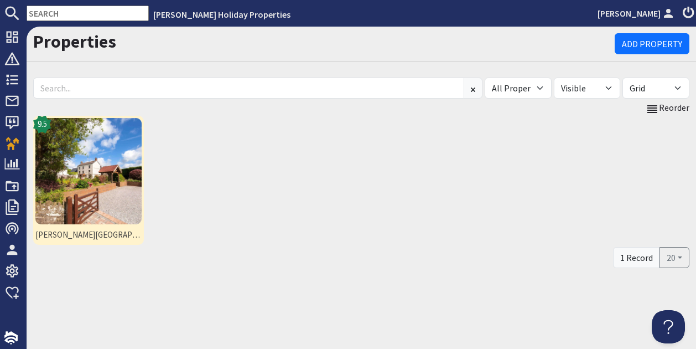
click at [113, 160] on img at bounding box center [88, 171] width 106 height 106
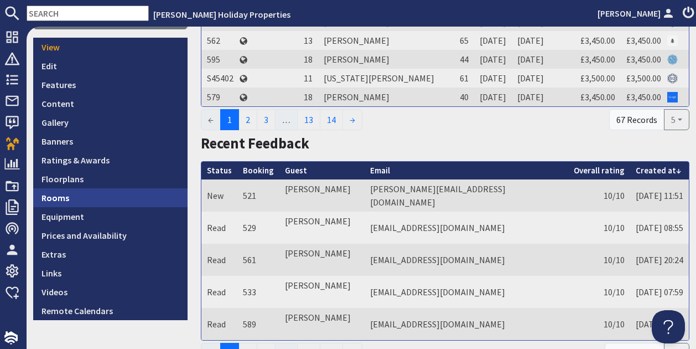
scroll to position [221, 0]
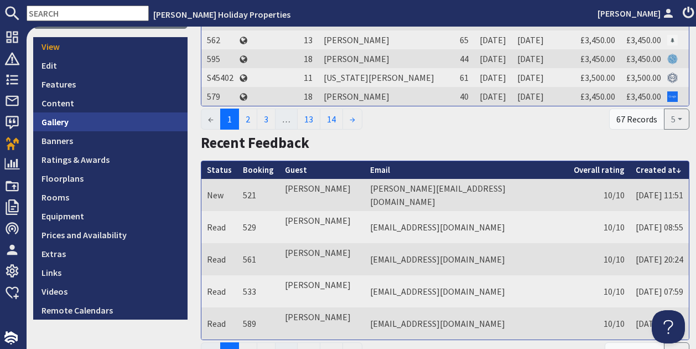
click at [74, 115] on link "Gallery" at bounding box center [110, 121] width 154 height 19
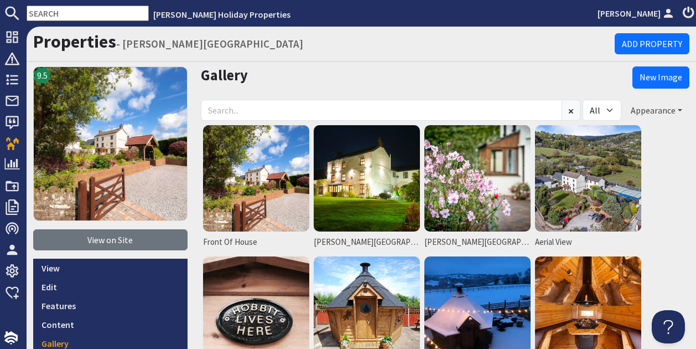
click at [673, 111] on button "Appearance" at bounding box center [656, 110] width 66 height 21
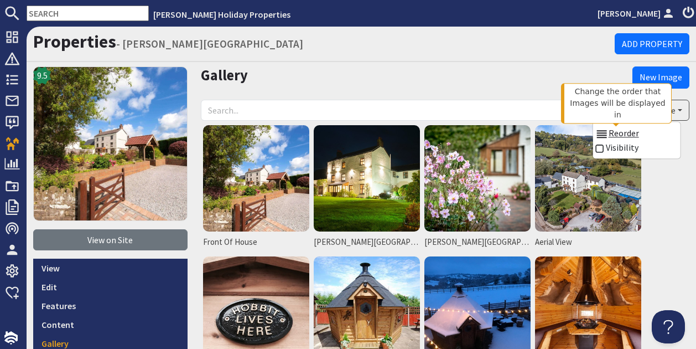
click at [623, 135] on link "Reorder" at bounding box center [617, 132] width 44 height 11
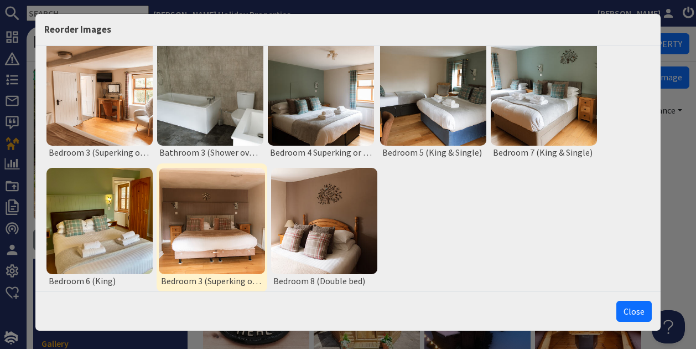
scroll to position [1577, 0]
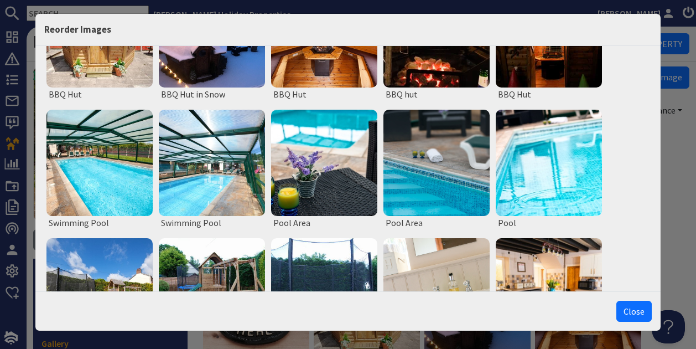
scroll to position [0, 0]
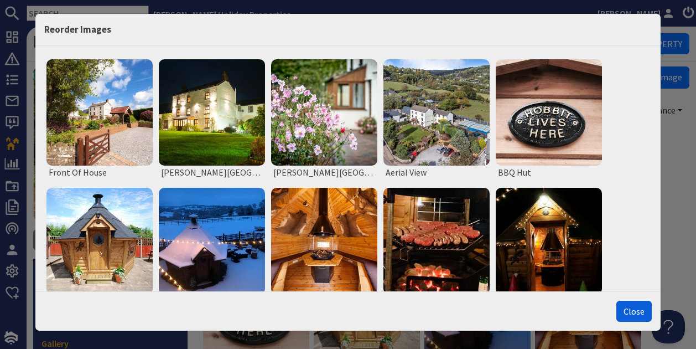
click at [636, 315] on button "Close" at bounding box center [633, 310] width 35 height 21
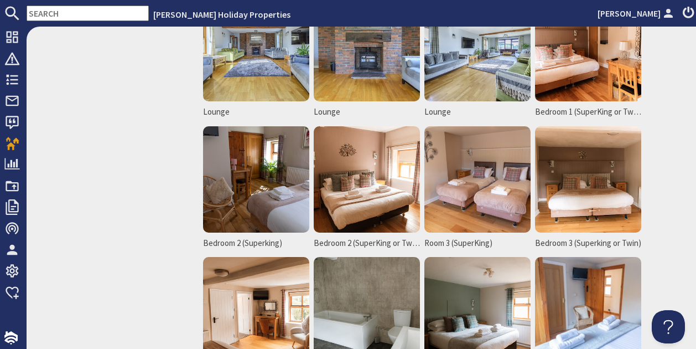
scroll to position [1383, 0]
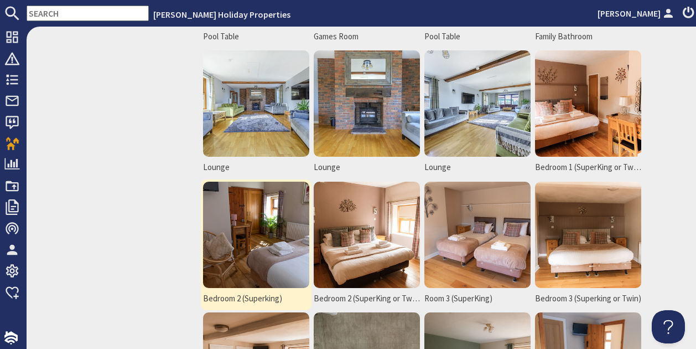
click at [276, 237] on img at bounding box center [256, 234] width 106 height 106
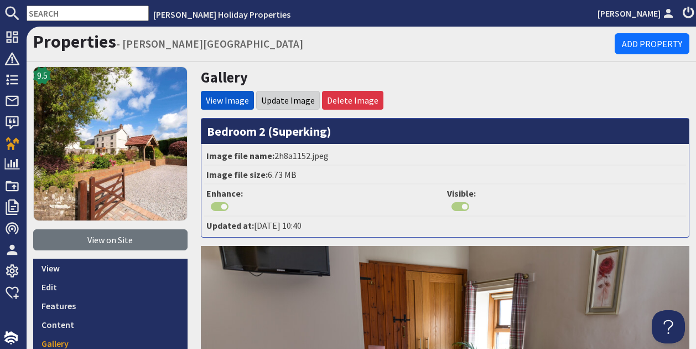
click at [290, 106] on li "Update Image" at bounding box center [288, 100] width 64 height 19
click at [215, 105] on link "View Image" at bounding box center [227, 100] width 43 height 11
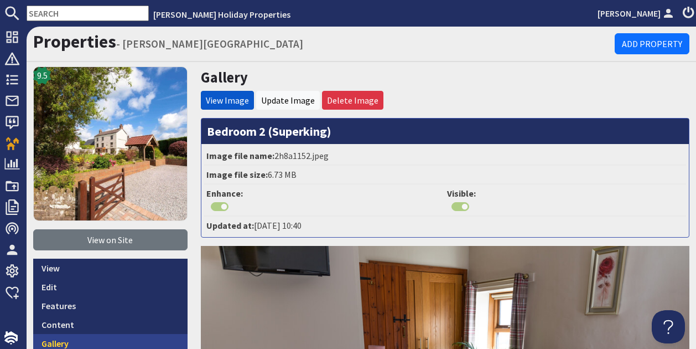
click at [52, 345] on link "Gallery" at bounding box center [110, 343] width 154 height 19
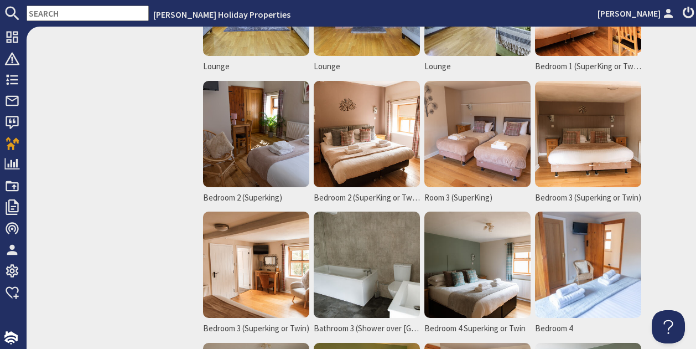
scroll to position [1494, 0]
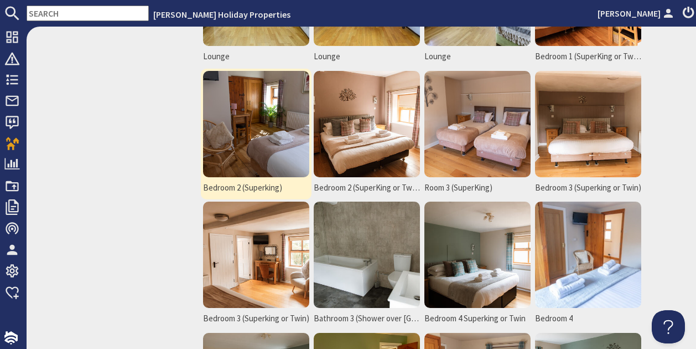
click at [241, 183] on span "Bedroom 2 (Superking)" at bounding box center [242, 187] width 79 height 13
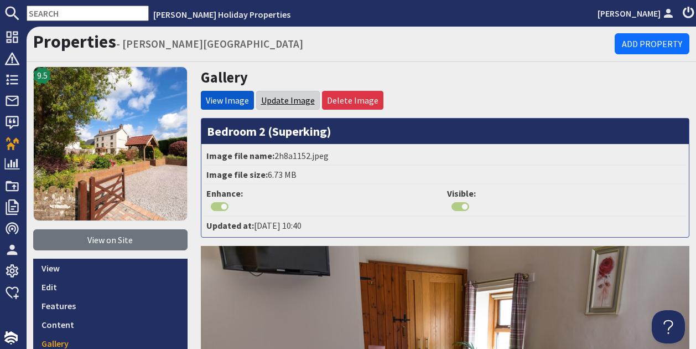
click at [293, 96] on link "Update Image" at bounding box center [288, 100] width 54 height 11
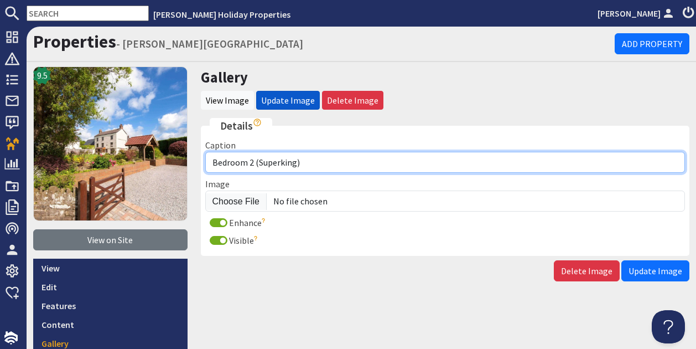
click at [251, 163] on input "Bedroom 2 (Superking)" at bounding box center [445, 162] width 480 height 21
type input "Bedroom 1 (Superking)"
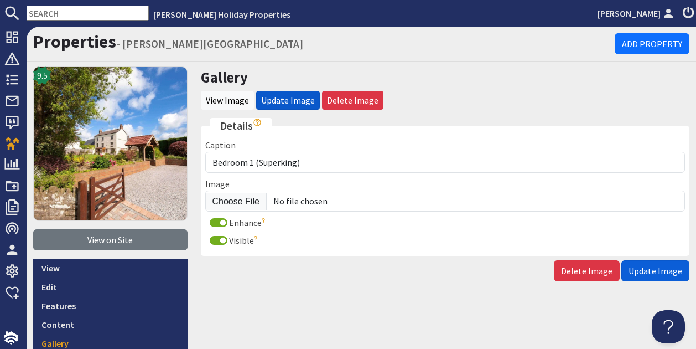
click at [658, 275] on button "Update Image" at bounding box center [655, 270] width 68 height 21
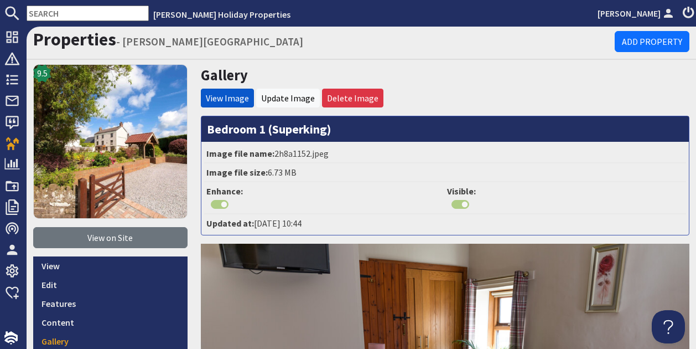
scroll to position [41, 0]
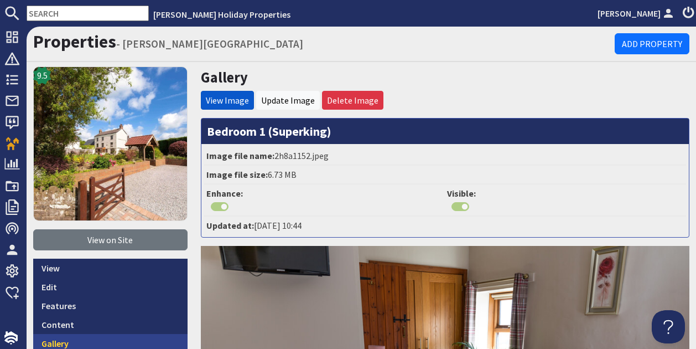
click at [64, 338] on link "Gallery" at bounding box center [110, 343] width 154 height 19
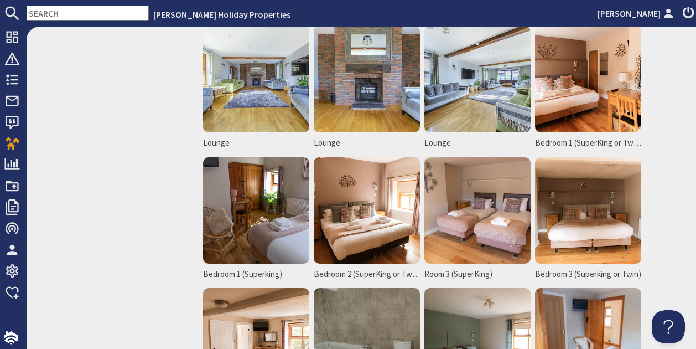
scroll to position [1383, 0]
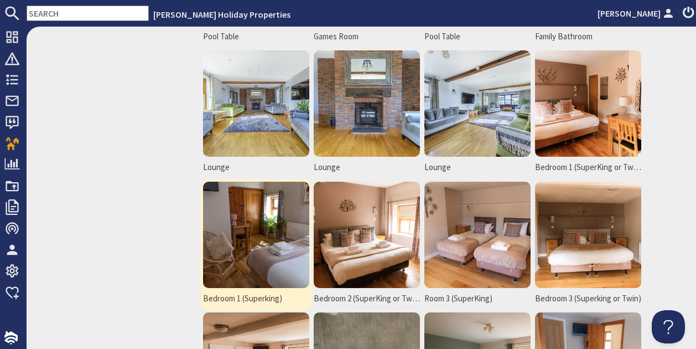
click at [261, 295] on span "Bedroom 1 (Superking)" at bounding box center [242, 298] width 79 height 13
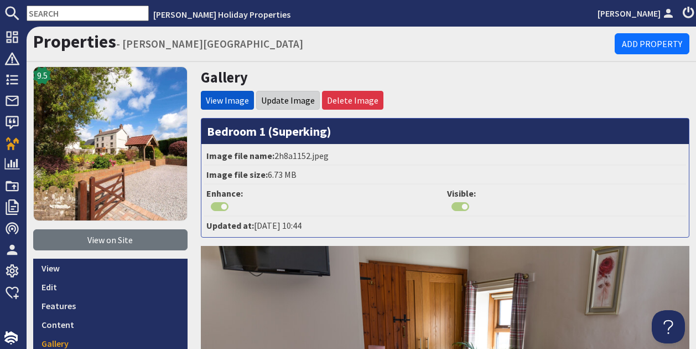
click at [290, 106] on li "Update Image" at bounding box center [288, 100] width 64 height 19
click at [298, 103] on link "Update Image" at bounding box center [288, 100] width 54 height 11
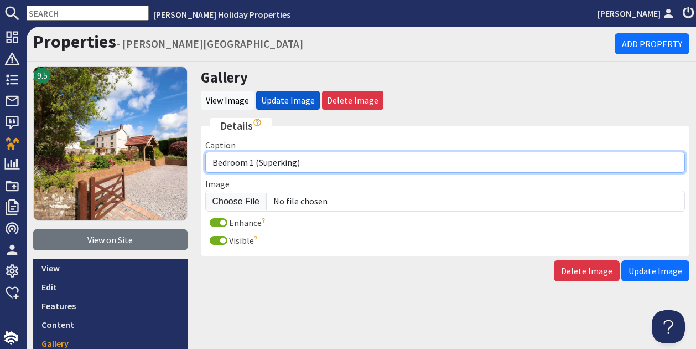
click at [288, 163] on input "Bedroom 1 (Superking)" at bounding box center [445, 162] width 480 height 21
click at [293, 160] on input "Bedroom 1 (Superking)" at bounding box center [445, 162] width 480 height 21
type input "Bedroom 1 (Superking or Twin)"
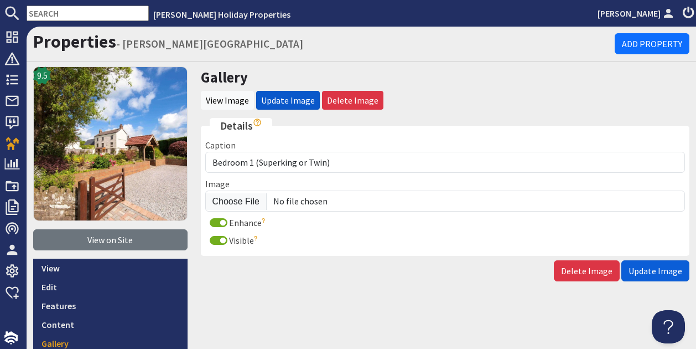
click at [641, 274] on span "Update Image" at bounding box center [655, 270] width 54 height 11
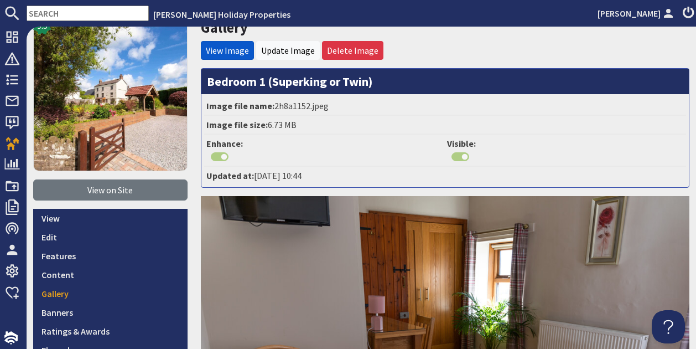
scroll to position [166, 0]
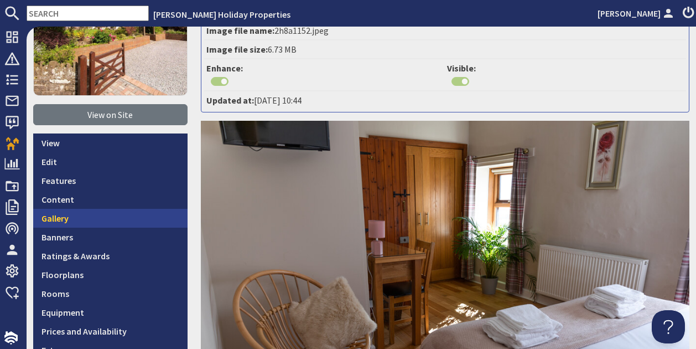
click at [65, 211] on link "Gallery" at bounding box center [110, 218] width 154 height 19
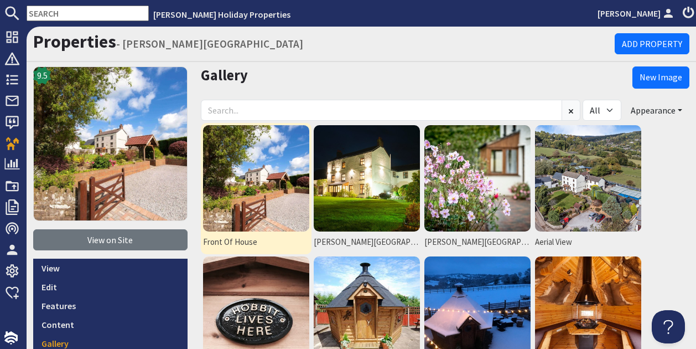
click at [254, 176] on img at bounding box center [256, 178] width 106 height 106
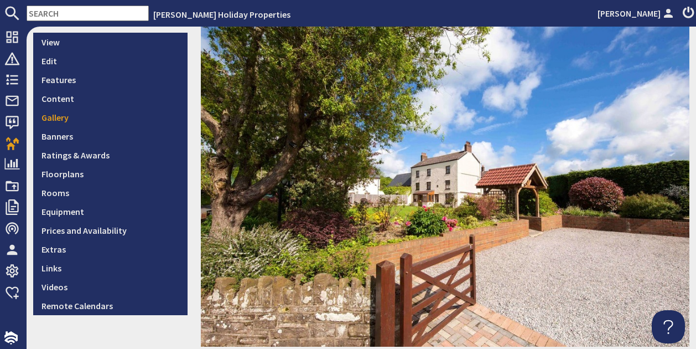
scroll to position [277, 0]
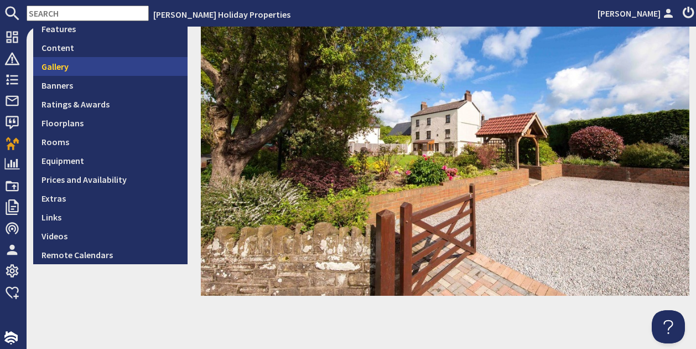
click at [62, 71] on link "Gallery" at bounding box center [110, 66] width 154 height 19
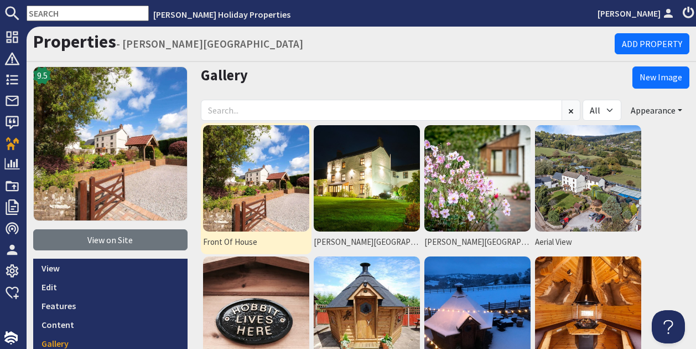
click at [290, 184] on img at bounding box center [256, 178] width 106 height 106
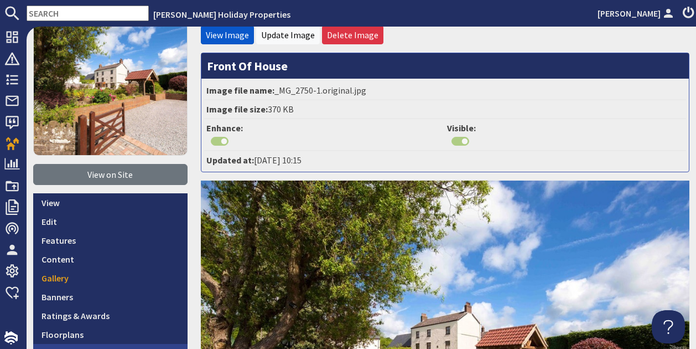
scroll to position [111, 0]
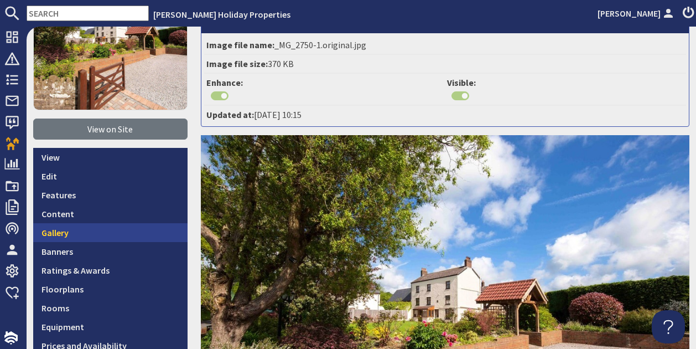
click at [65, 232] on link "Gallery" at bounding box center [110, 232] width 154 height 19
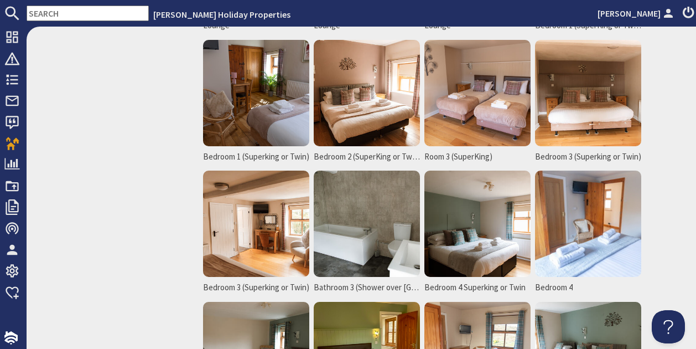
scroll to position [1549, 0]
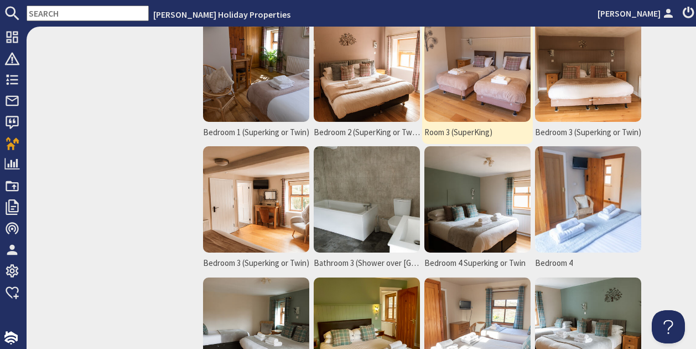
click at [470, 132] on span "Room 3 (SuperKing)" at bounding box center [458, 132] width 68 height 13
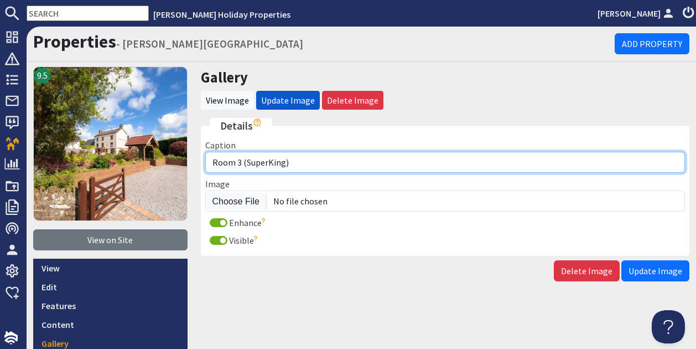
click at [282, 159] on input "Room 3 (SuperKing)" at bounding box center [445, 162] width 480 height 21
type input "Room 3 (SuperKing or Twin)"
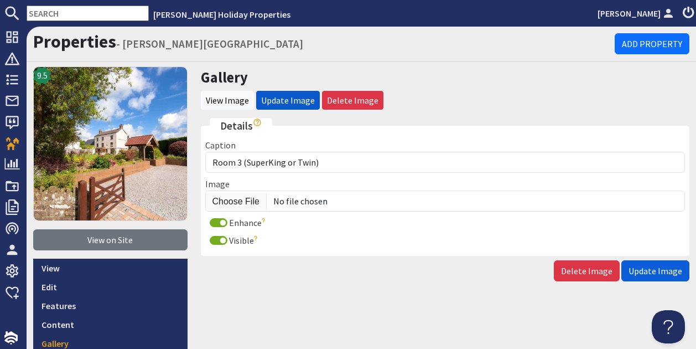
click at [640, 271] on span "Update Image" at bounding box center [655, 270] width 54 height 11
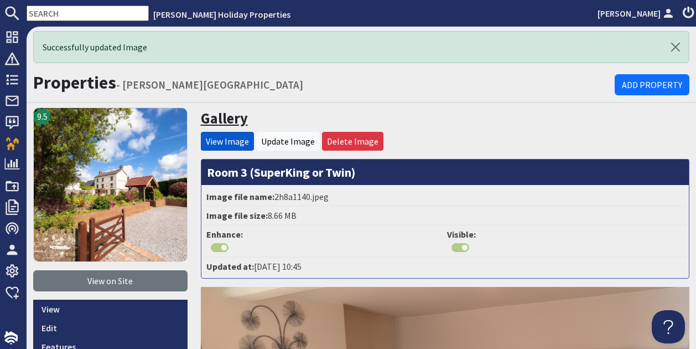
click at [224, 122] on link "Gallery" at bounding box center [224, 118] width 47 height 18
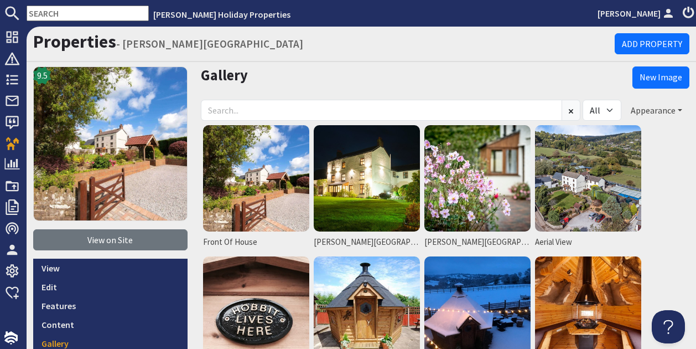
click at [650, 113] on button "Appearance" at bounding box center [656, 110] width 66 height 21
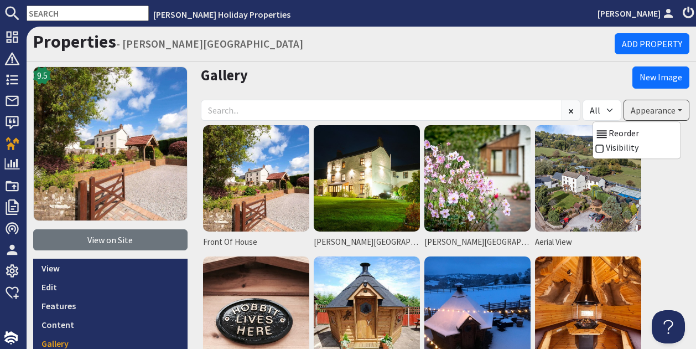
click at [448, 70] on h2 "Gallery" at bounding box center [417, 75] width 432 height 18
